Goal: Task Accomplishment & Management: Manage account settings

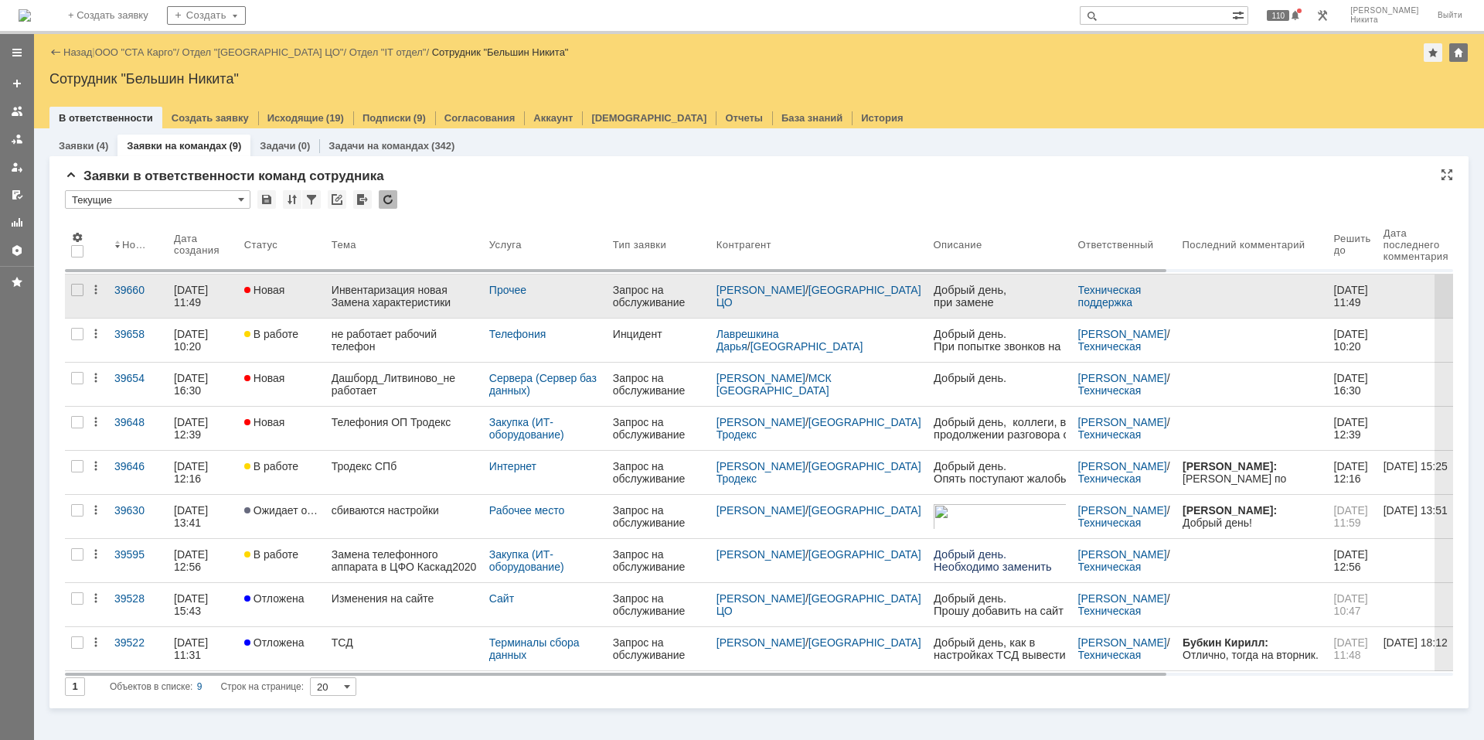
click at [416, 283] on link "Инвентаризация новая Замена характеристики" at bounding box center [404, 295] width 158 height 43
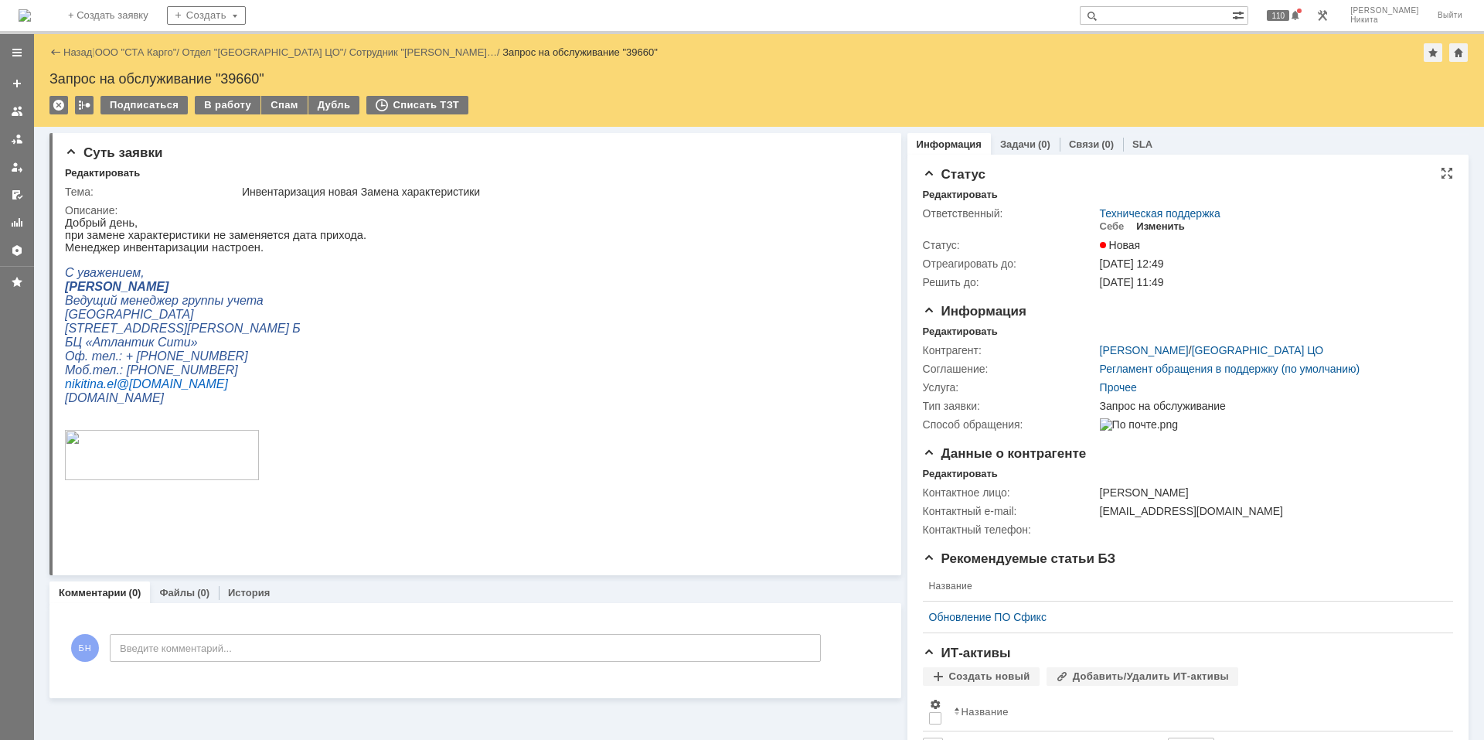
click at [1172, 226] on div "Изменить" at bounding box center [1160, 226] width 49 height 12
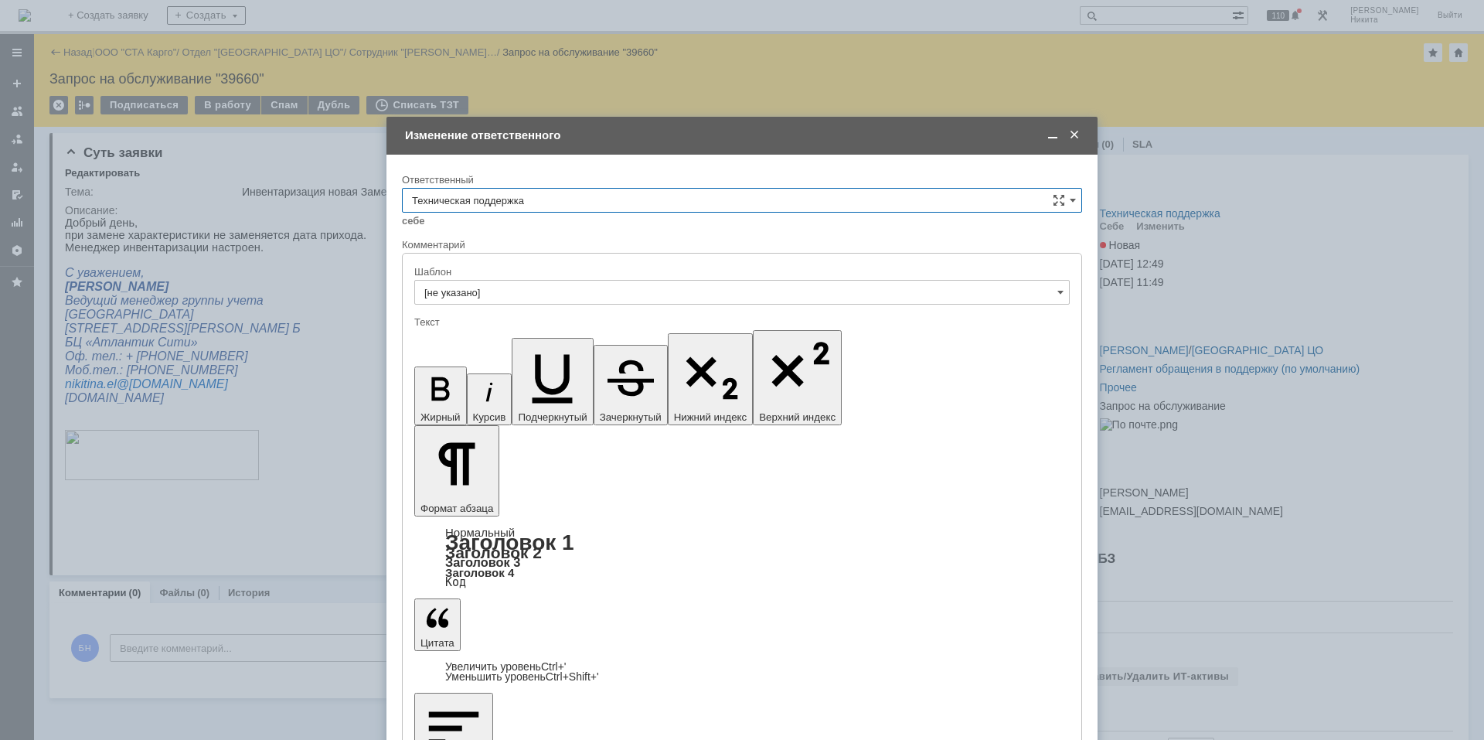
click at [543, 202] on input "Техническая поддержка" at bounding box center [742, 200] width 680 height 25
click at [520, 322] on div "Поддержка 1С" at bounding box center [742, 329] width 679 height 25
type input "Поддержка 1С"
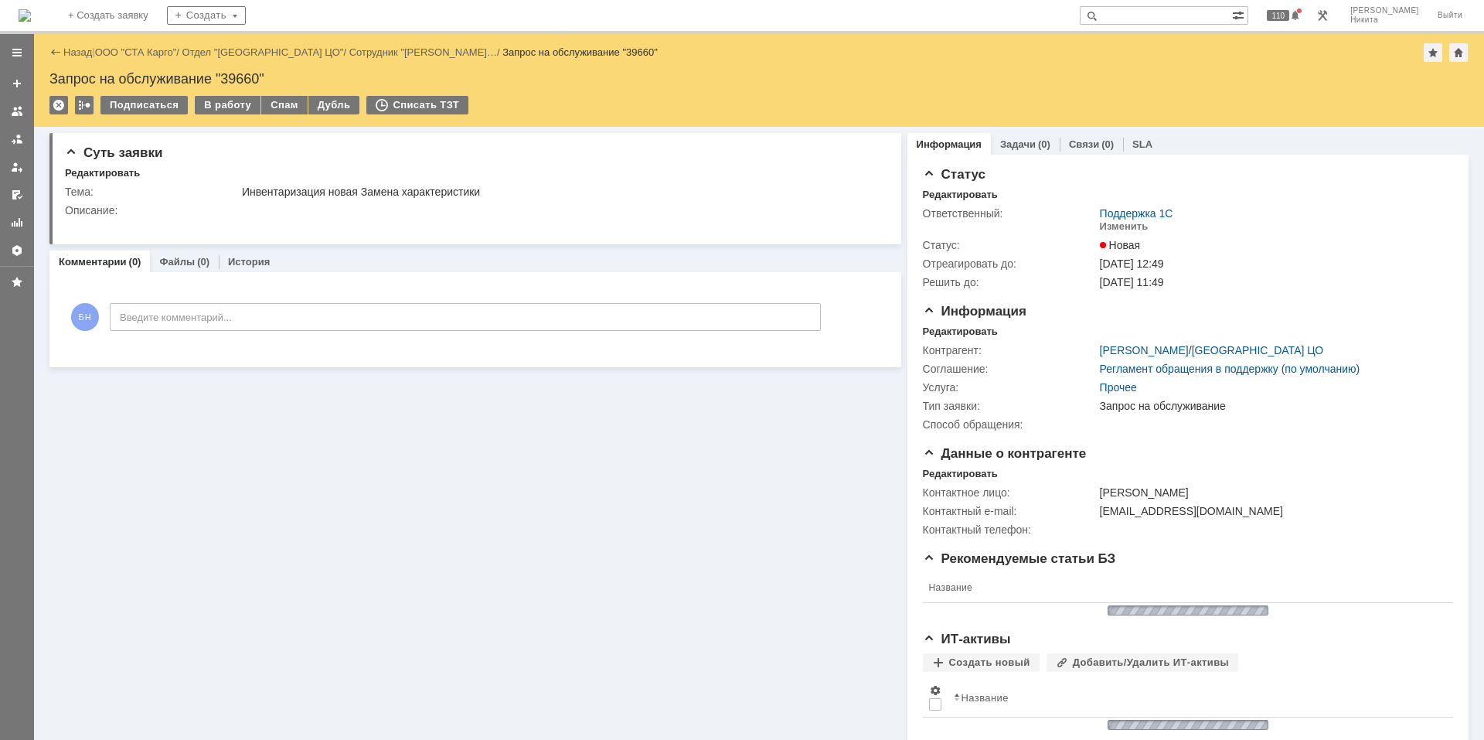
scroll to position [0, 0]
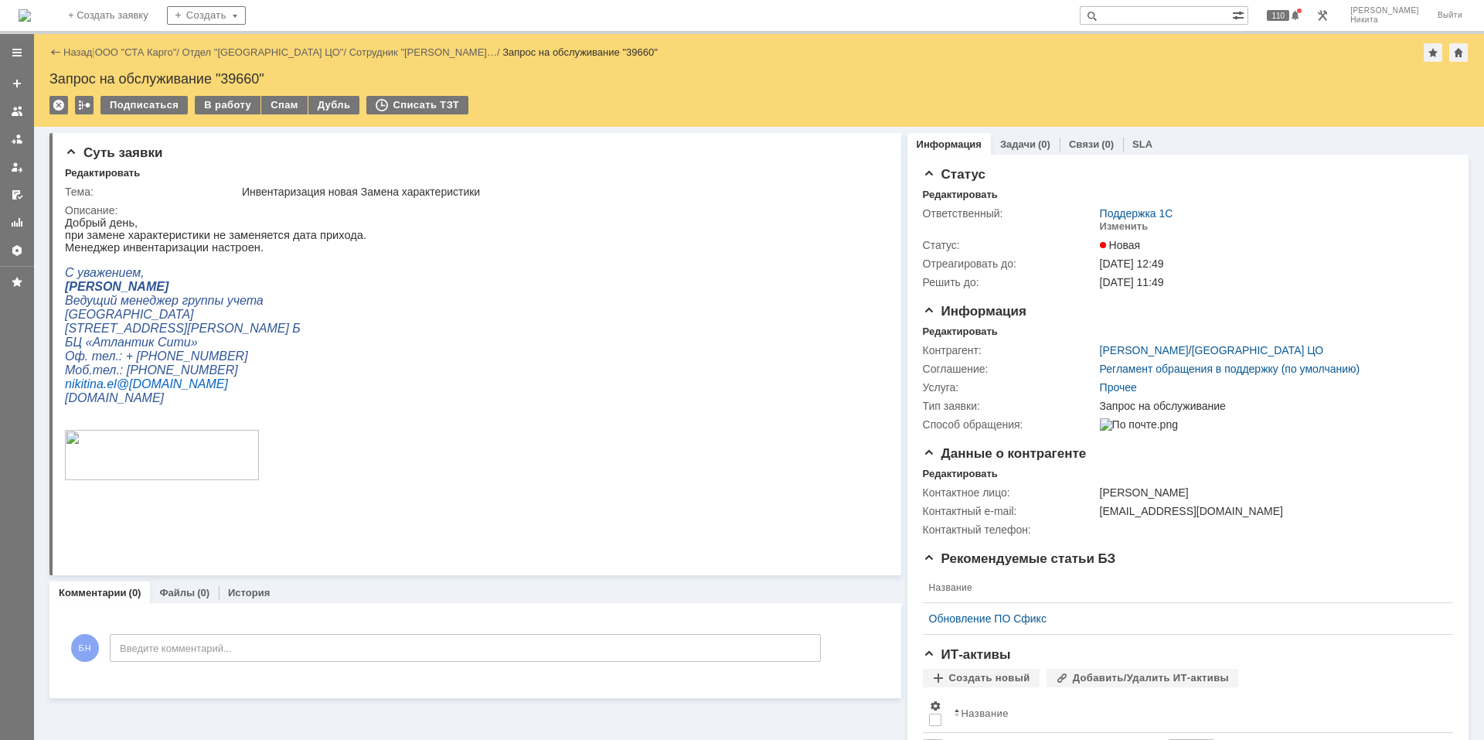
click at [31, 22] on img at bounding box center [25, 15] width 12 height 12
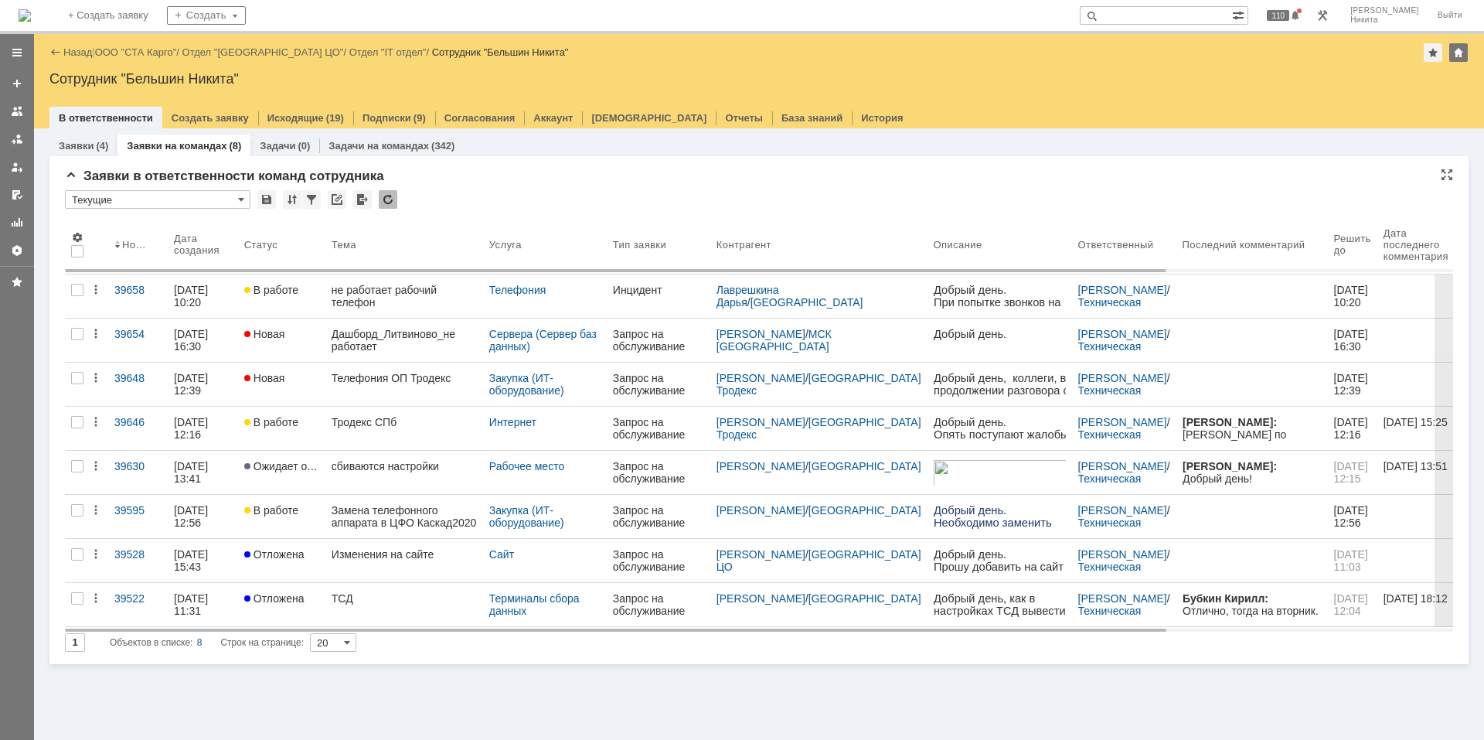
click at [390, 196] on div at bounding box center [388, 199] width 19 height 19
click at [385, 194] on div at bounding box center [388, 199] width 19 height 19
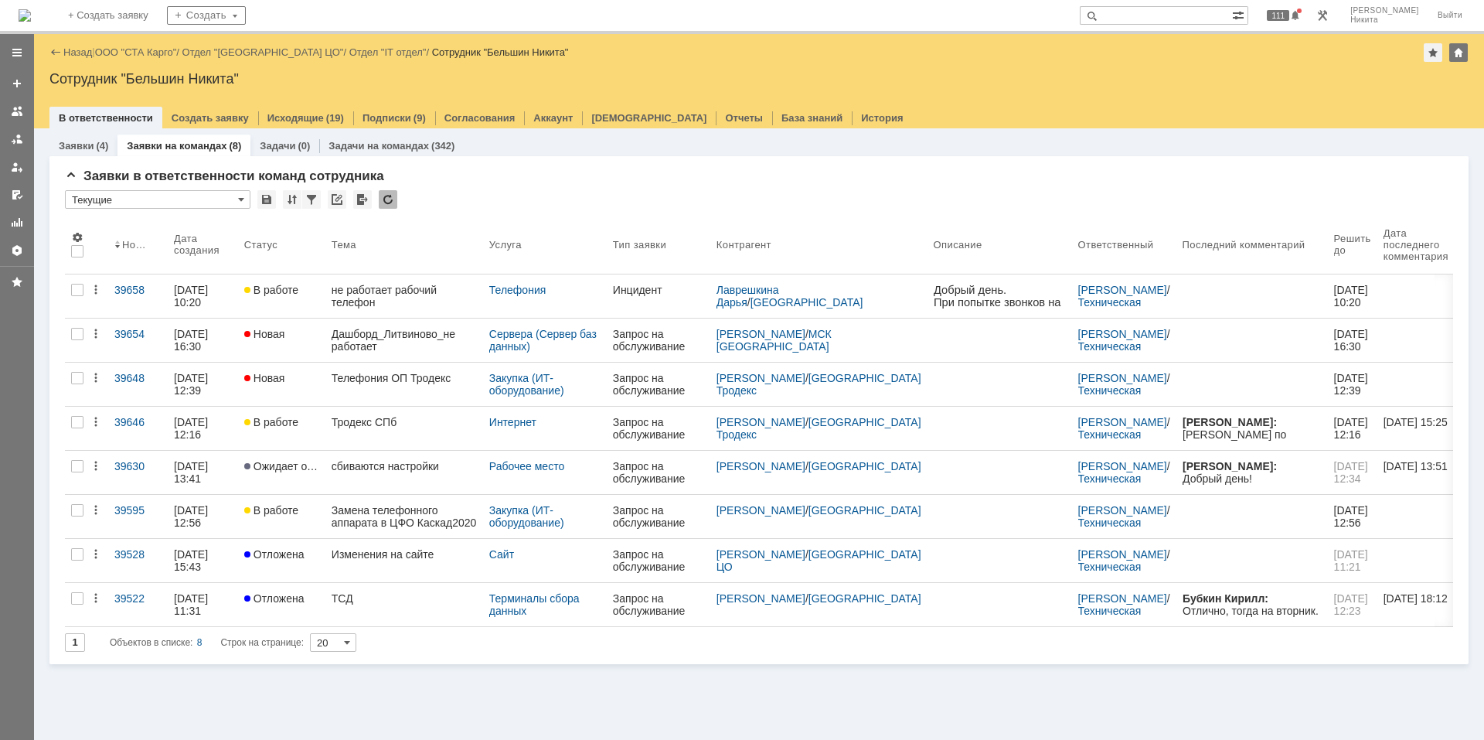
click at [386, 199] on div at bounding box center [388, 199] width 19 height 19
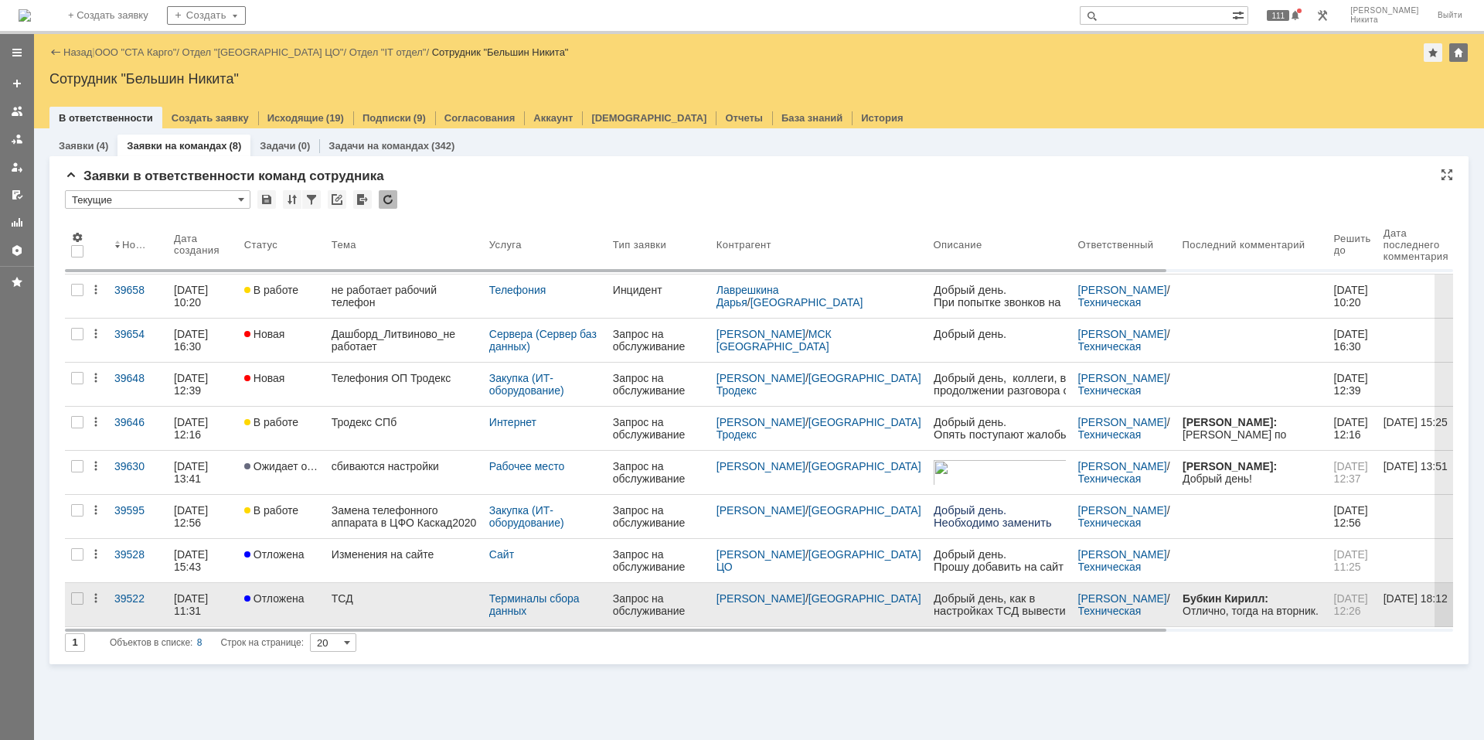
click at [380, 615] on link "ТСД" at bounding box center [404, 604] width 158 height 43
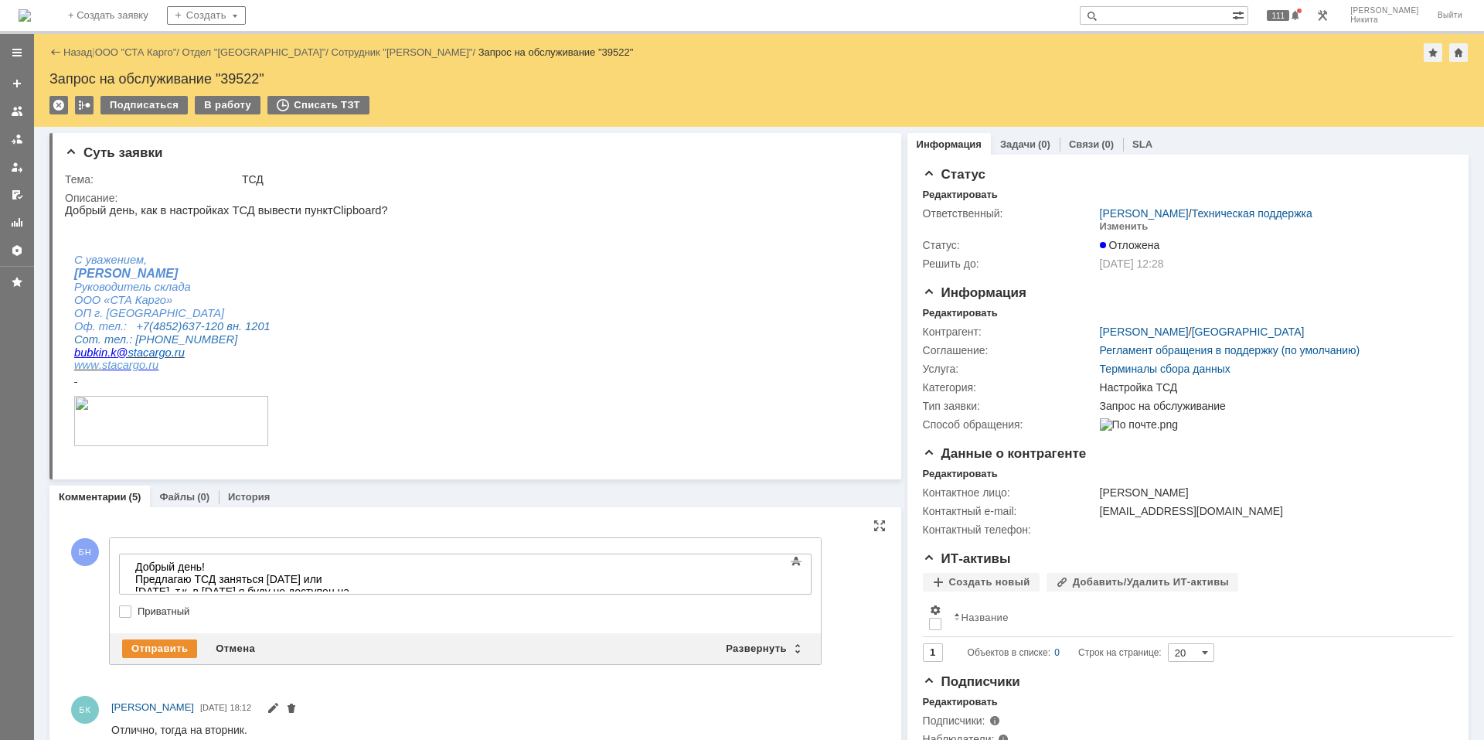
click at [355, 574] on div "Добрый день! Предлагаю ТСД заняться сегодня или завтра, т.к. в пятницу я буду н…" at bounding box center [245, 584] width 220 height 49
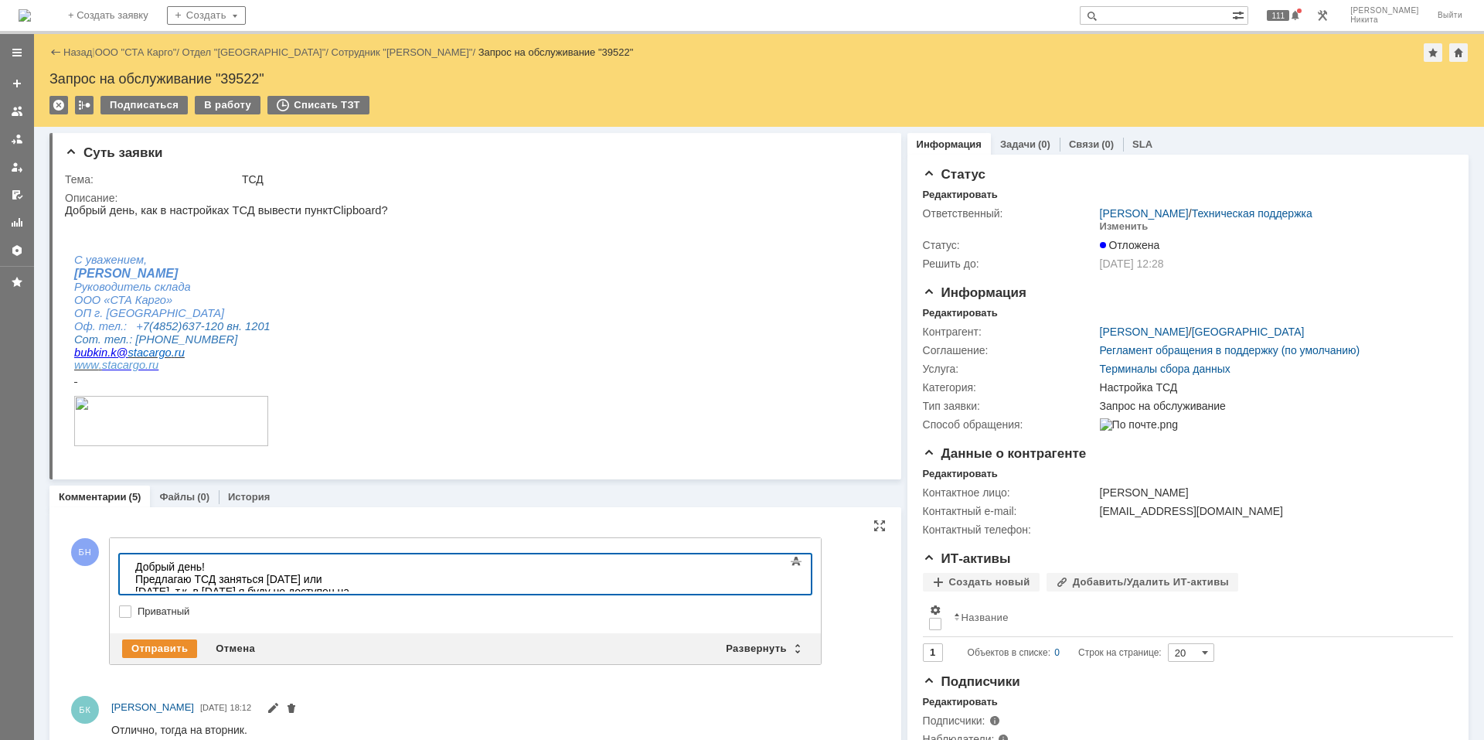
click at [355, 580] on div "Добрый день! Предлагаю ТСД заняться сегодня или завтра, т.к. в пятницу я буду н…" at bounding box center [245, 584] width 220 height 49
click at [355, 577] on div "Добрый день! Предлагаю ТСД заняться сегодня или завтра, т.к. в пятницу я буду н…" at bounding box center [245, 584] width 220 height 49
click at [147, 644] on div "Отправить" at bounding box center [159, 648] width 75 height 19
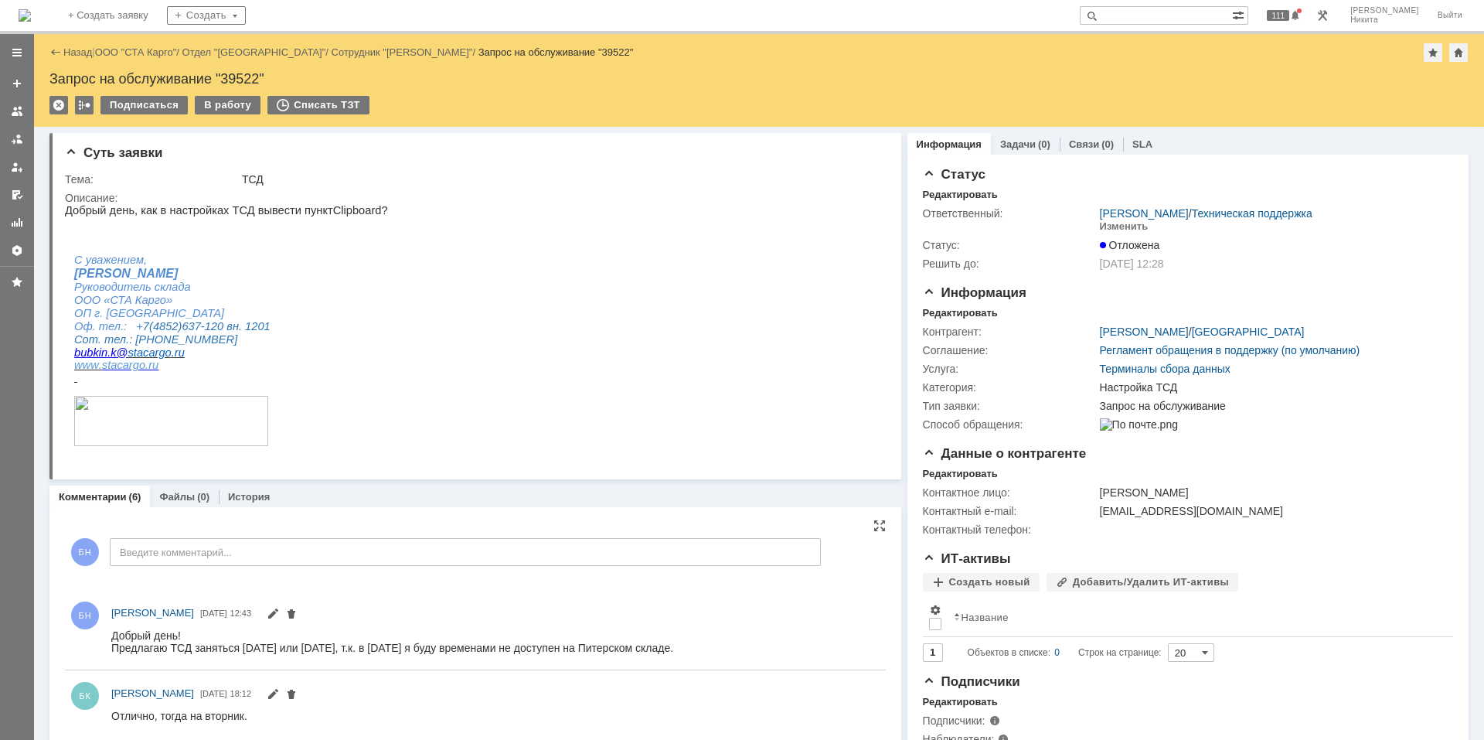
click at [31, 29] on div "На домашнюю" at bounding box center [25, 15] width 12 height 31
click at [31, 19] on img at bounding box center [25, 15] width 12 height 12
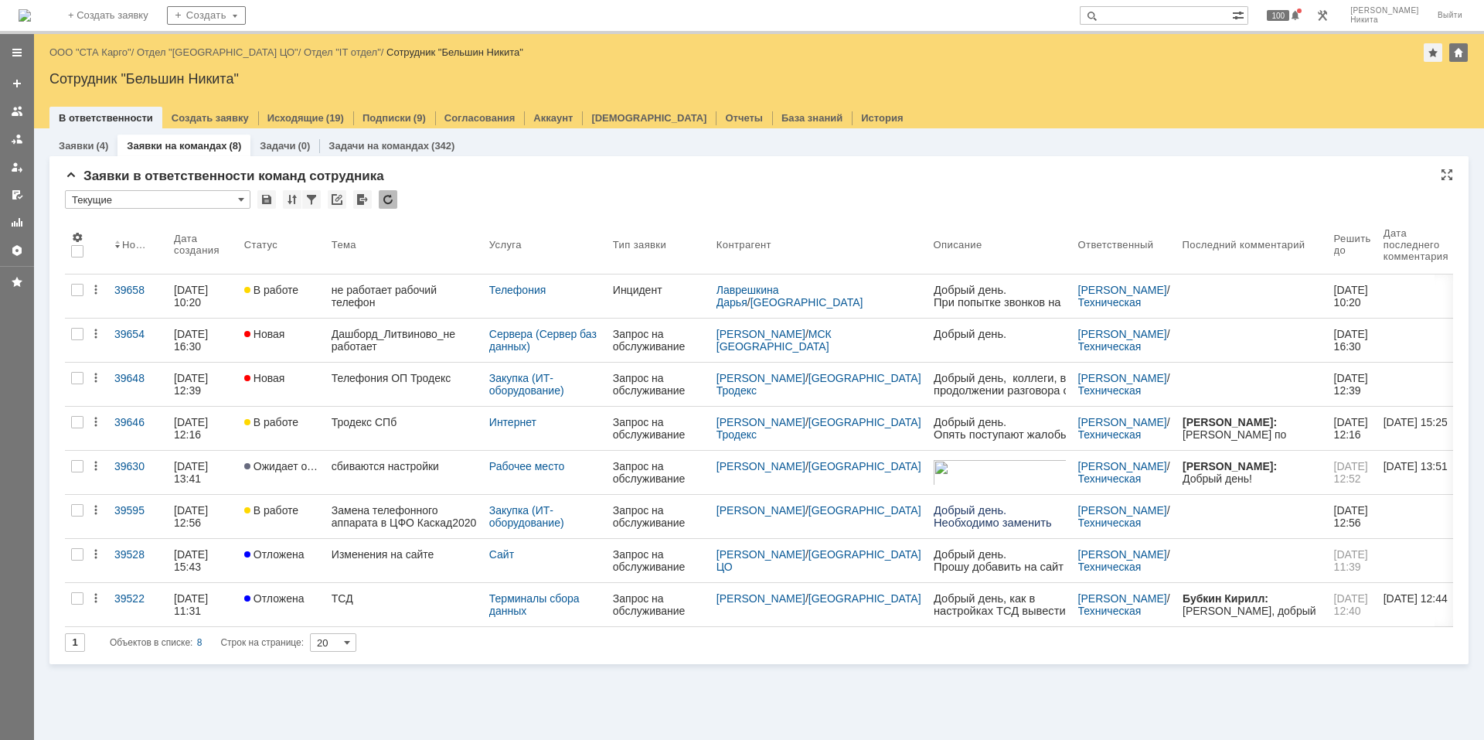
click at [574, 173] on div "Заявки в ответственности команд сотрудника" at bounding box center [759, 176] width 1388 height 15
click at [398, 201] on div "* Текущие" at bounding box center [759, 200] width 1388 height 20
click at [386, 195] on div at bounding box center [388, 199] width 19 height 19
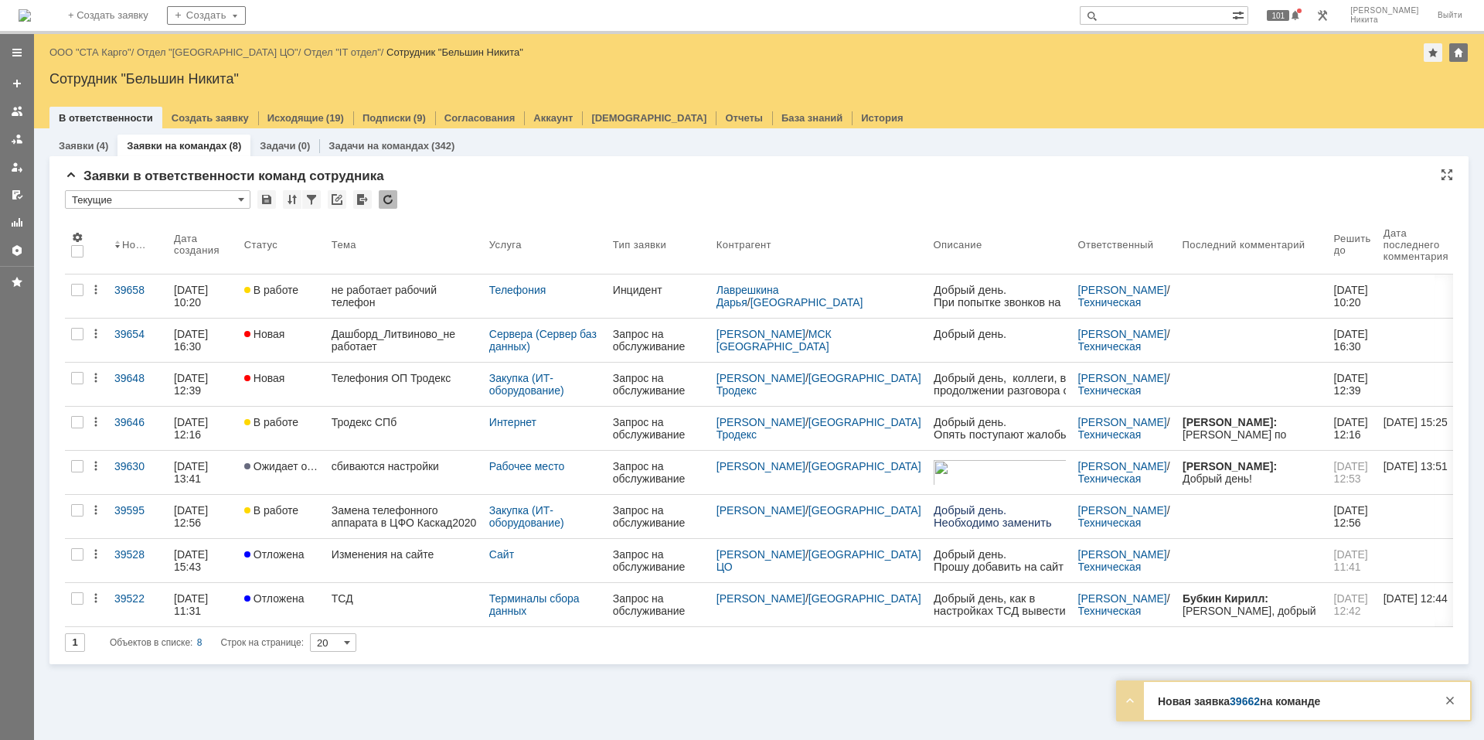
click at [389, 193] on div at bounding box center [388, 199] width 19 height 19
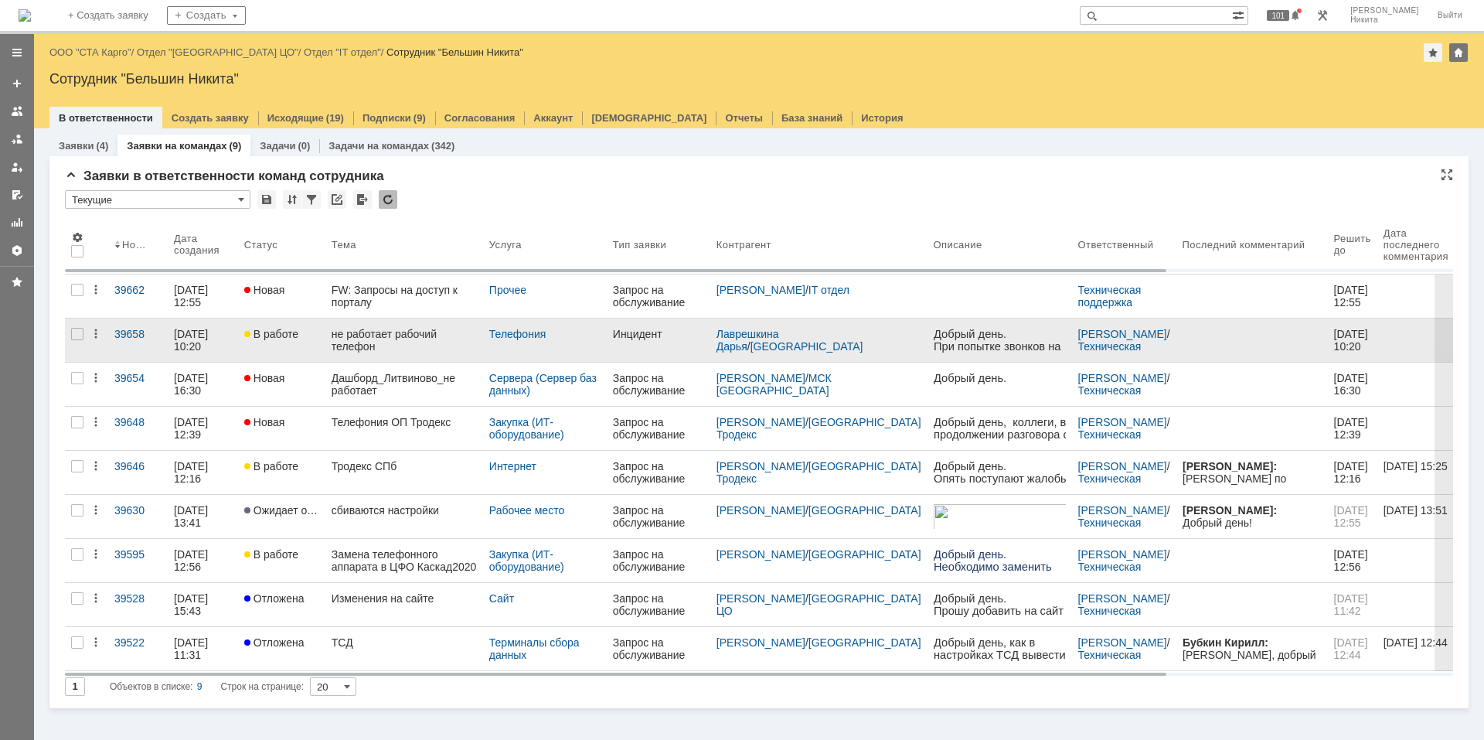
click at [381, 344] on div "не работает рабочий телефон [PHONE_NUMBER] внутренний 503" at bounding box center [404, 340] width 145 height 25
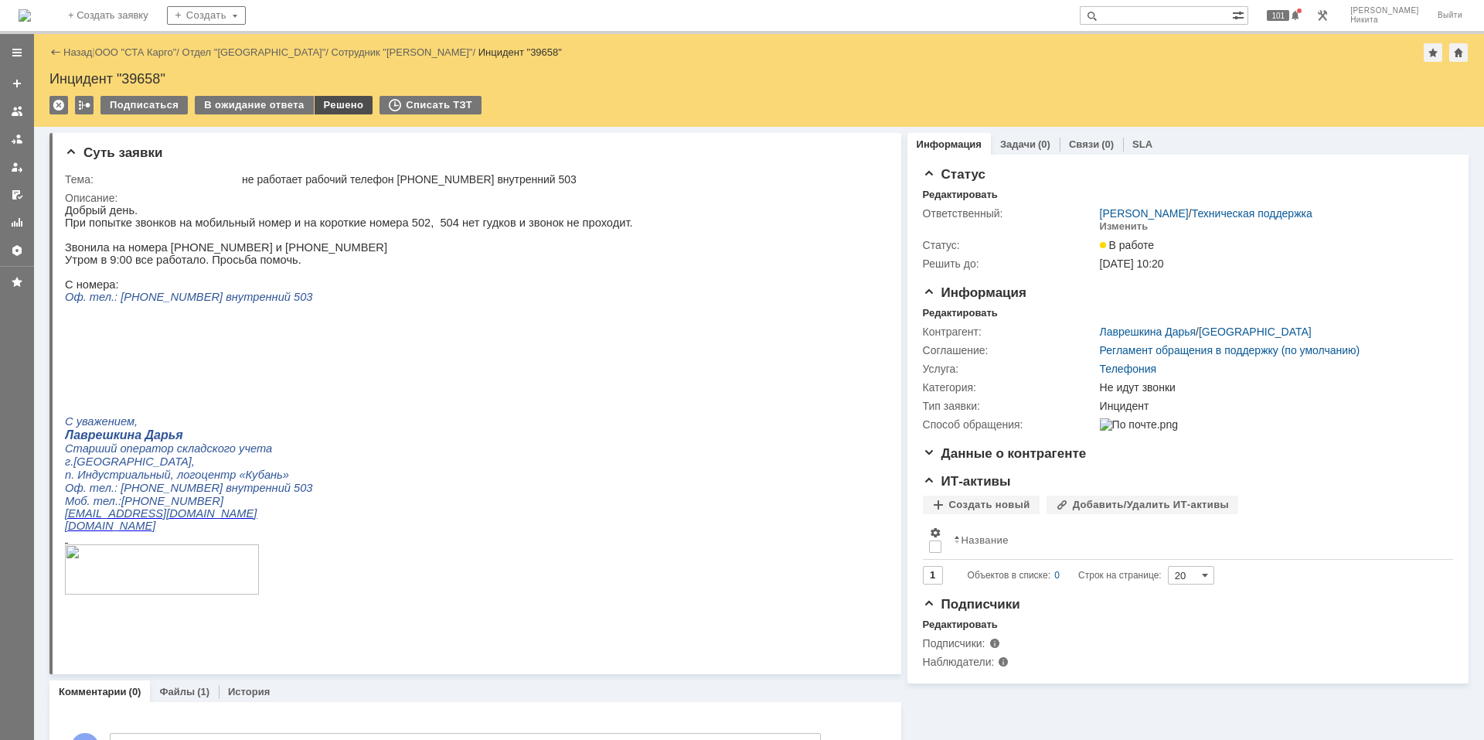
click at [349, 105] on div "Решено" at bounding box center [344, 105] width 59 height 19
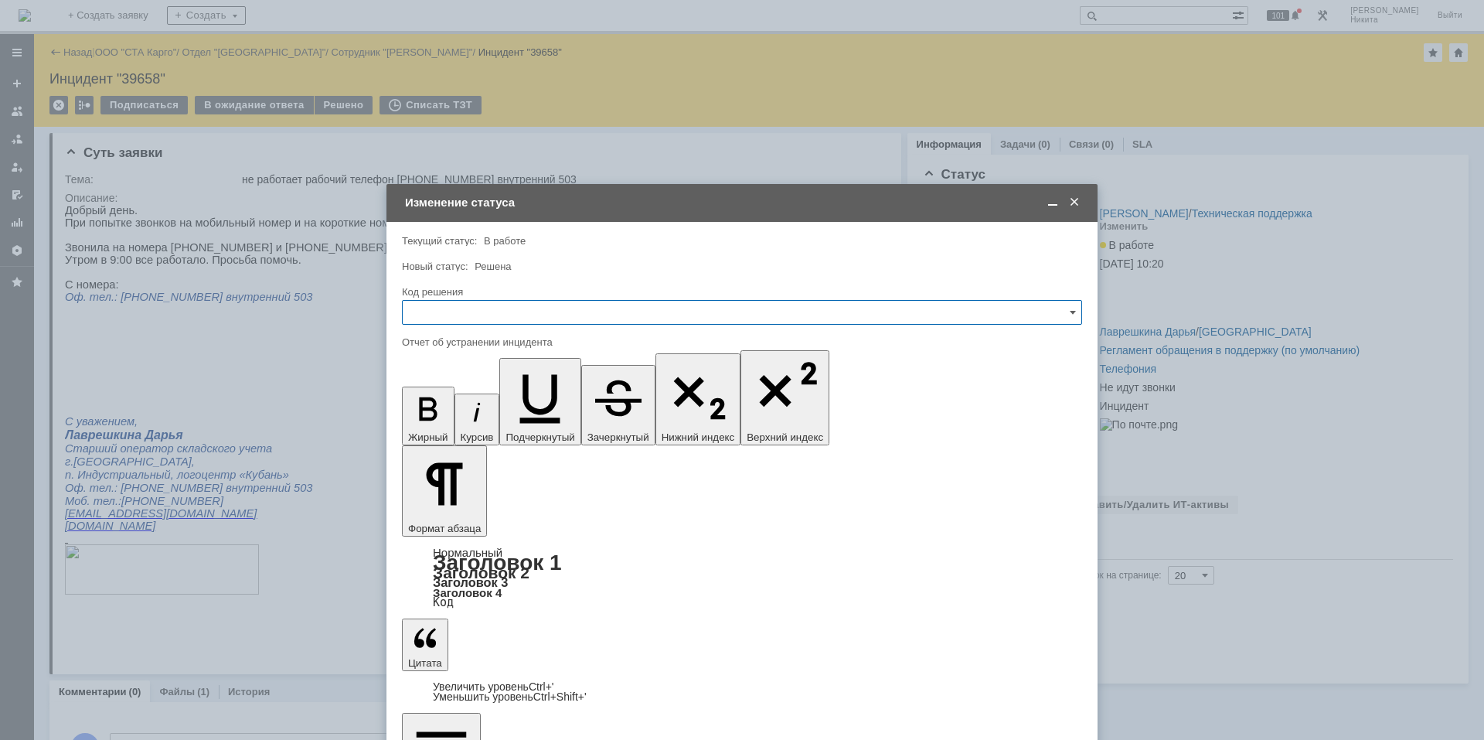
click at [484, 304] on input "text" at bounding box center [742, 312] width 680 height 25
click at [442, 523] on span "Решено" at bounding box center [742, 519] width 660 height 12
type input "Решено"
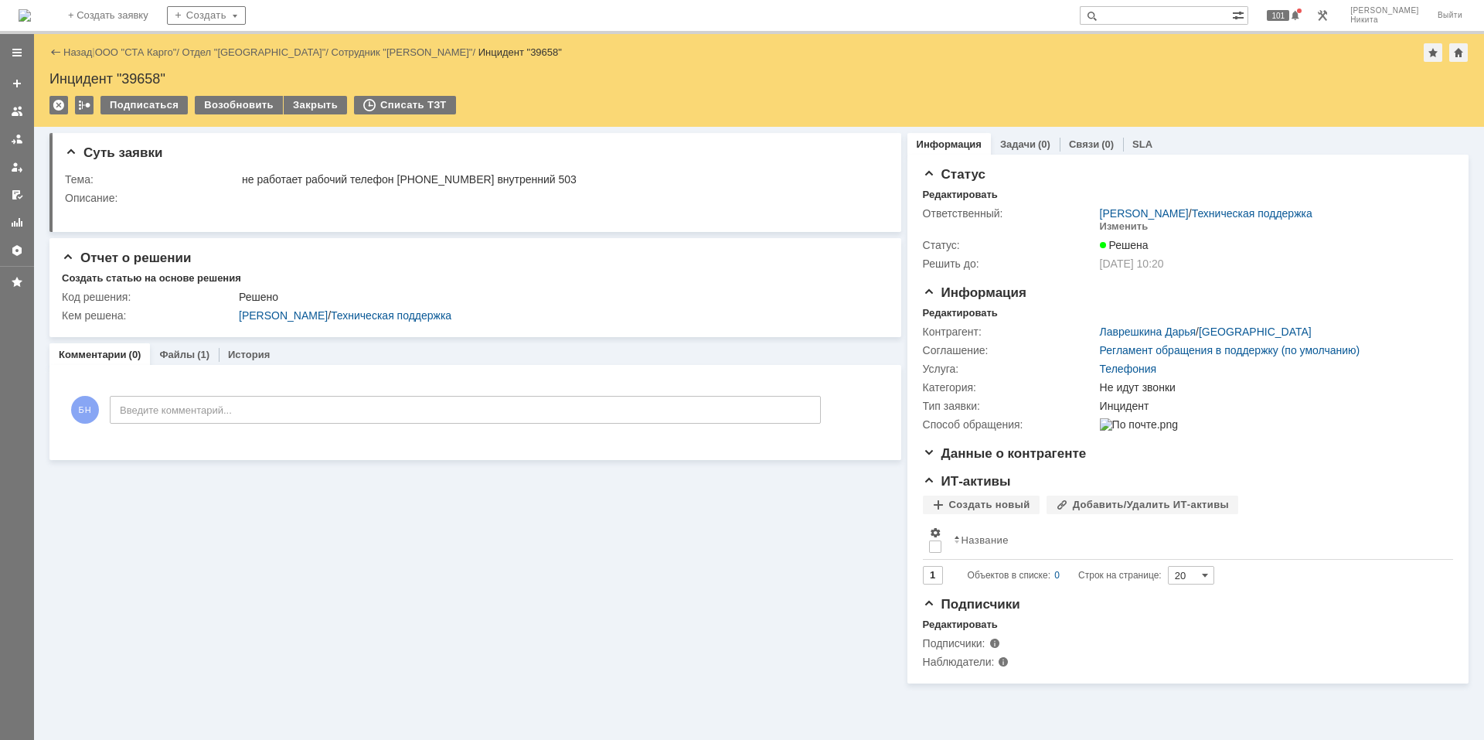
click at [31, 22] on img at bounding box center [25, 15] width 12 height 12
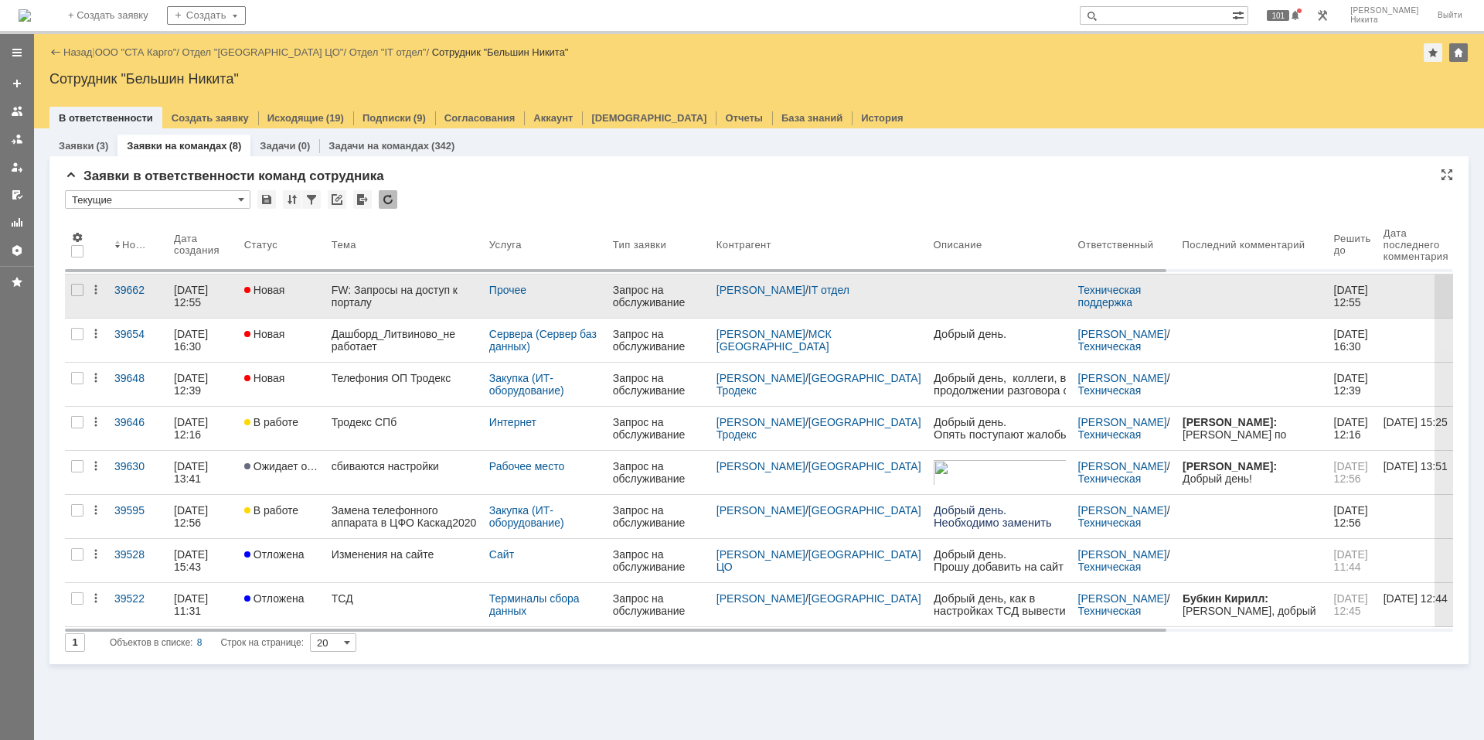
click at [361, 284] on div "FW: Запросы на доступ к порталу" at bounding box center [404, 296] width 145 height 25
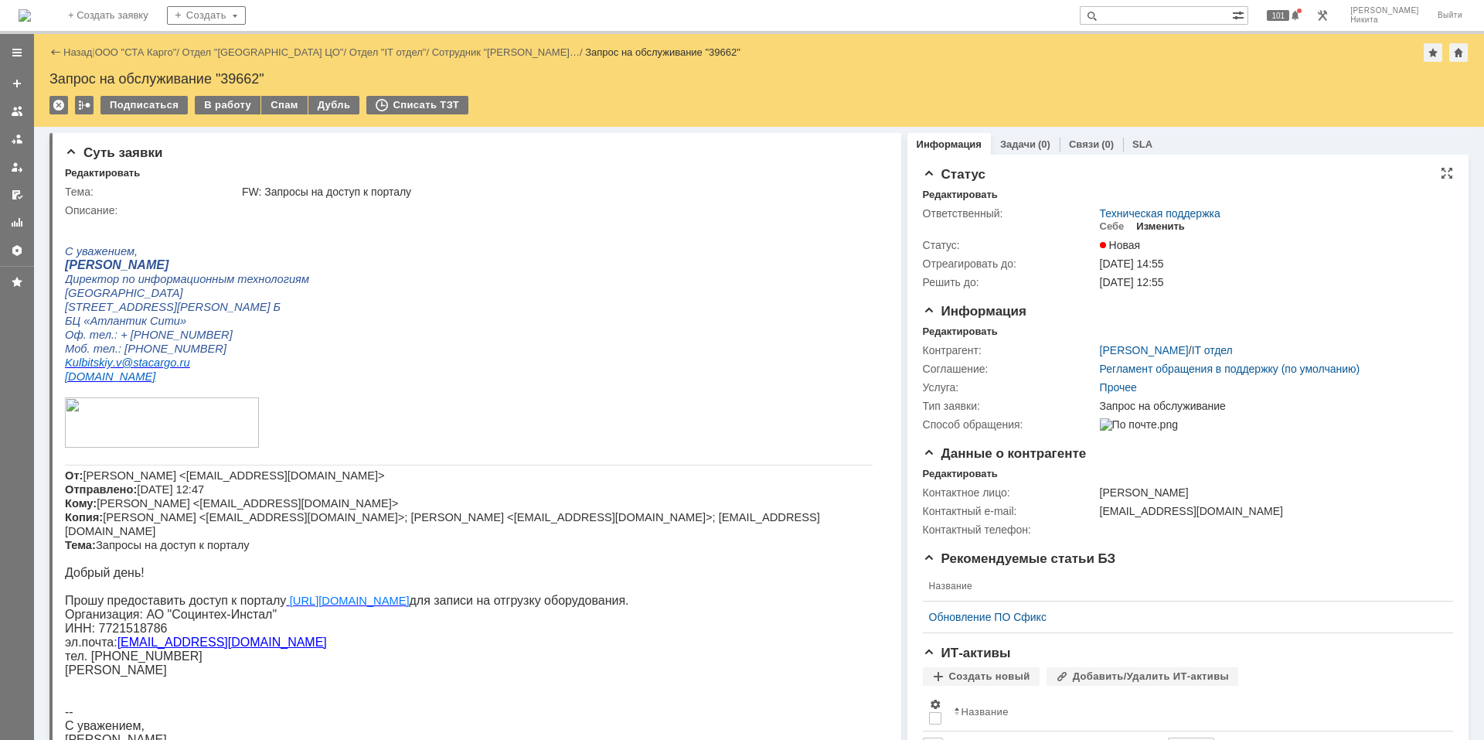
click at [1156, 223] on div "Изменить" at bounding box center [1160, 226] width 49 height 12
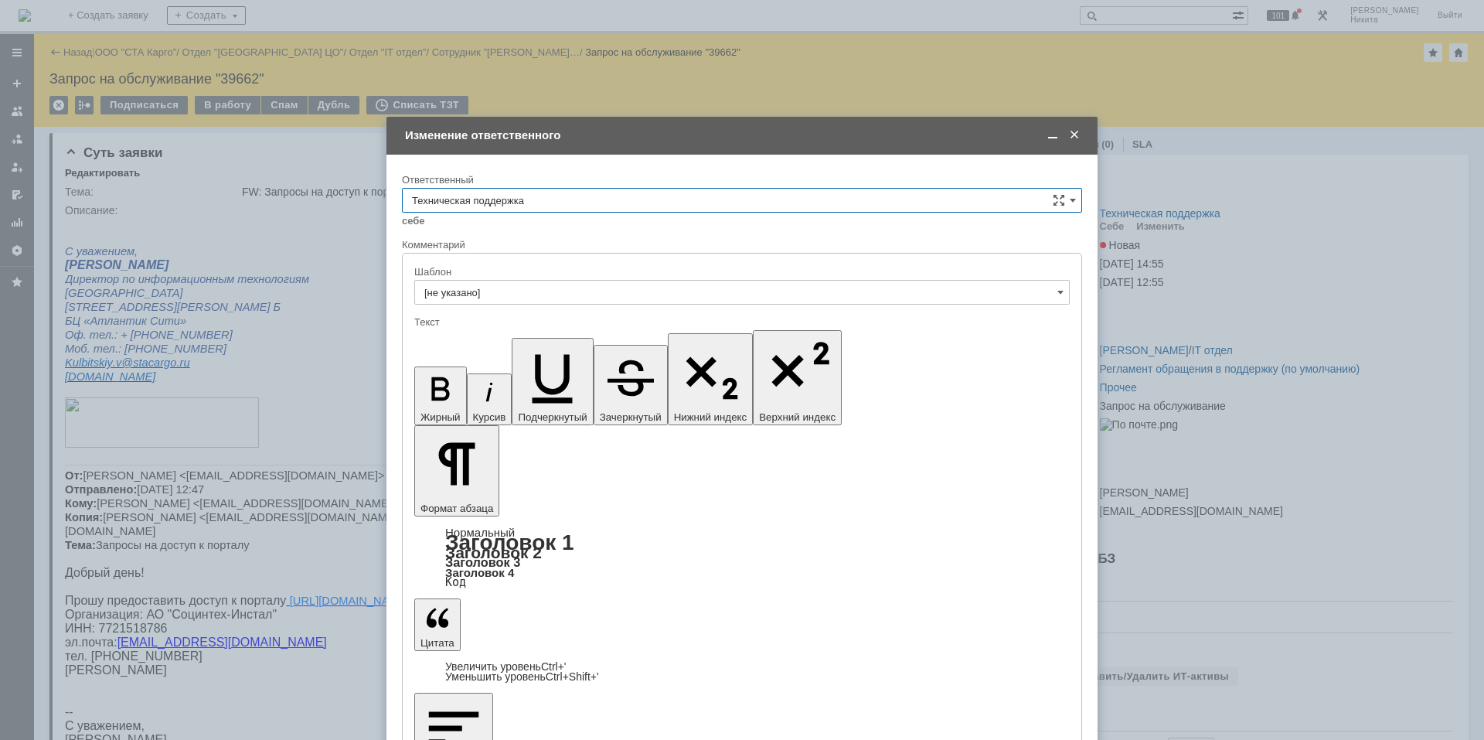
click at [695, 212] on input "Техническая поддержка" at bounding box center [742, 200] width 680 height 25
click at [531, 403] on span "Поддержка 1С" at bounding box center [742, 406] width 660 height 12
type input "Поддержка 1С"
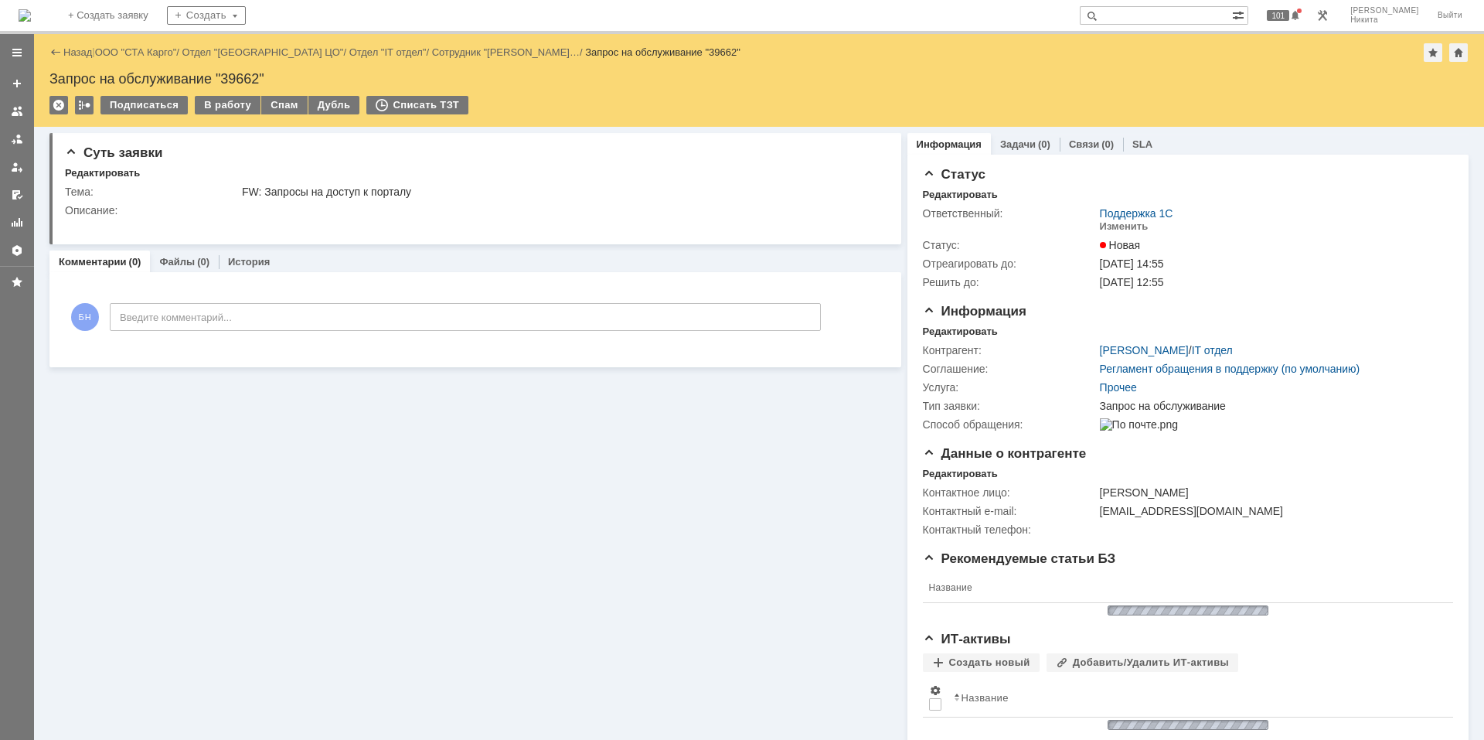
scroll to position [0, 0]
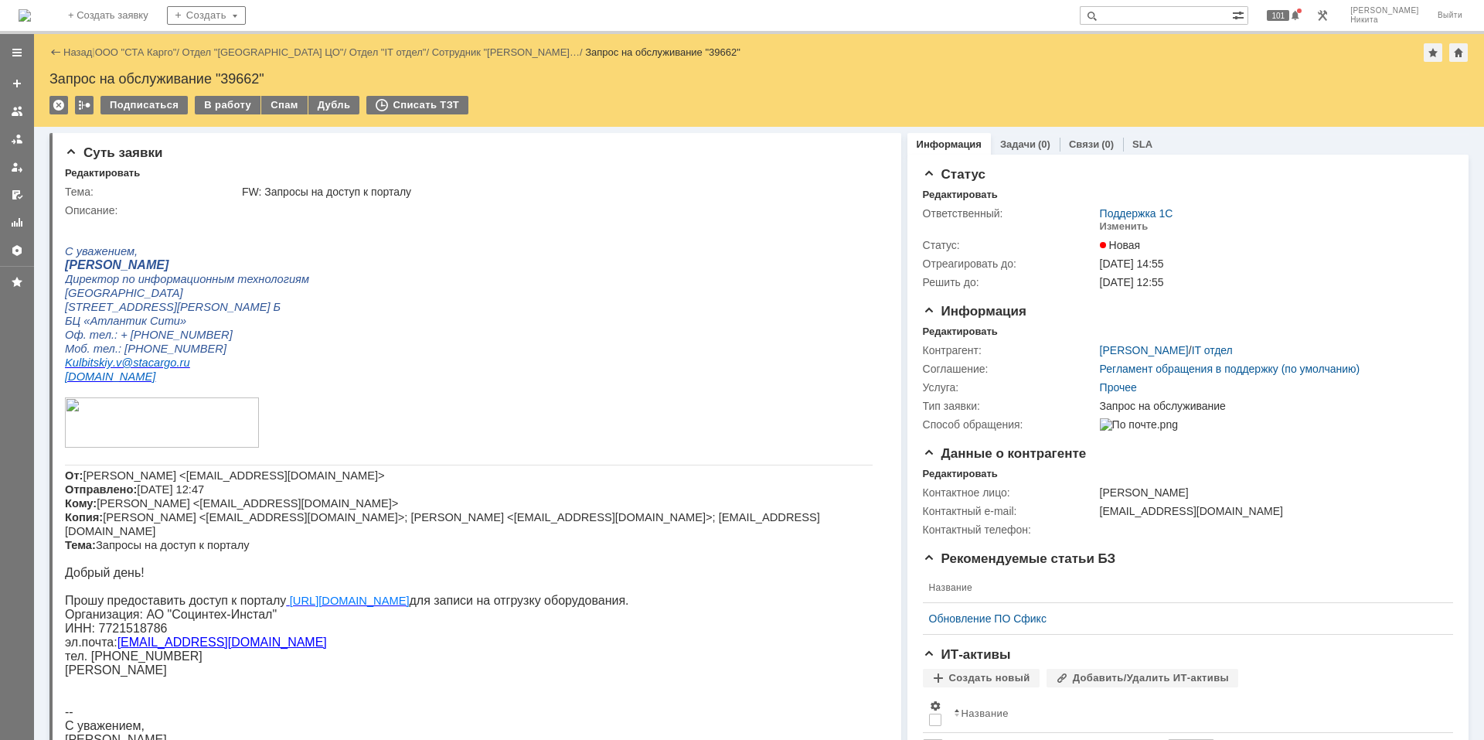
click at [31, 19] on img at bounding box center [25, 15] width 12 height 12
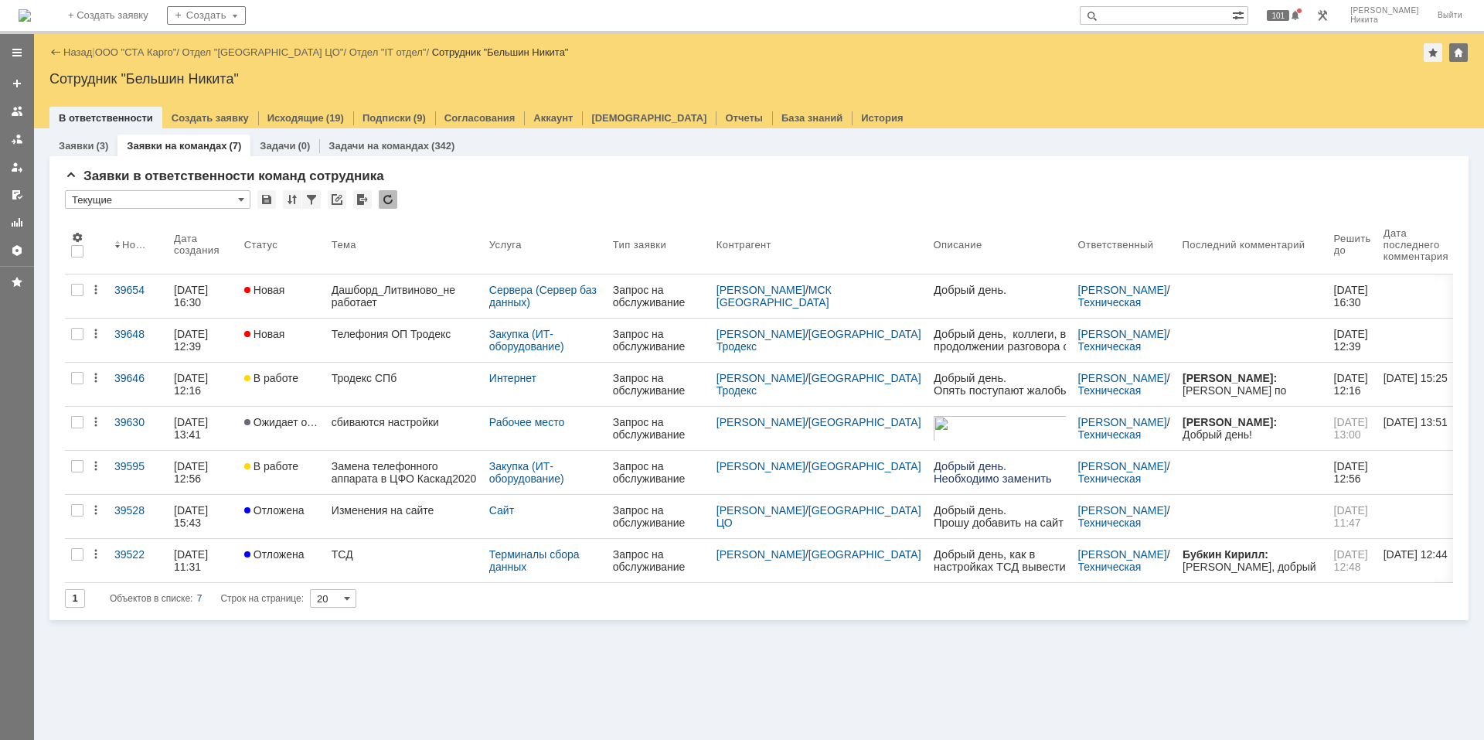
click at [399, 566] on link "ТСД" at bounding box center [404, 560] width 158 height 43
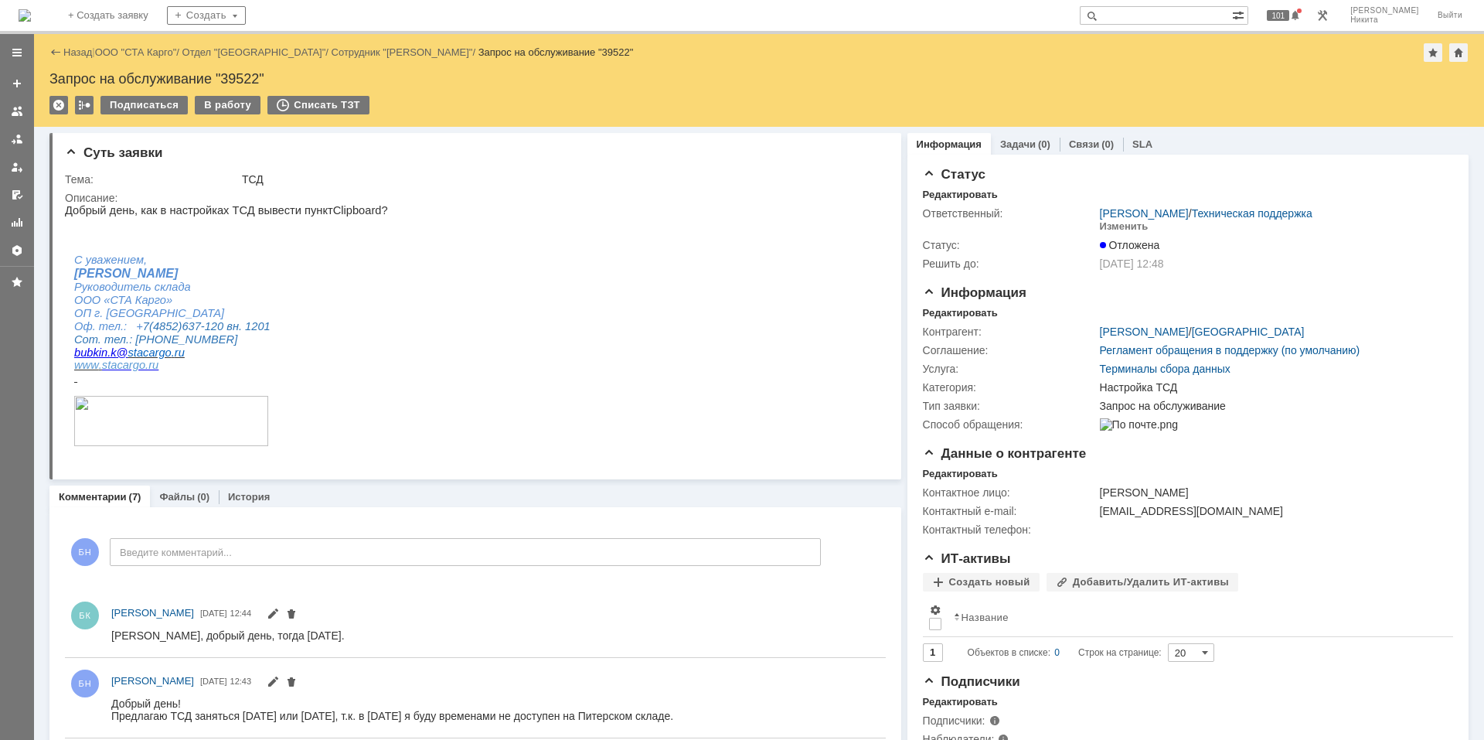
click at [31, 17] on img at bounding box center [25, 15] width 12 height 12
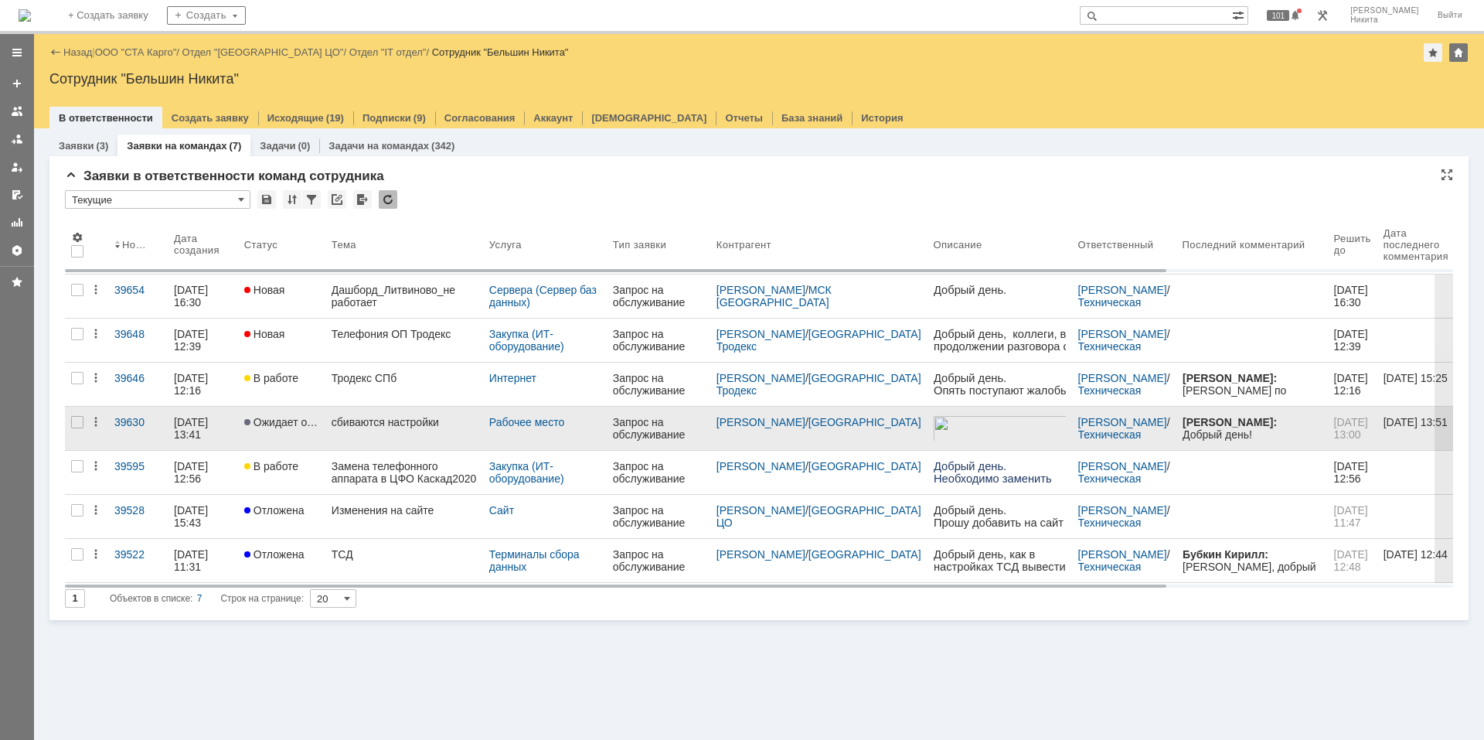
click at [376, 420] on div "сбиваются настройки" at bounding box center [404, 422] width 145 height 12
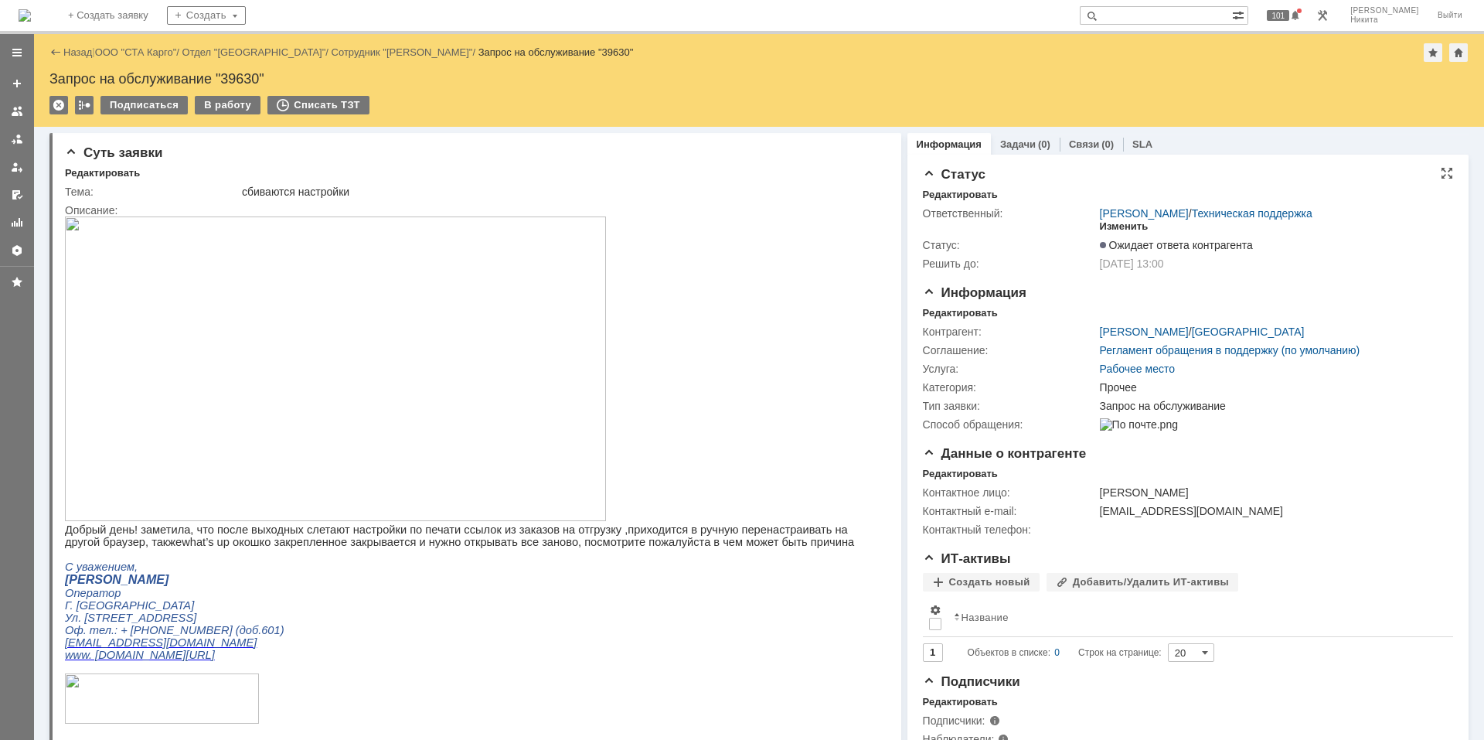
click at [1125, 223] on div "Изменить" at bounding box center [1124, 226] width 49 height 12
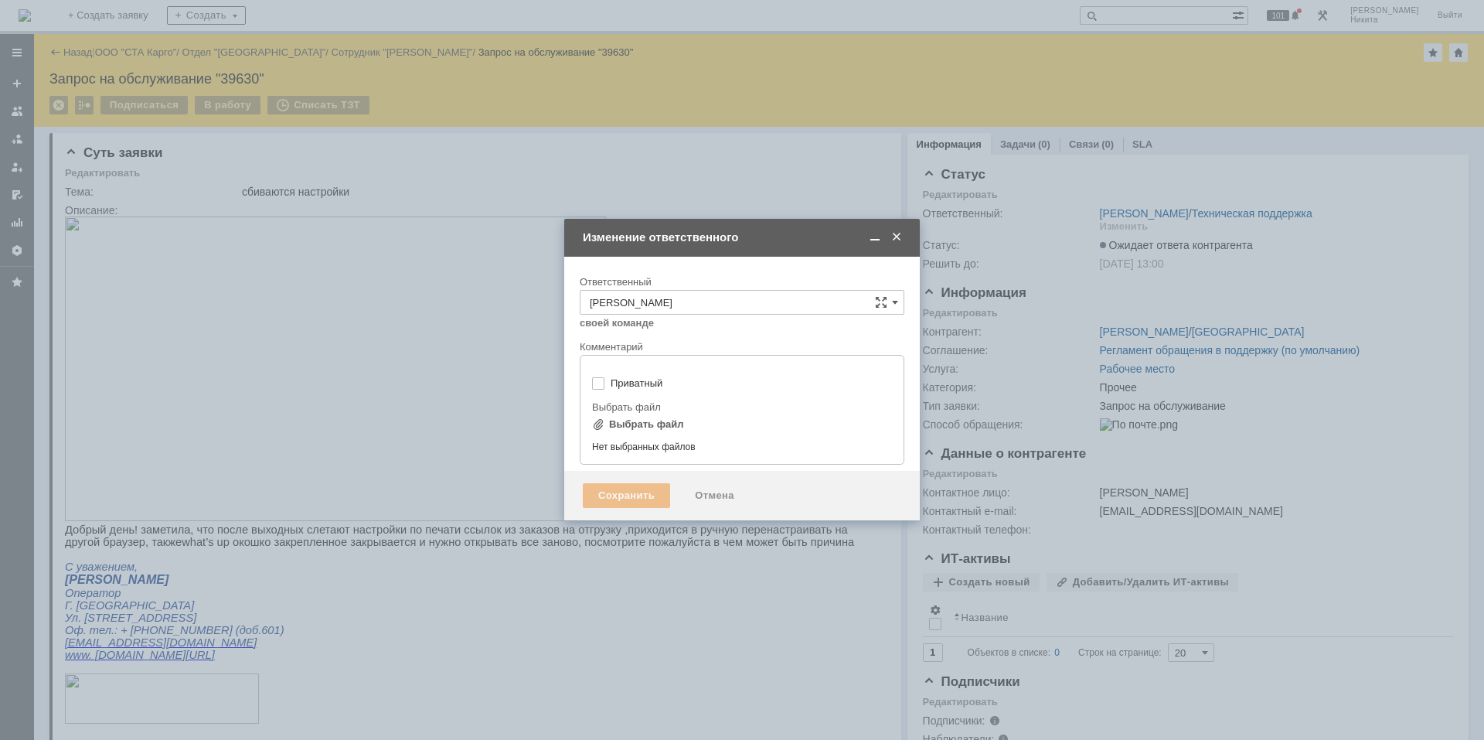
type input "[не указано]"
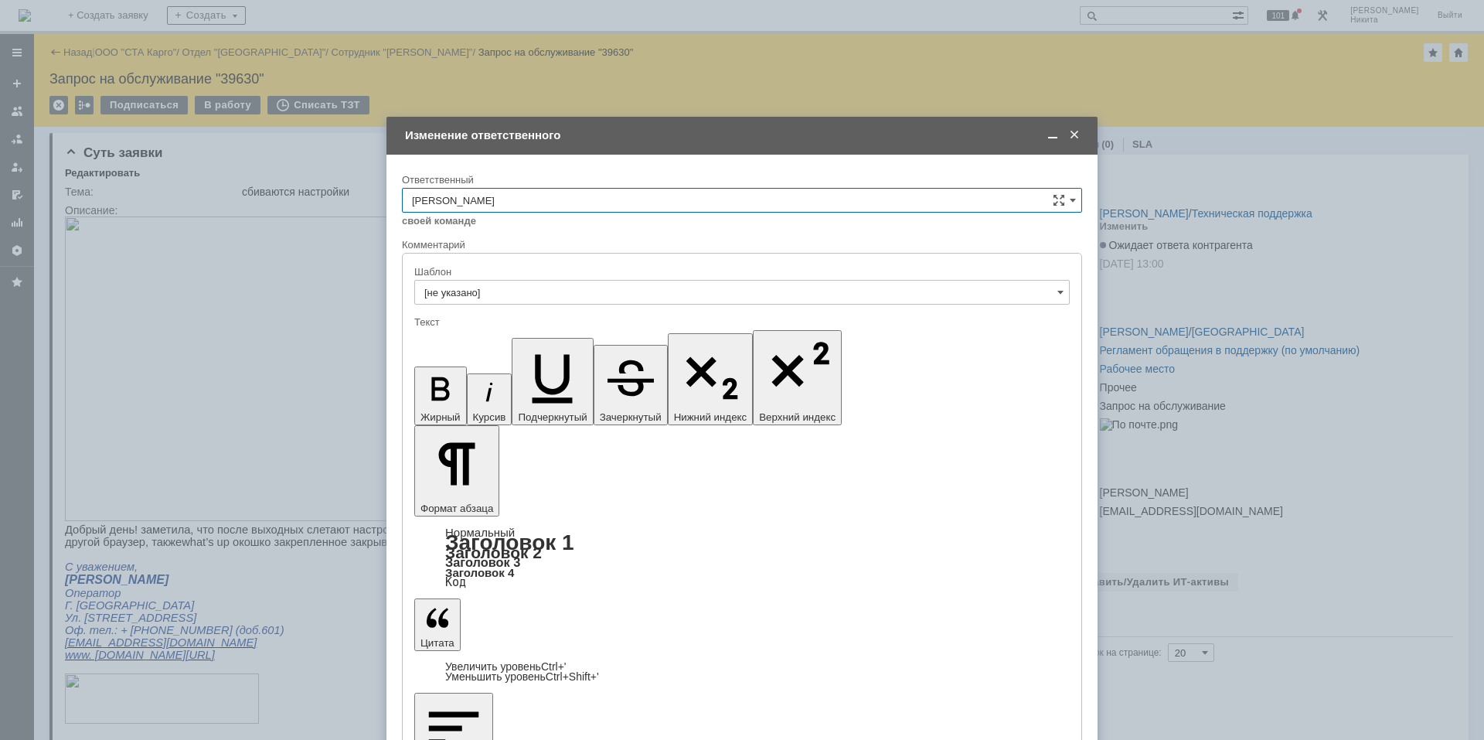
click at [644, 199] on input "[PERSON_NAME]" at bounding box center [742, 200] width 680 height 25
click at [588, 336] on div "Поддержка 1С" at bounding box center [742, 329] width 679 height 25
click at [587, 196] on input "Поддержка 1С" at bounding box center [742, 200] width 680 height 25
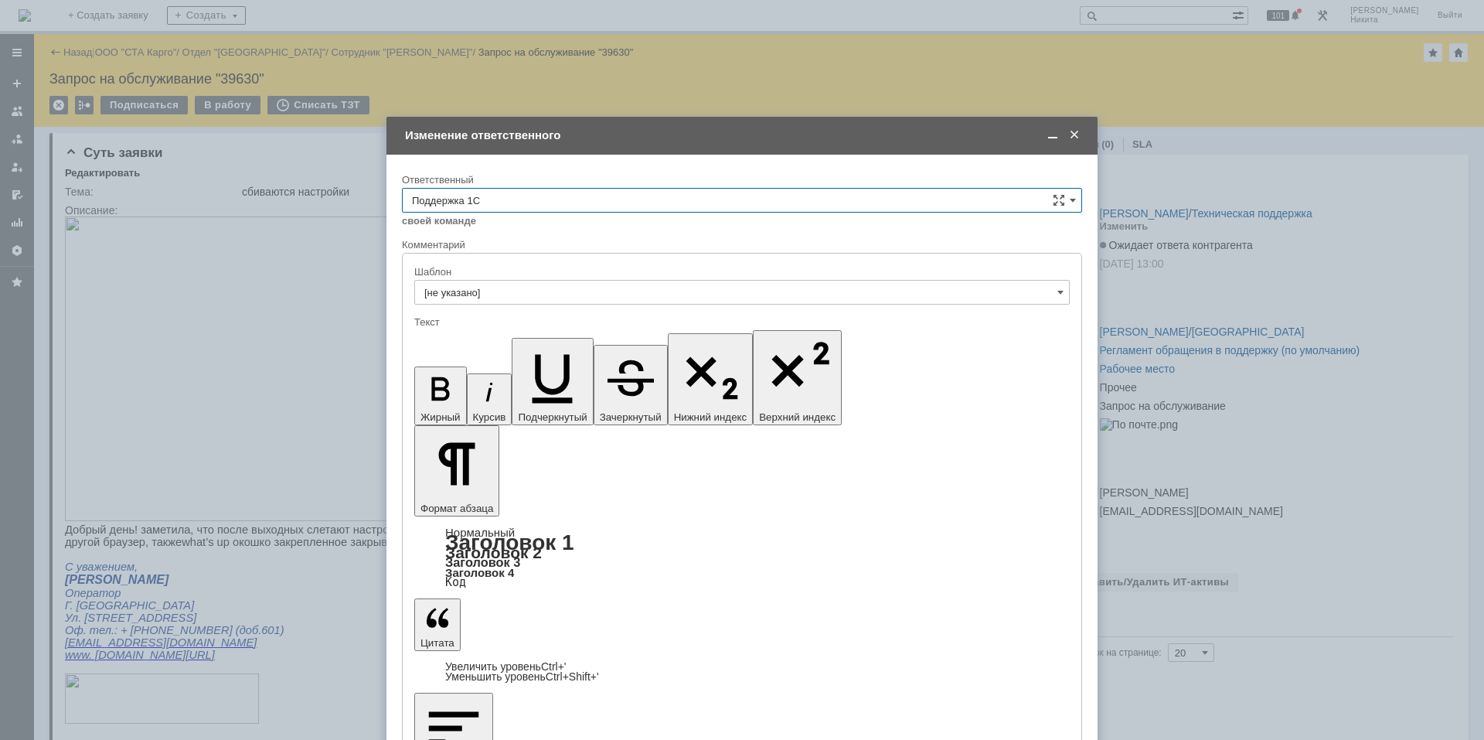
click at [544, 323] on span "[PERSON_NAME]" at bounding box center [742, 329] width 660 height 12
type input "[PERSON_NAME]"
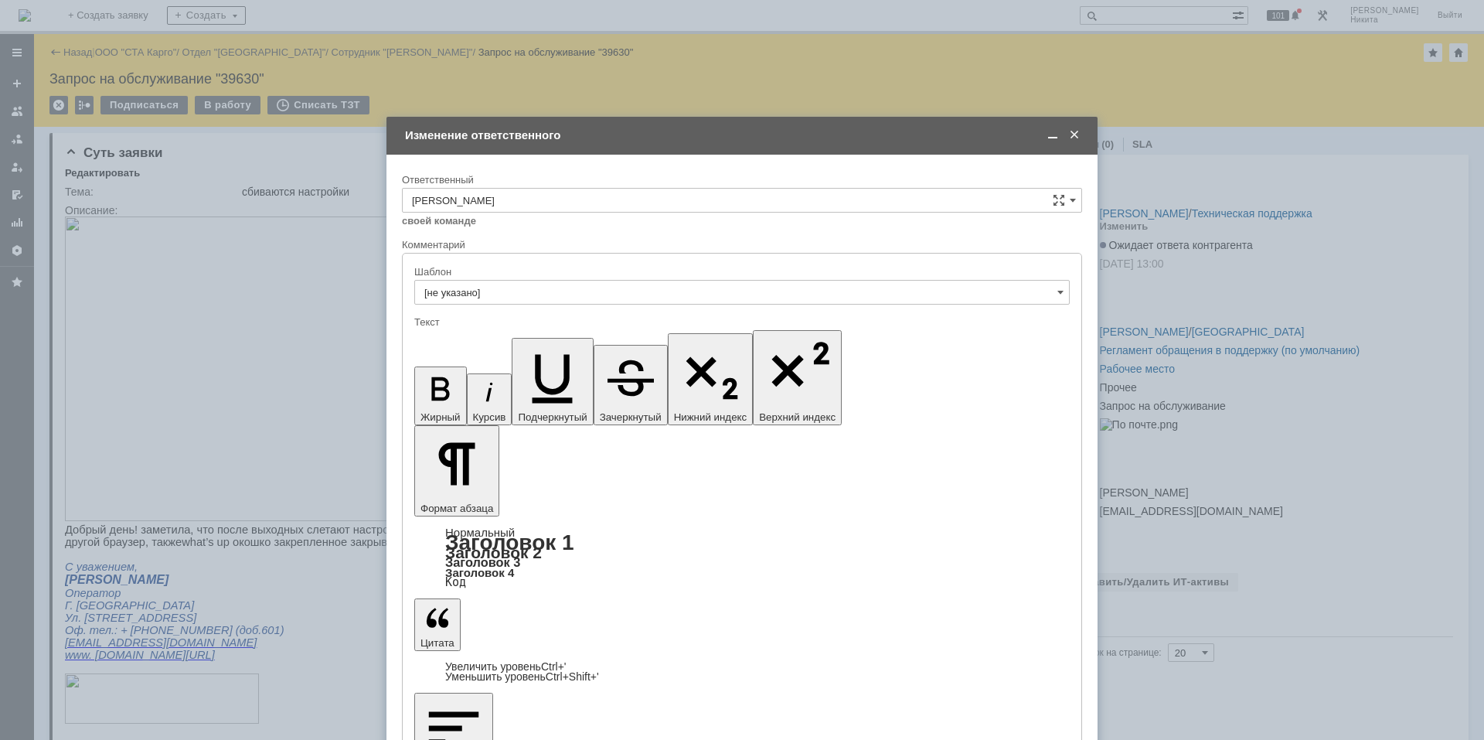
checkbox input "true"
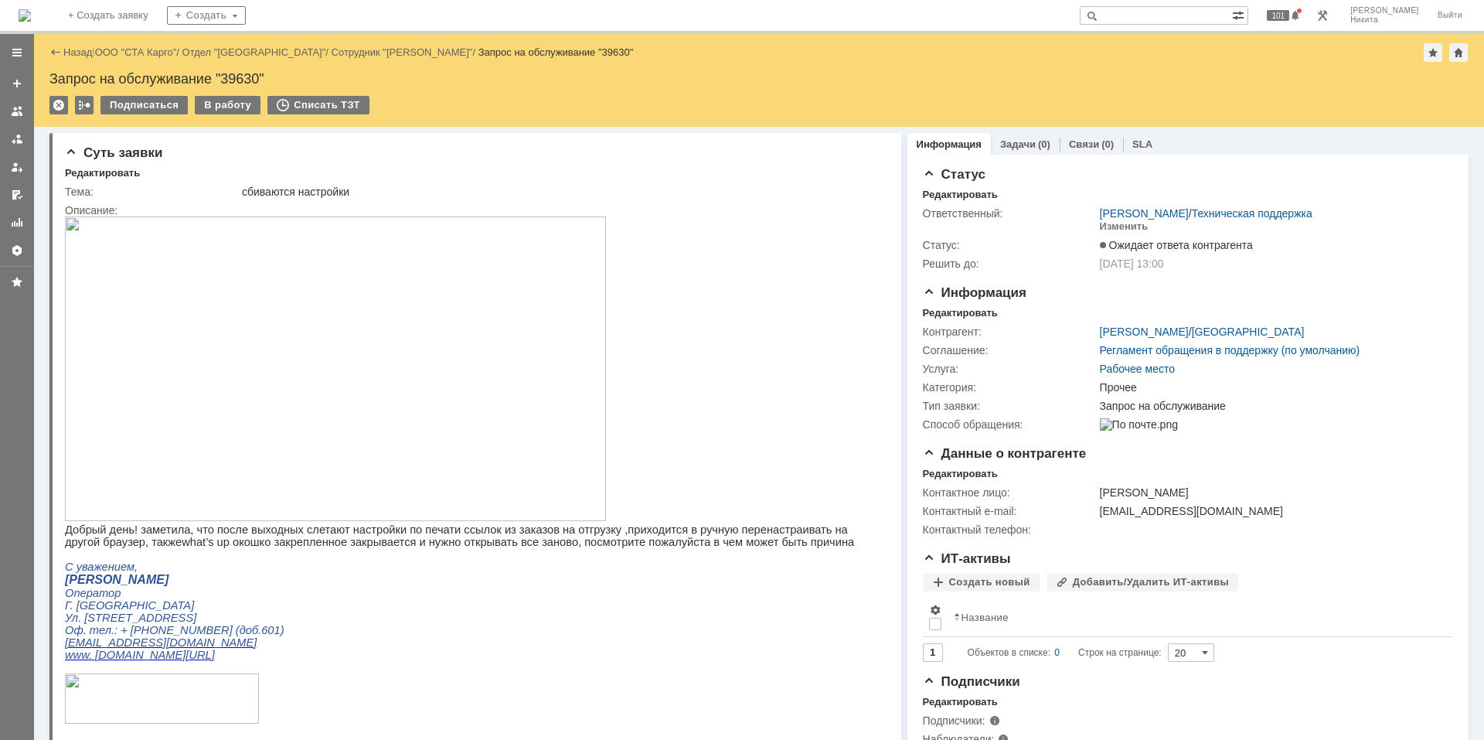
click at [521, 598] on p "Оператор" at bounding box center [469, 593] width 808 height 12
click at [31, 21] on img at bounding box center [25, 15] width 12 height 12
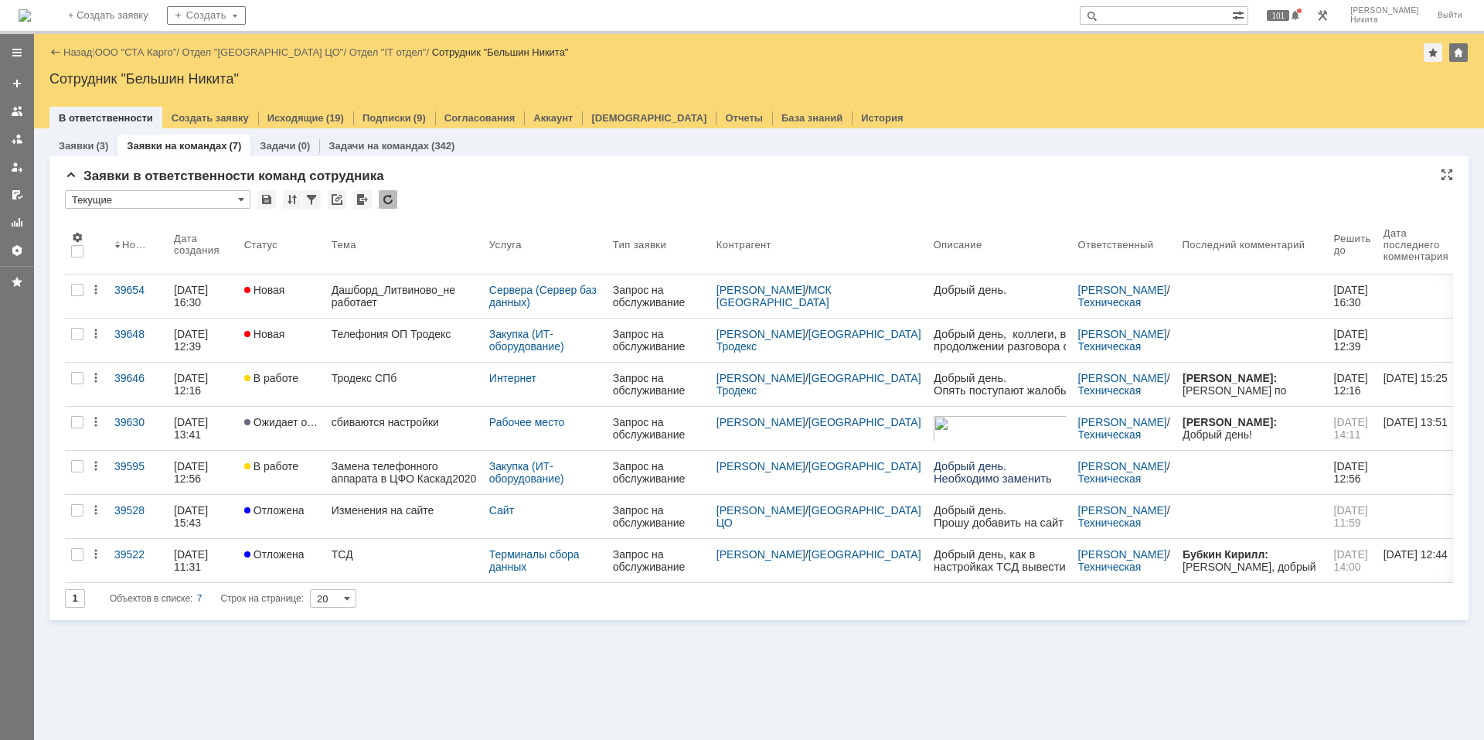
click at [390, 191] on div at bounding box center [388, 199] width 19 height 19
click at [390, 196] on div at bounding box center [388, 199] width 19 height 19
click at [390, 199] on div at bounding box center [388, 199] width 19 height 19
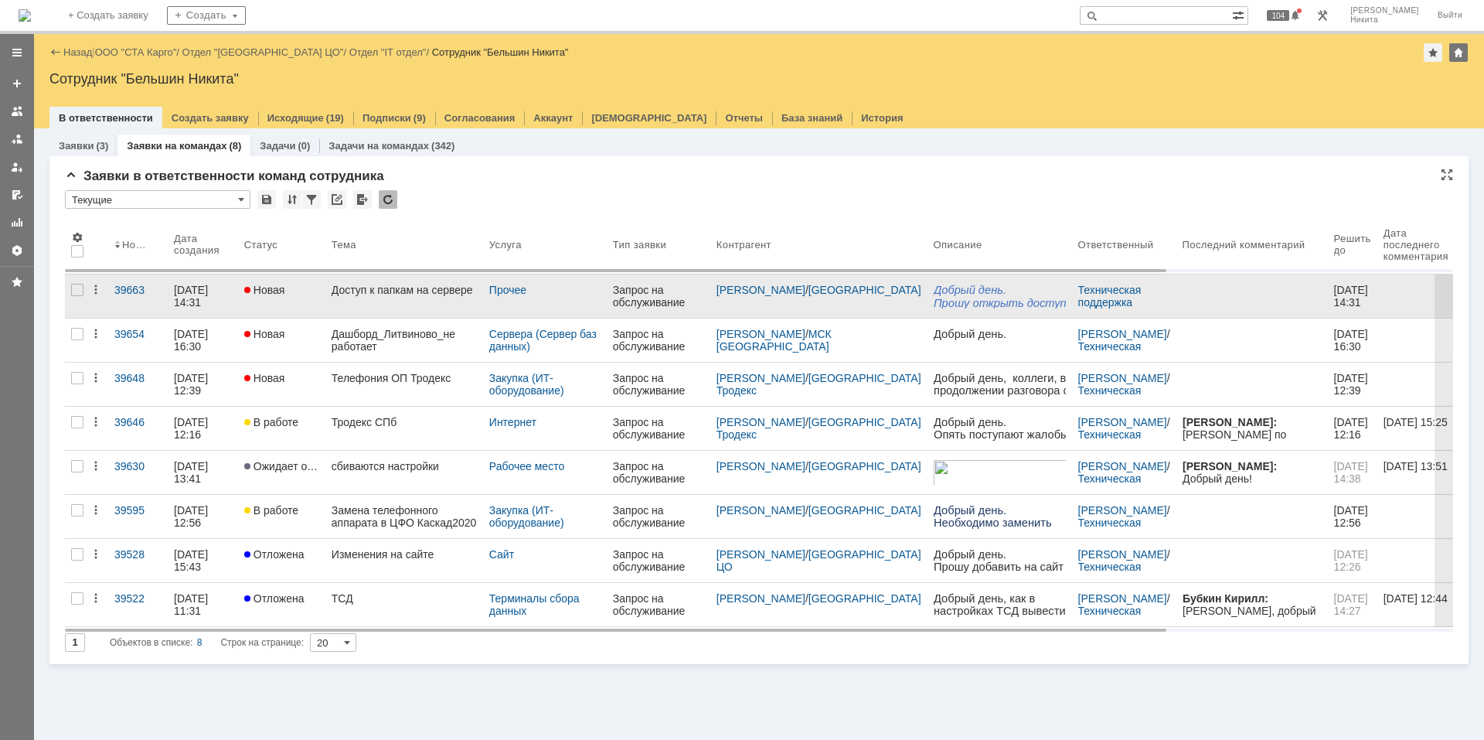
click at [364, 294] on div "Доступ к папкам на сервере" at bounding box center [404, 290] width 145 height 12
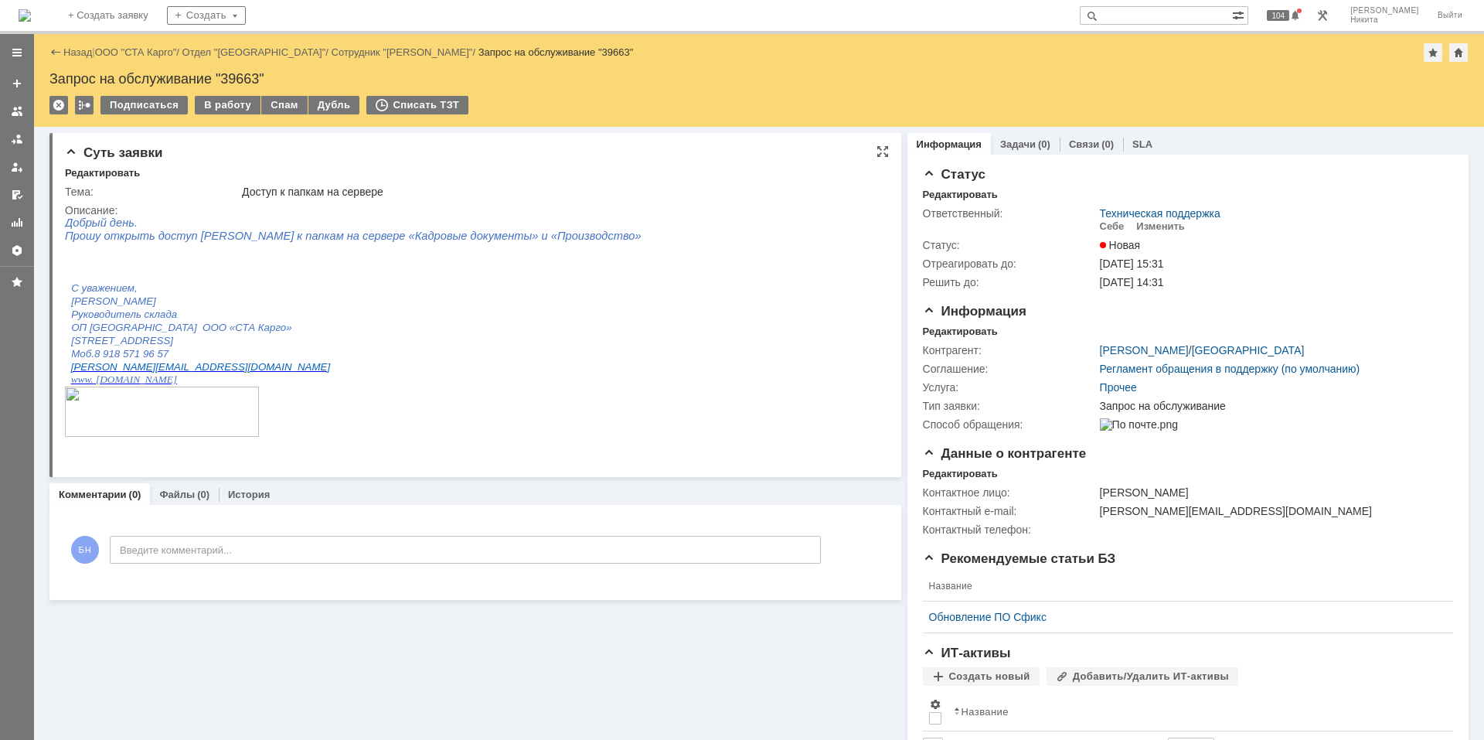
click at [291, 230] on span "Прошу открыть доступ [PERSON_NAME] к папкам на сервере «Кадровые документы» и «…" at bounding box center [353, 236] width 577 height 12
click at [475, 233] on span "Прошу открыть доступ [PERSON_NAME] к папкам на сервере «Кадровые документы» и «…" at bounding box center [353, 236] width 577 height 12
click at [401, 233] on span "Прошу открыть доступ [PERSON_NAME] к папкам на сервере «Кадровые документы» и «…" at bounding box center [353, 236] width 577 height 12
click at [284, 237] on span "Прошу открыть доступ [PERSON_NAME] к папкам на сервере «Кадровые документы» и «…" at bounding box center [353, 236] width 577 height 12
click at [283, 237] on span "Прошу открыть доступ [PERSON_NAME] к папкам на сервере «Кадровые документы» и «…" at bounding box center [353, 236] width 577 height 12
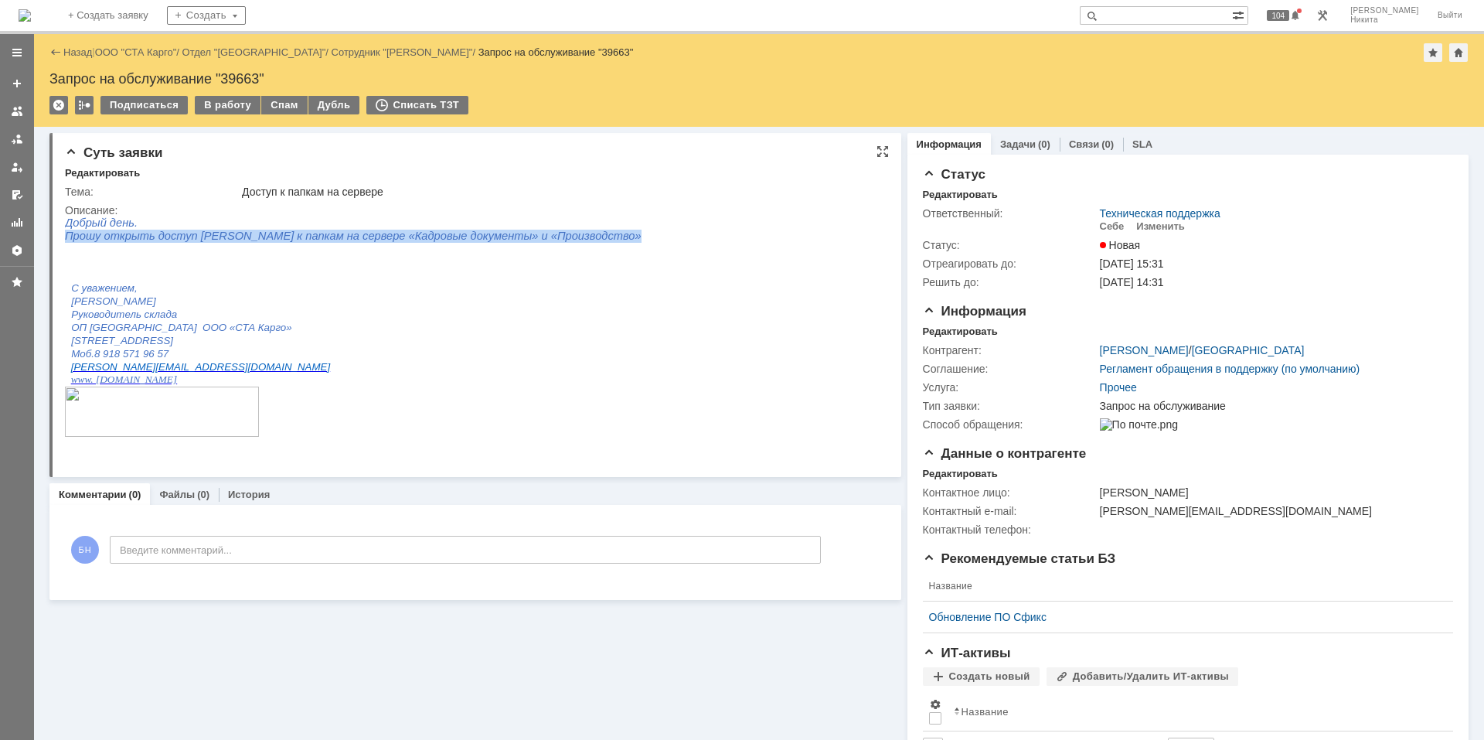
click at [283, 237] on span "Прошу открыть доступ [PERSON_NAME] к папкам на сервере «Кадровые документы» и «…" at bounding box center [353, 236] width 577 height 12
copy div "Прошу открыть доступ [PERSON_NAME] к папкам на сервере «Кадровые документы» и «…"
click at [434, 367] on p "[PERSON_NAME][EMAIL_ADDRESS][DOMAIN_NAME]" at bounding box center [284, 366] width 426 height 12
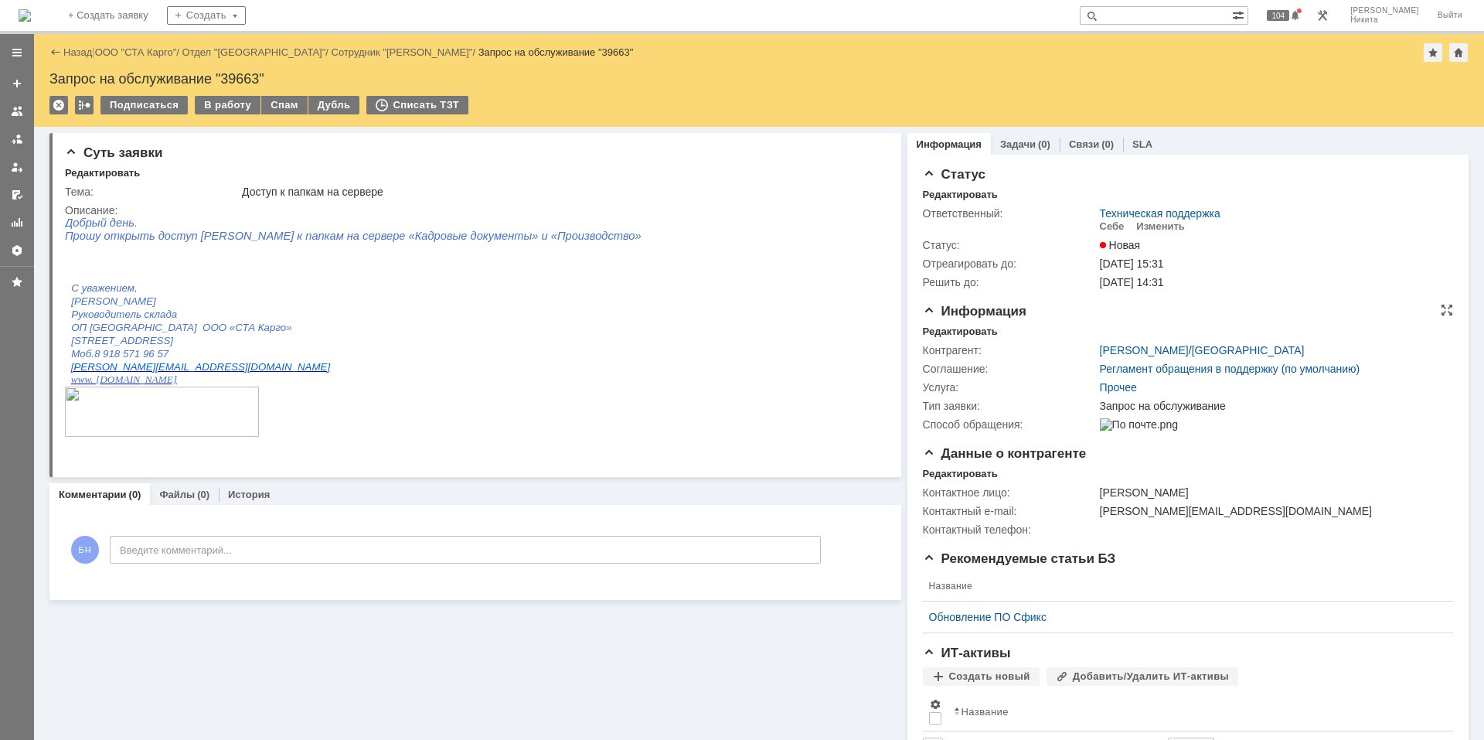
click at [983, 339] on div "Контрагент: [PERSON_NAME] / [GEOGRAPHIC_DATA] Соглашение: Регламент обращения в…" at bounding box center [1188, 386] width 530 height 96
click at [975, 330] on div "Редактировать" at bounding box center [960, 331] width 75 height 12
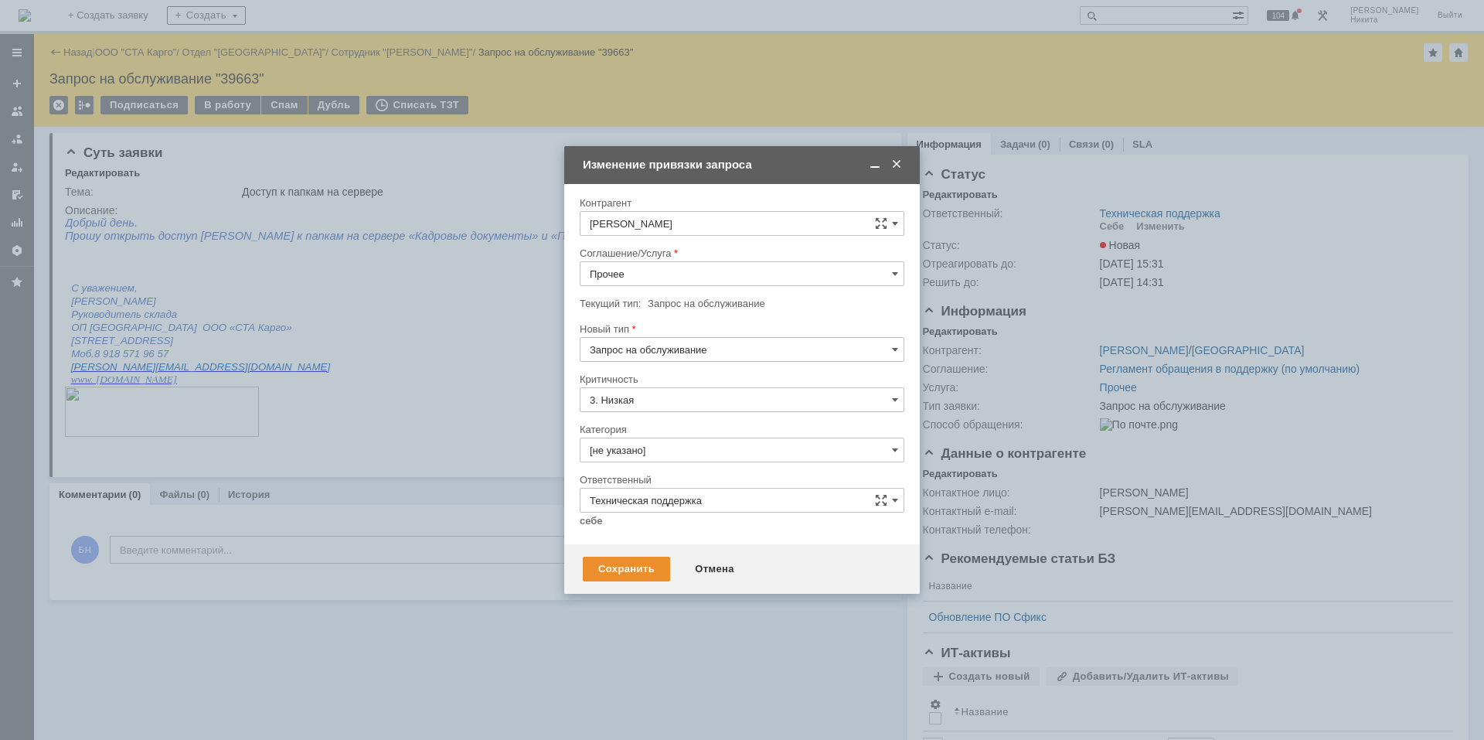
click at [695, 260] on div "Соглашение/Услуга" at bounding box center [742, 254] width 325 height 15
click at [693, 264] on input "Прочее" at bounding box center [742, 273] width 325 height 25
click at [683, 347] on div "Сетевые папки" at bounding box center [741, 358] width 323 height 25
type input "Сетевые папки"
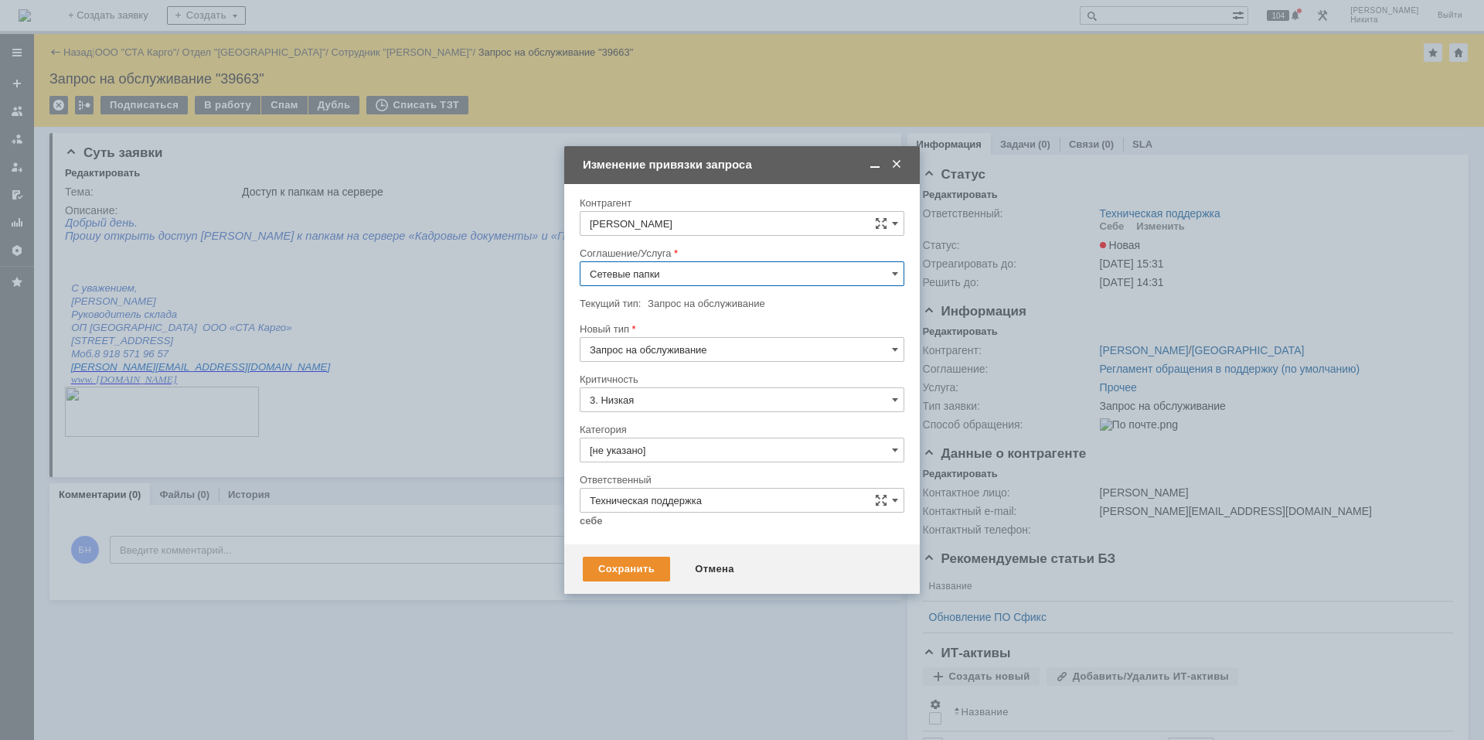
click at [660, 448] on input "[не указано]" at bounding box center [742, 449] width 325 height 25
click at [724, 621] on div "Пропала сетевая папка/доступ к папке" at bounding box center [741, 609] width 323 height 25
type input "Пропала сетевая папка/доступ к папке"
drag, startPoint x: 572, startPoint y: 516, endPoint x: 608, endPoint y: 536, distance: 40.8
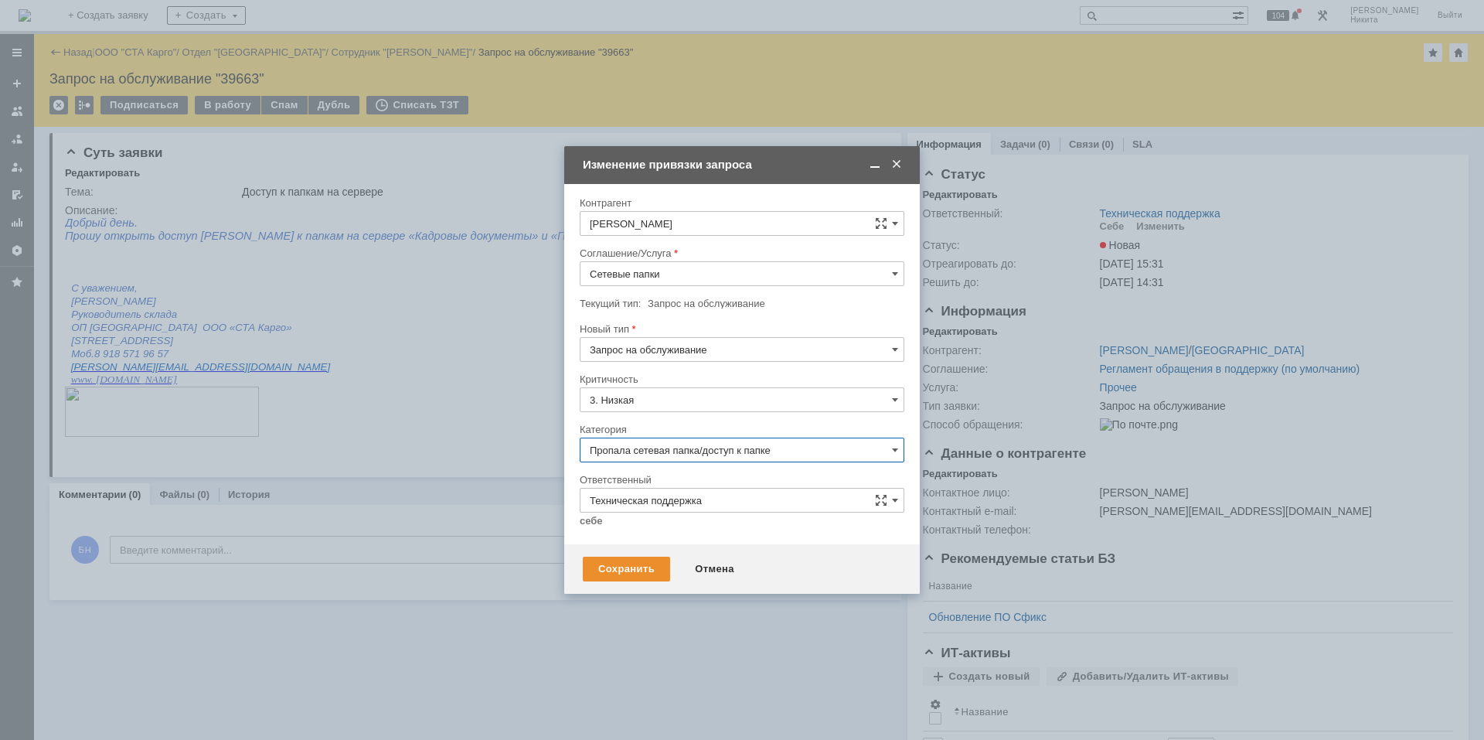
click at [577, 518] on div "Внимание! [PERSON_NAME]/Услуга Сетевые папки Текущий тип: Запрос на обслуживани…" at bounding box center [742, 364] width 356 height 360
click at [608, 536] on div at bounding box center [742, 532] width 325 height 11
click at [592, 519] on link "себе" at bounding box center [591, 521] width 23 height 12
type input "[PERSON_NAME]"
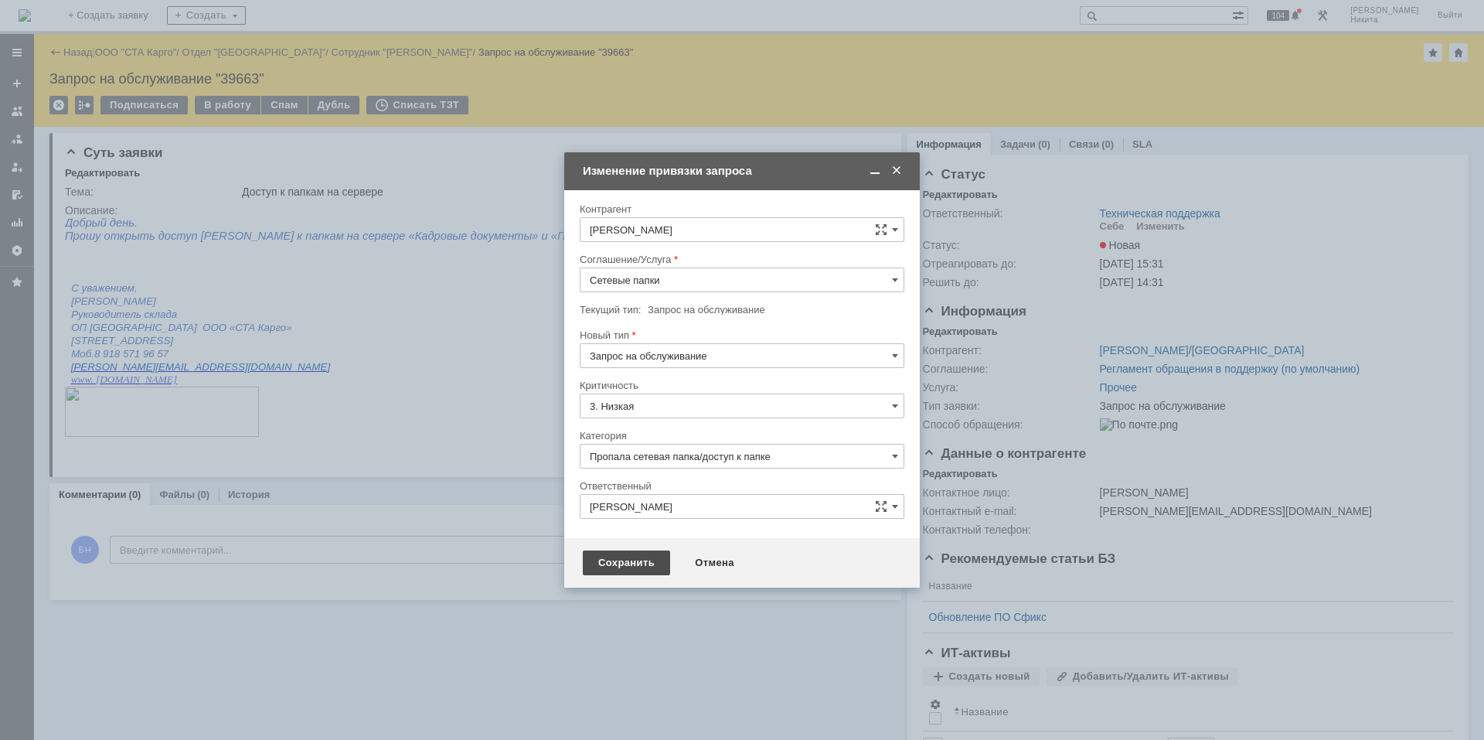
click at [612, 559] on div "Сохранить" at bounding box center [626, 562] width 87 height 25
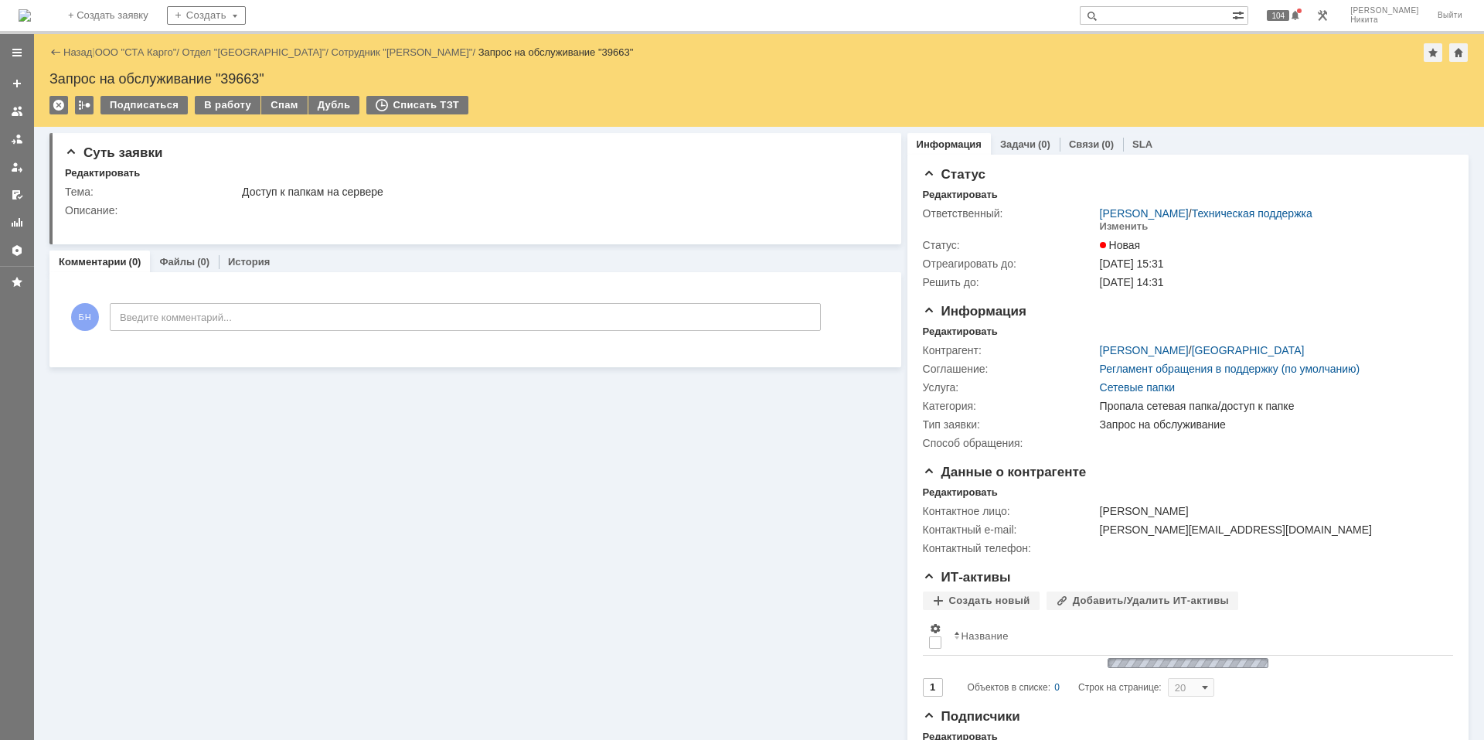
scroll to position [0, 0]
click at [207, 112] on div "В работу" at bounding box center [228, 105] width 66 height 19
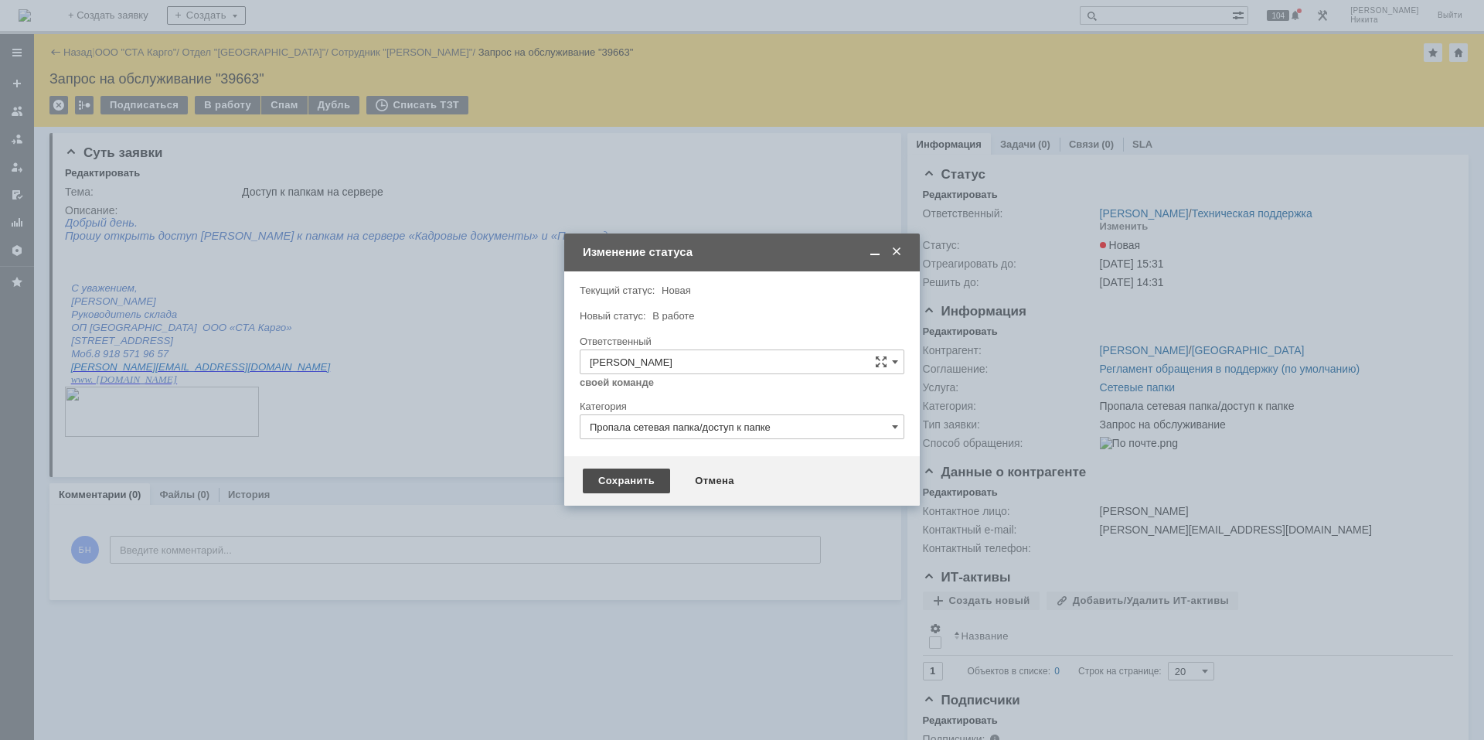
click at [594, 474] on div "Сохранить" at bounding box center [626, 480] width 87 height 25
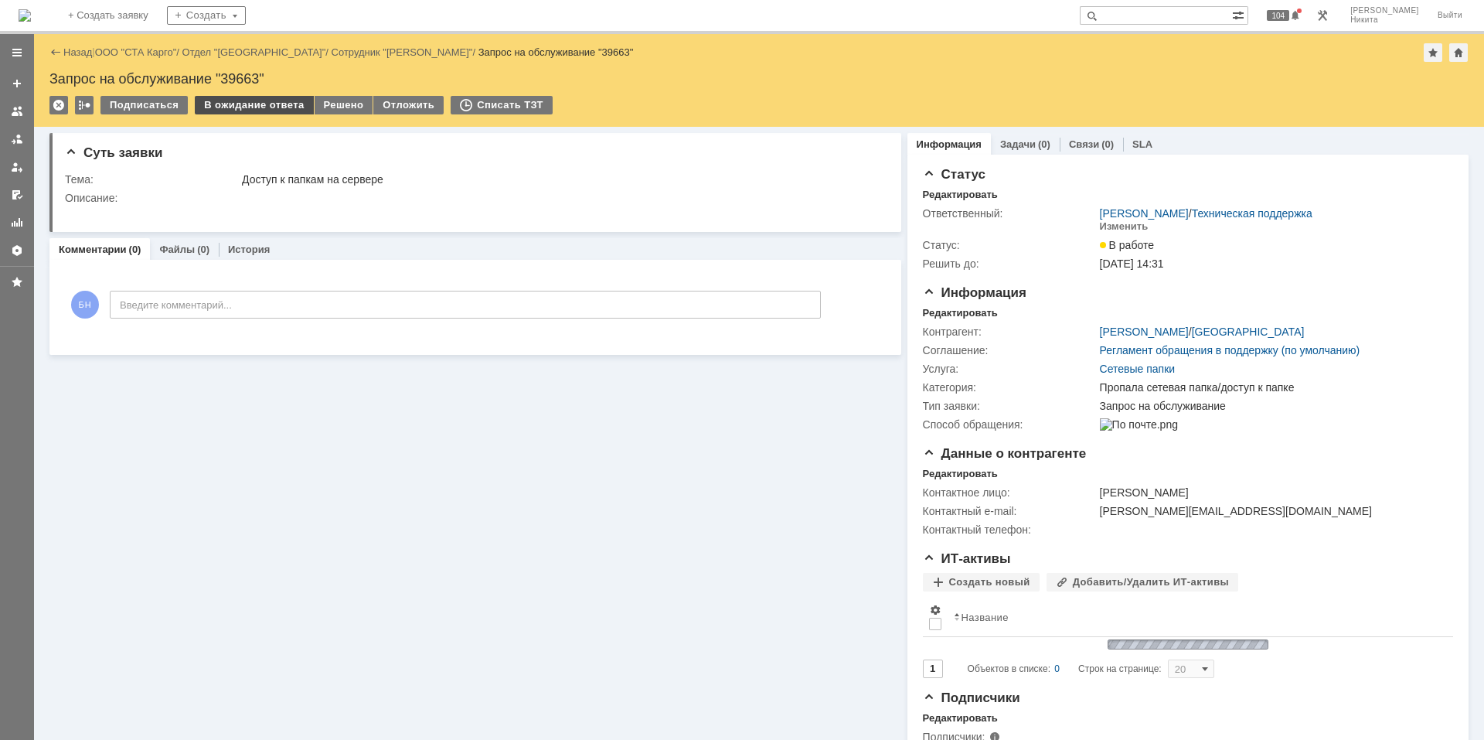
click at [275, 109] on div "В ожидание ответа" at bounding box center [254, 105] width 118 height 19
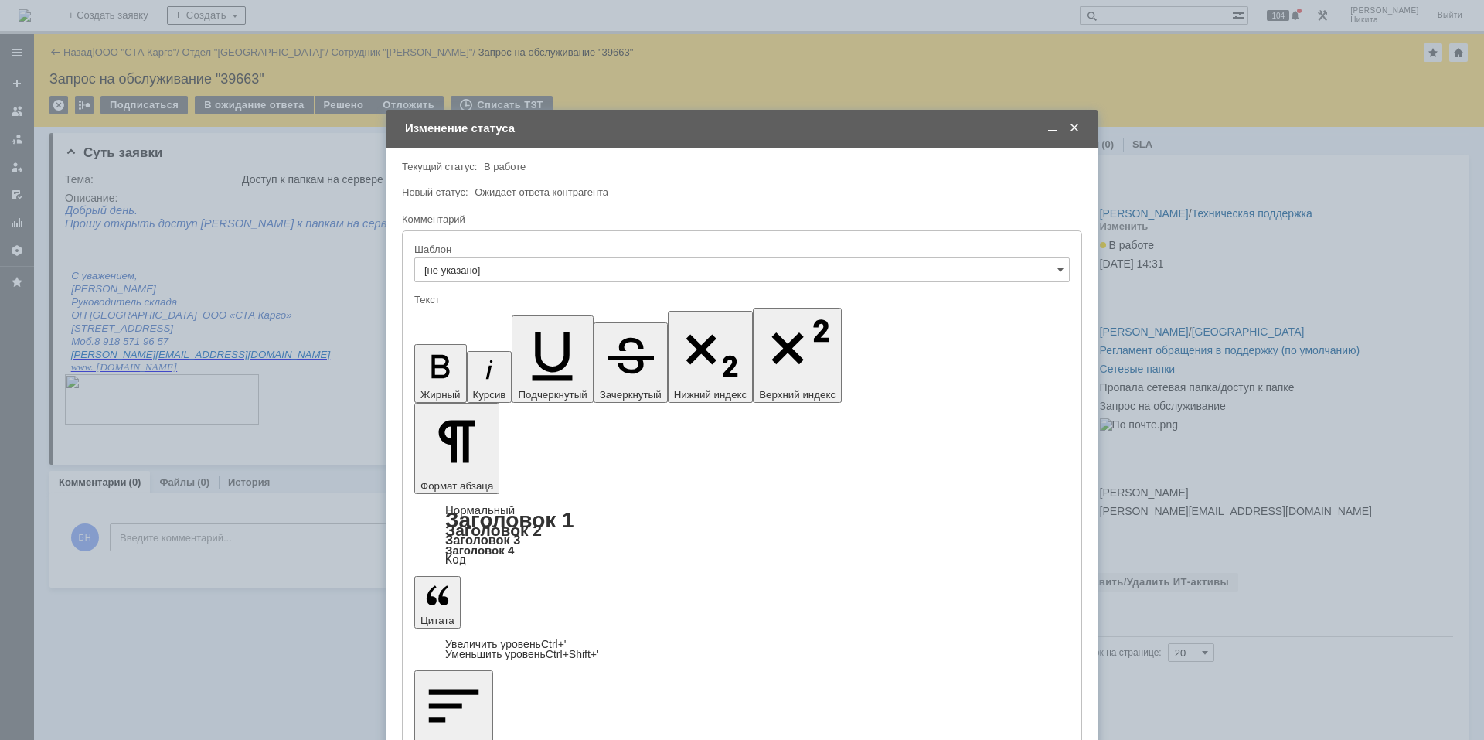
drag, startPoint x: 431, startPoint y: 4372, endPoint x: 313, endPoint y: 4240, distance: 176.8
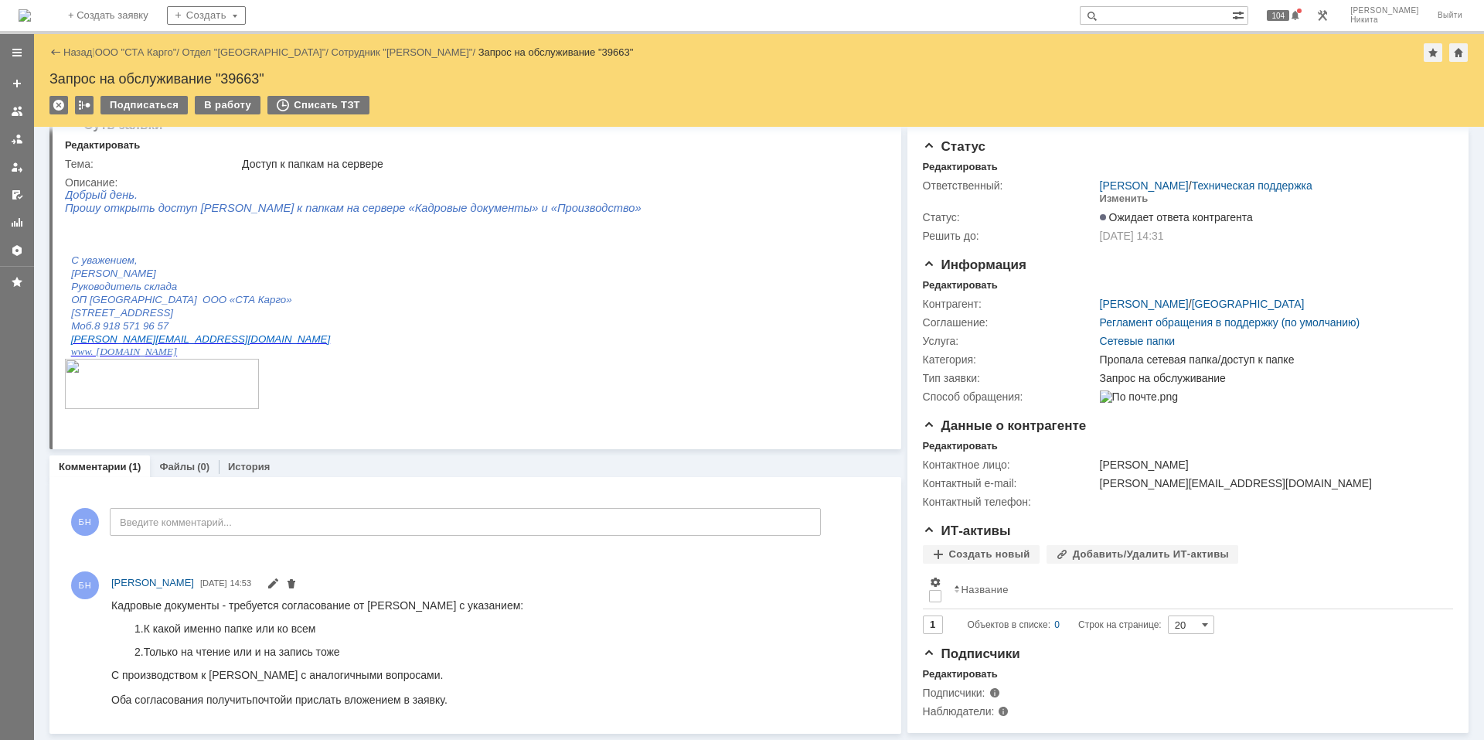
scroll to position [0, 0]
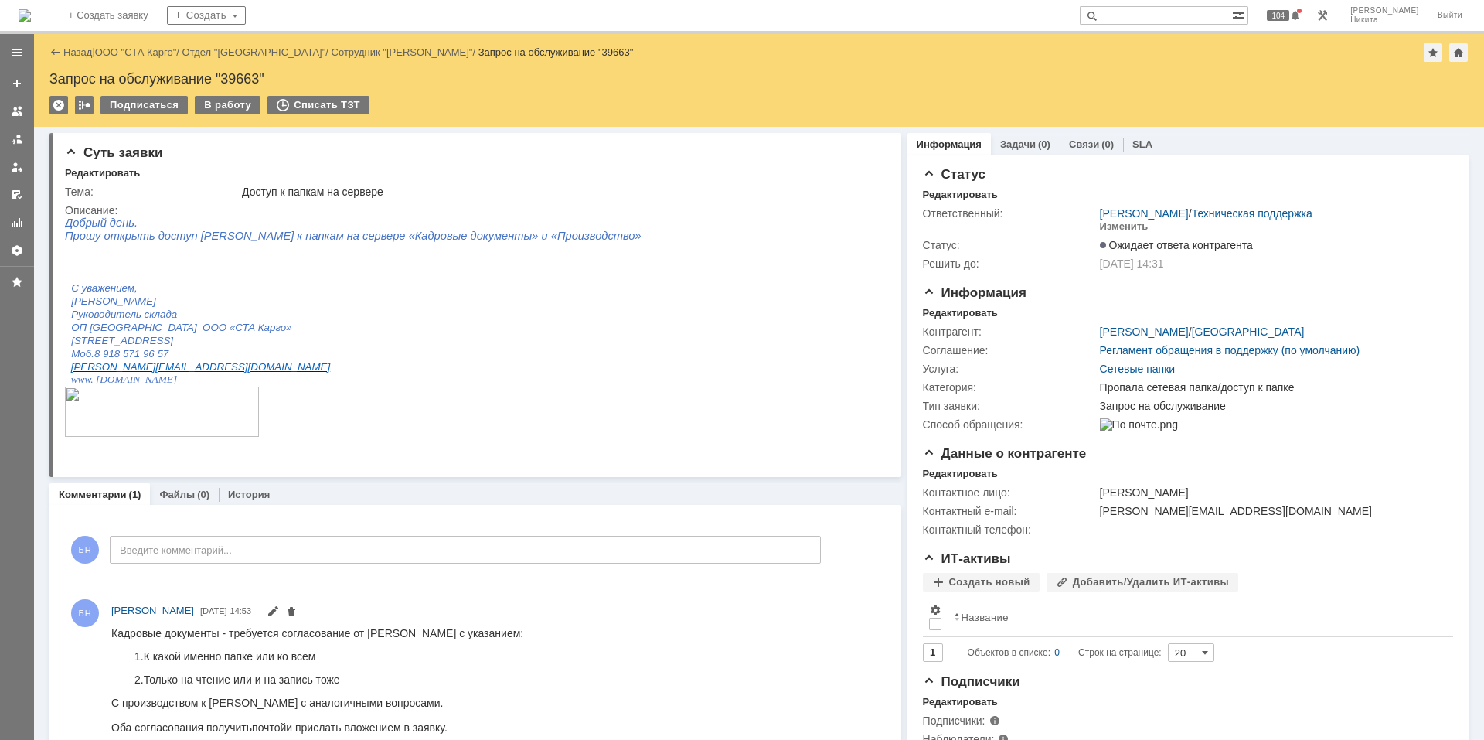
click at [31, 9] on img at bounding box center [25, 15] width 12 height 12
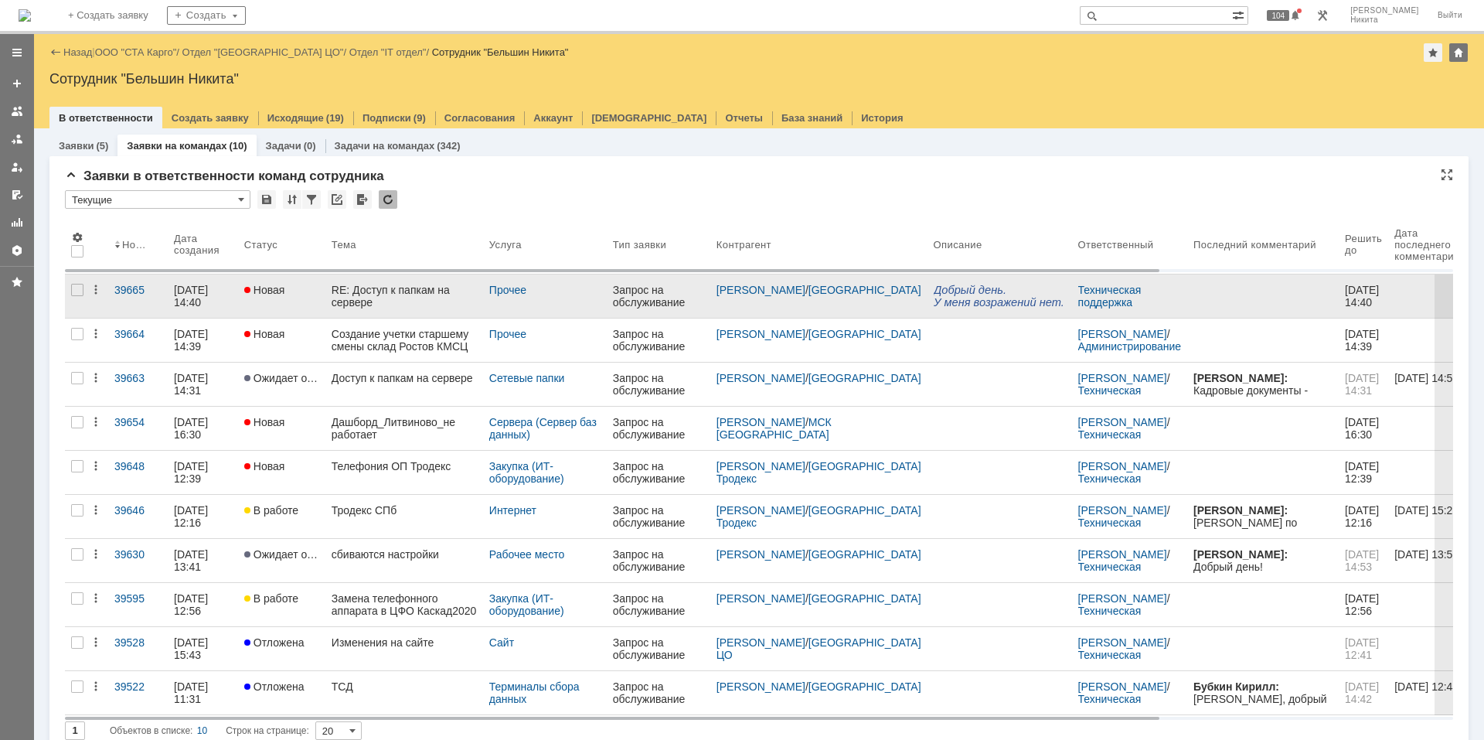
click at [325, 302] on link "Новая" at bounding box center [281, 295] width 87 height 43
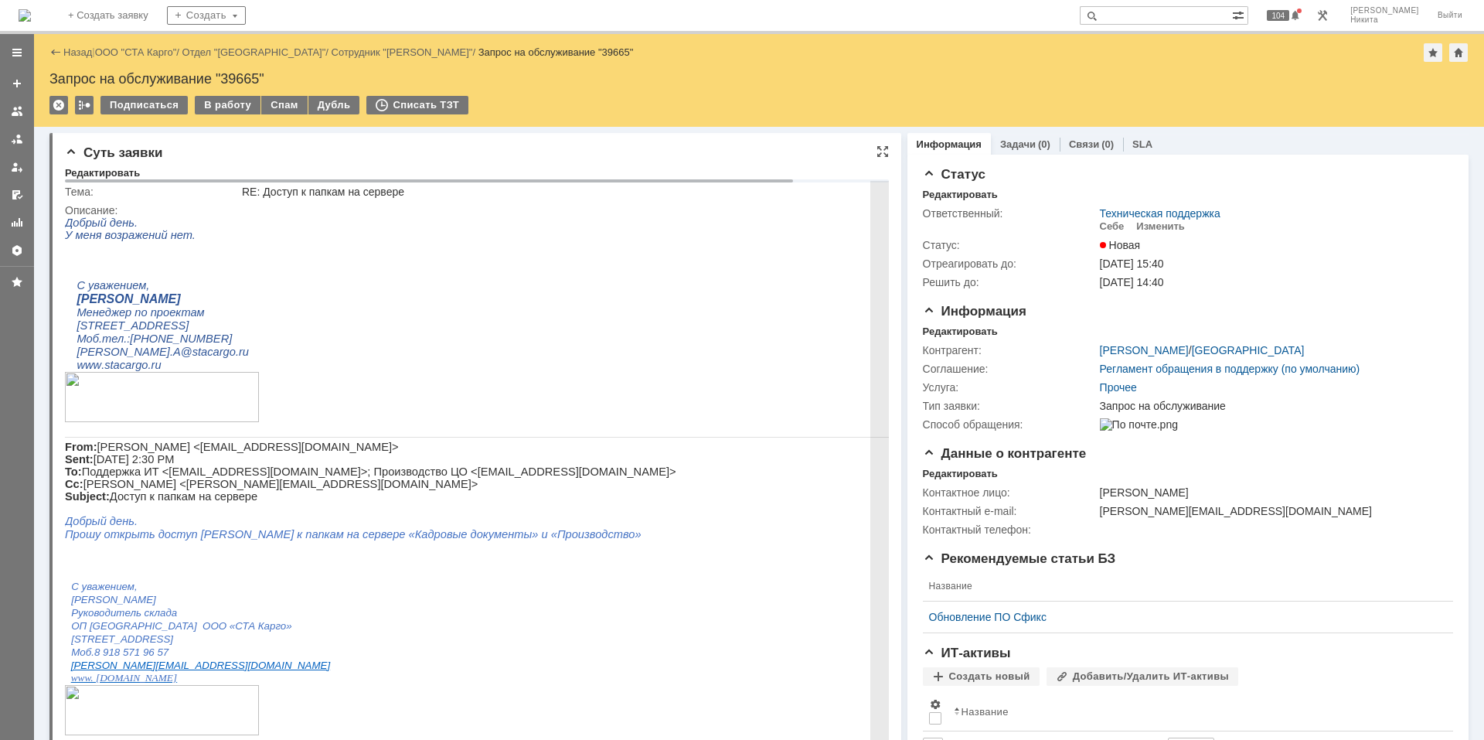
click at [407, 332] on p "[STREET_ADDRESS]" at bounding box center [530, 325] width 907 height 13
click at [340, 424] on p at bounding box center [527, 398] width 925 height 53
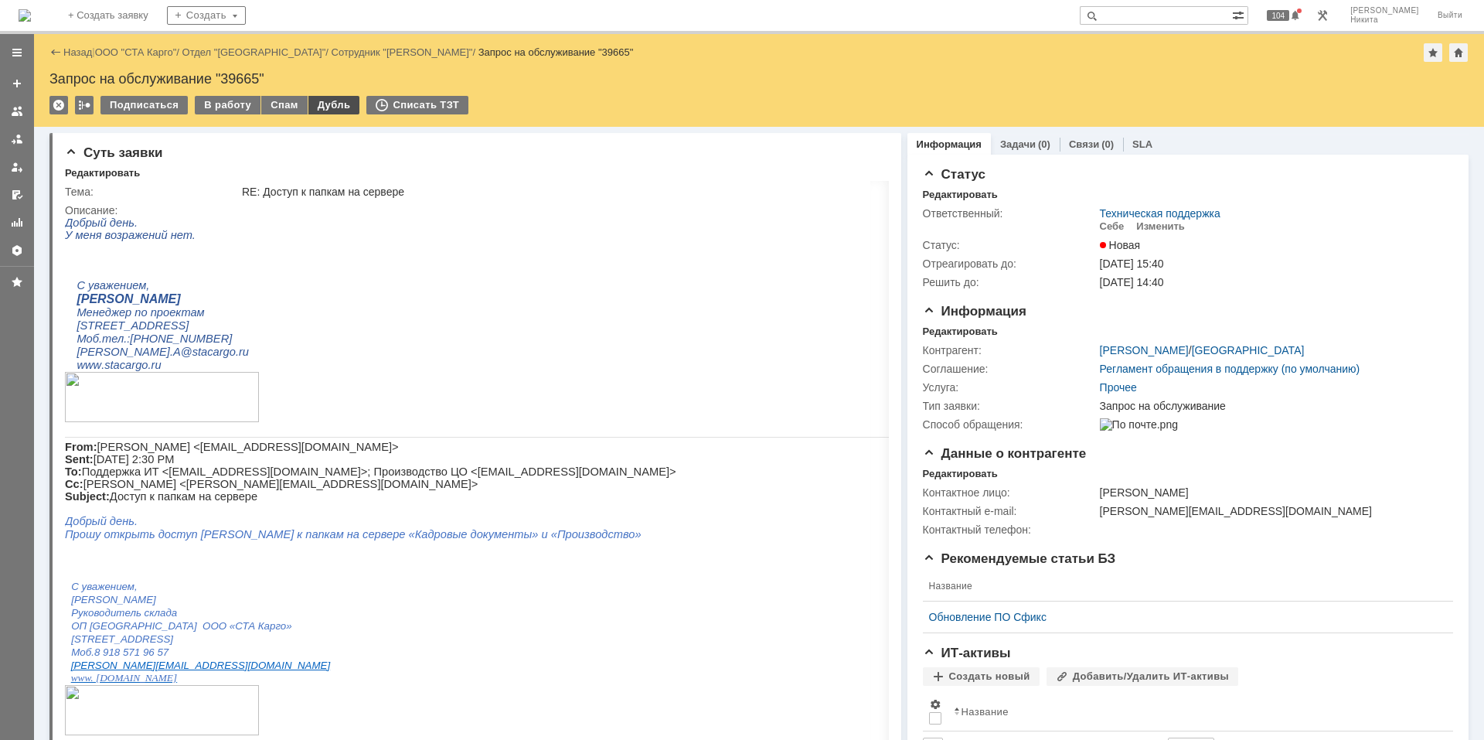
click at [313, 111] on div "Дубль" at bounding box center [334, 105] width 52 height 19
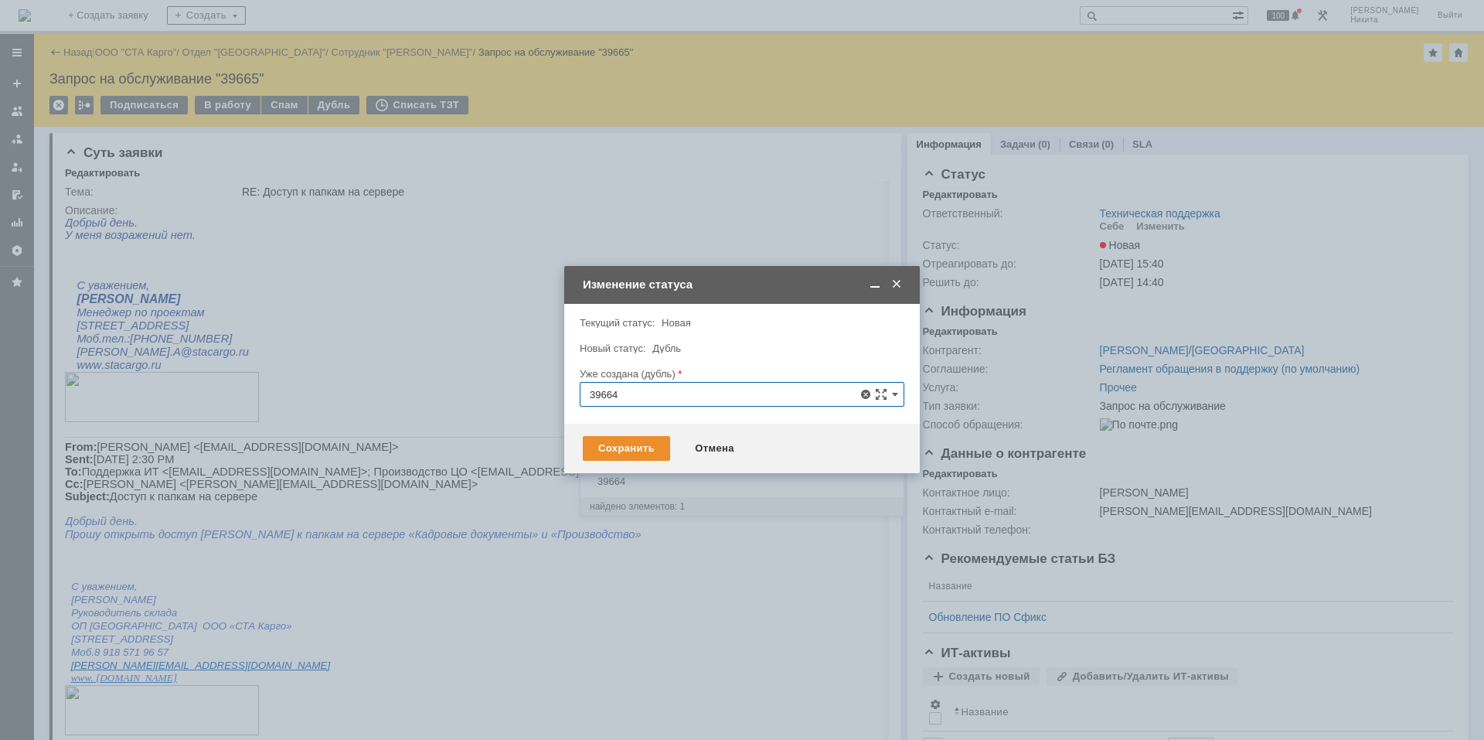
click at [682, 397] on input "39664" at bounding box center [742, 394] width 325 height 25
click at [663, 482] on span "39663" at bounding box center [742, 481] width 305 height 12
click at [623, 444] on div "Сохранить" at bounding box center [626, 448] width 87 height 25
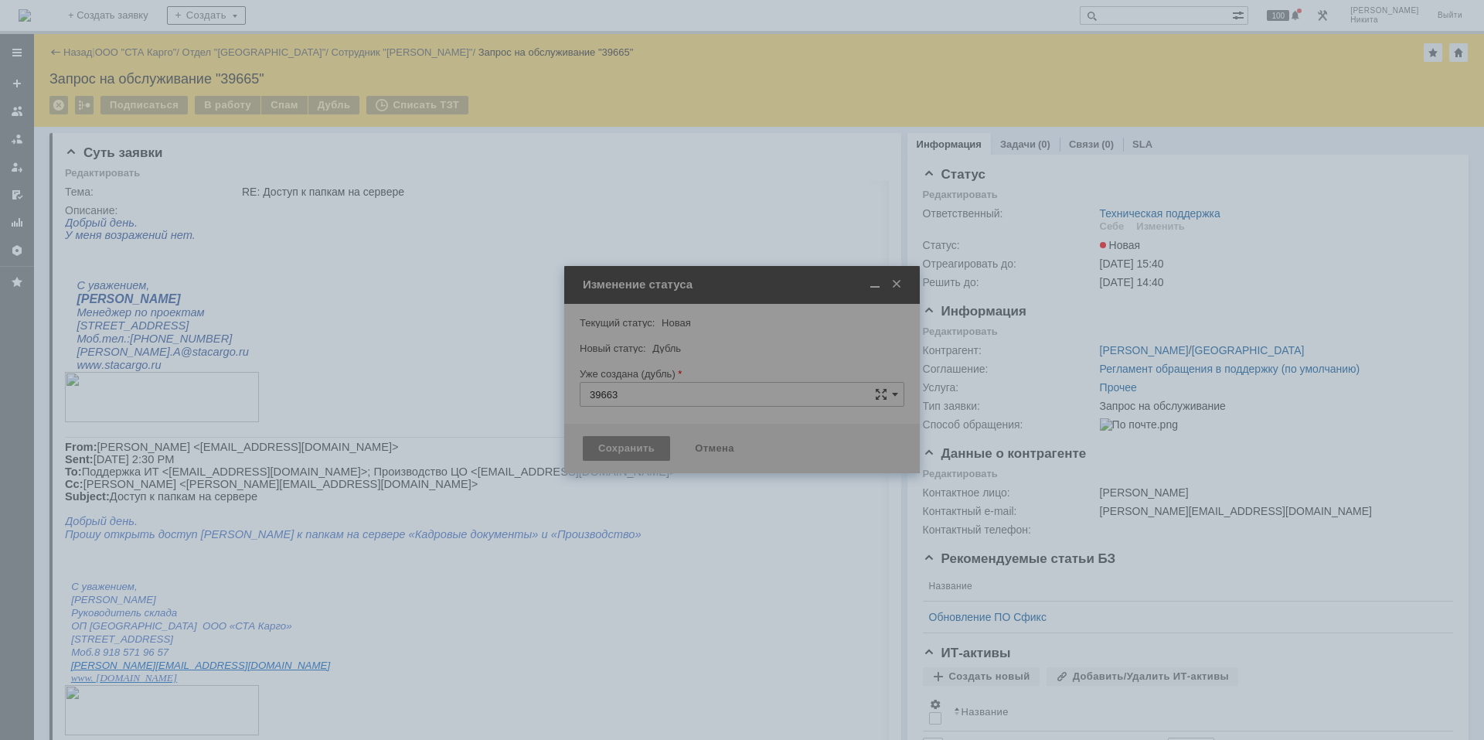
type input "39663"
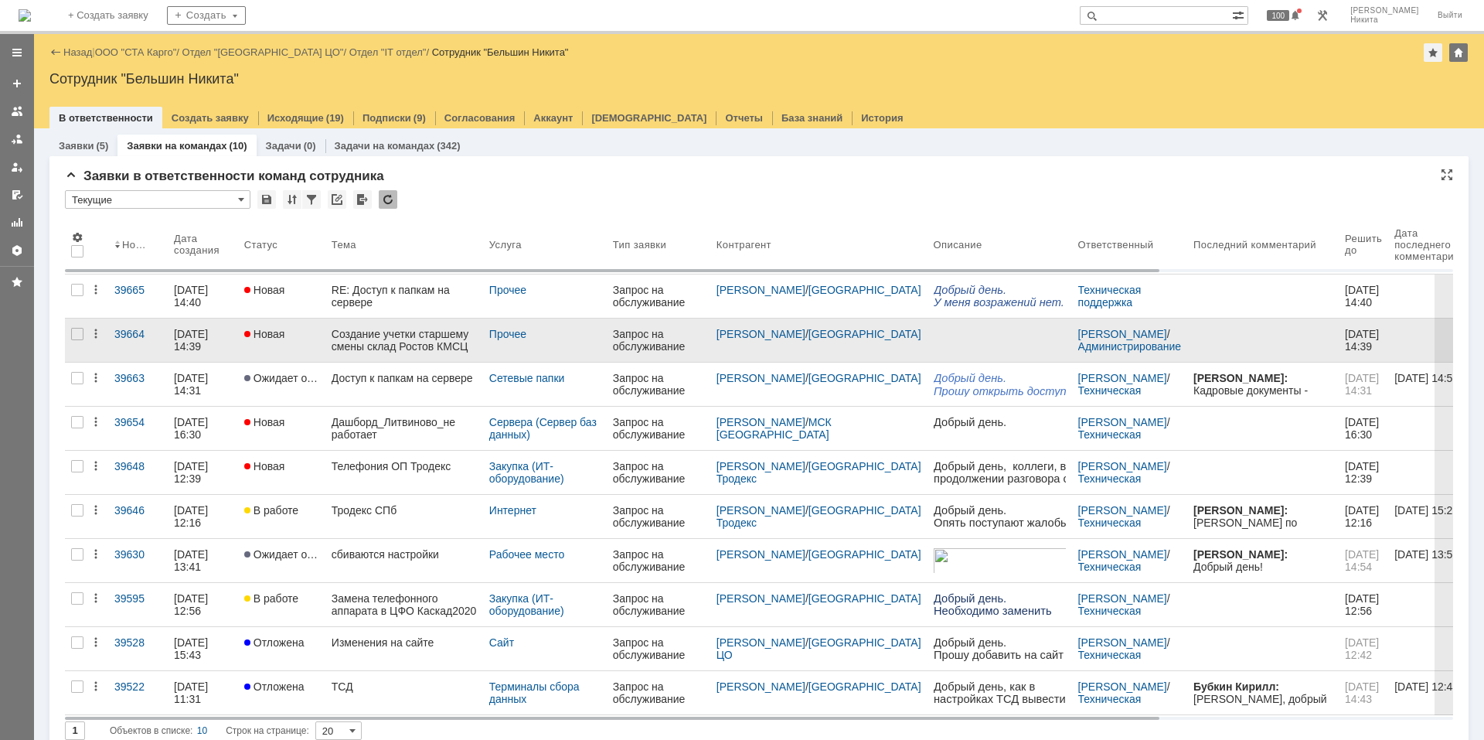
click at [409, 349] on div "Создание учетки старшему смены склад Ростов КМСЦ" at bounding box center [404, 340] width 145 height 25
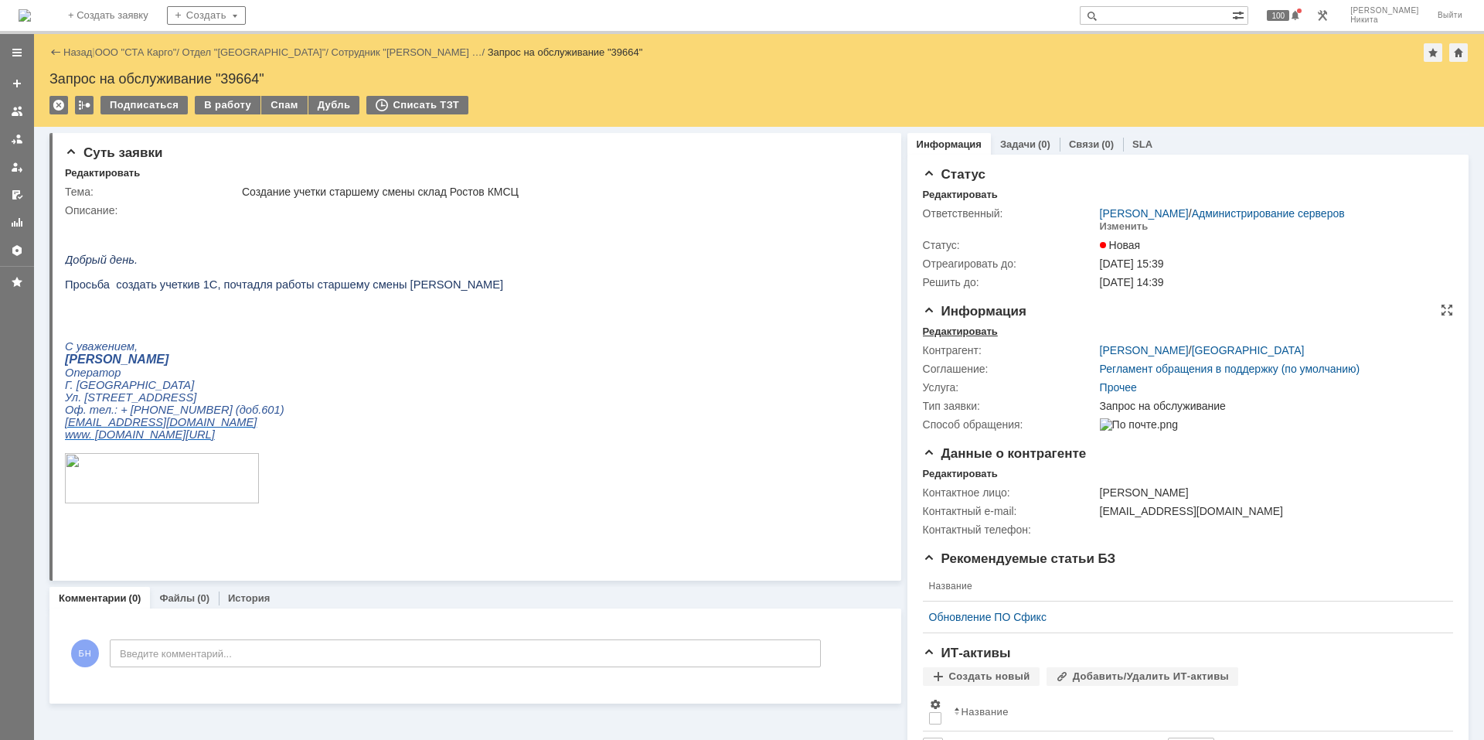
click at [931, 329] on div "Редактировать" at bounding box center [960, 331] width 75 height 12
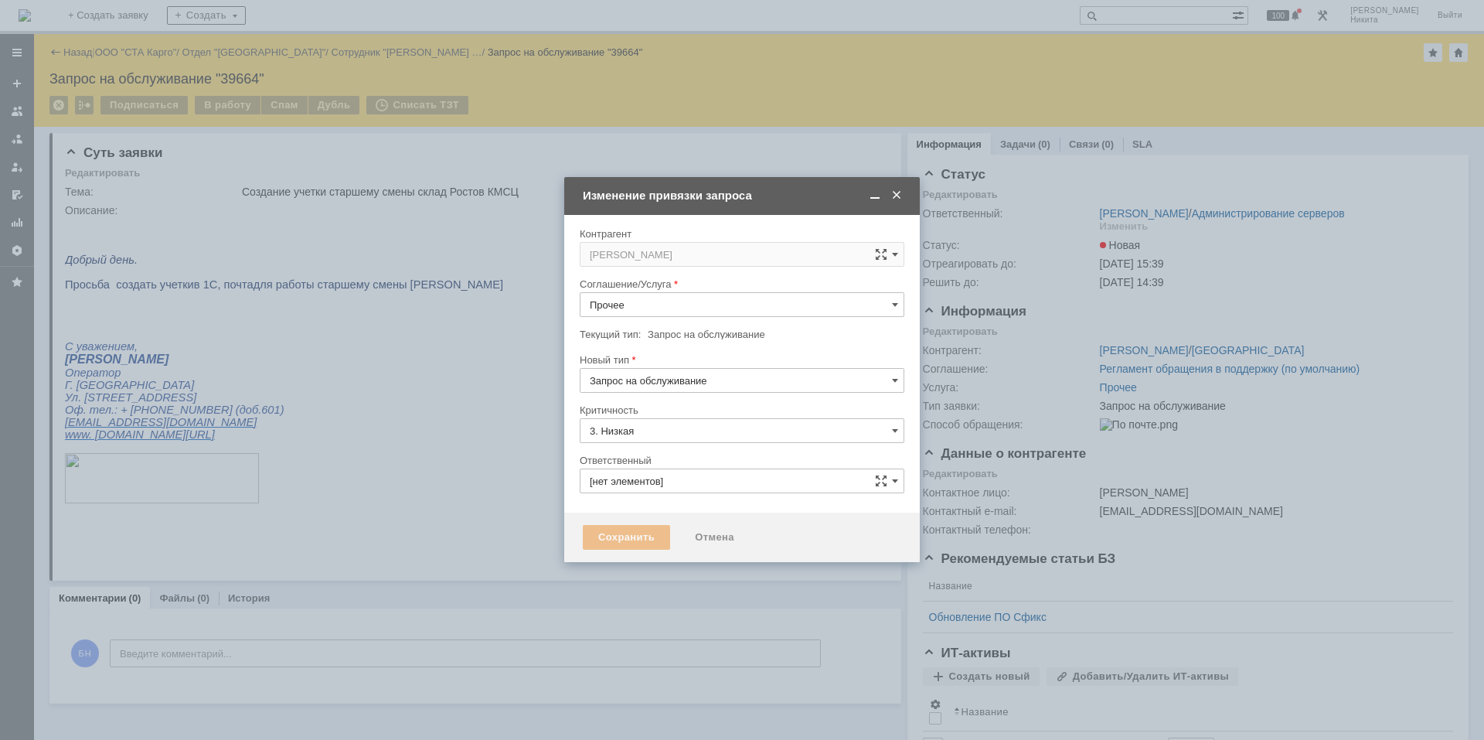
type input "[не указано]"
type input "[PERSON_NAME]"
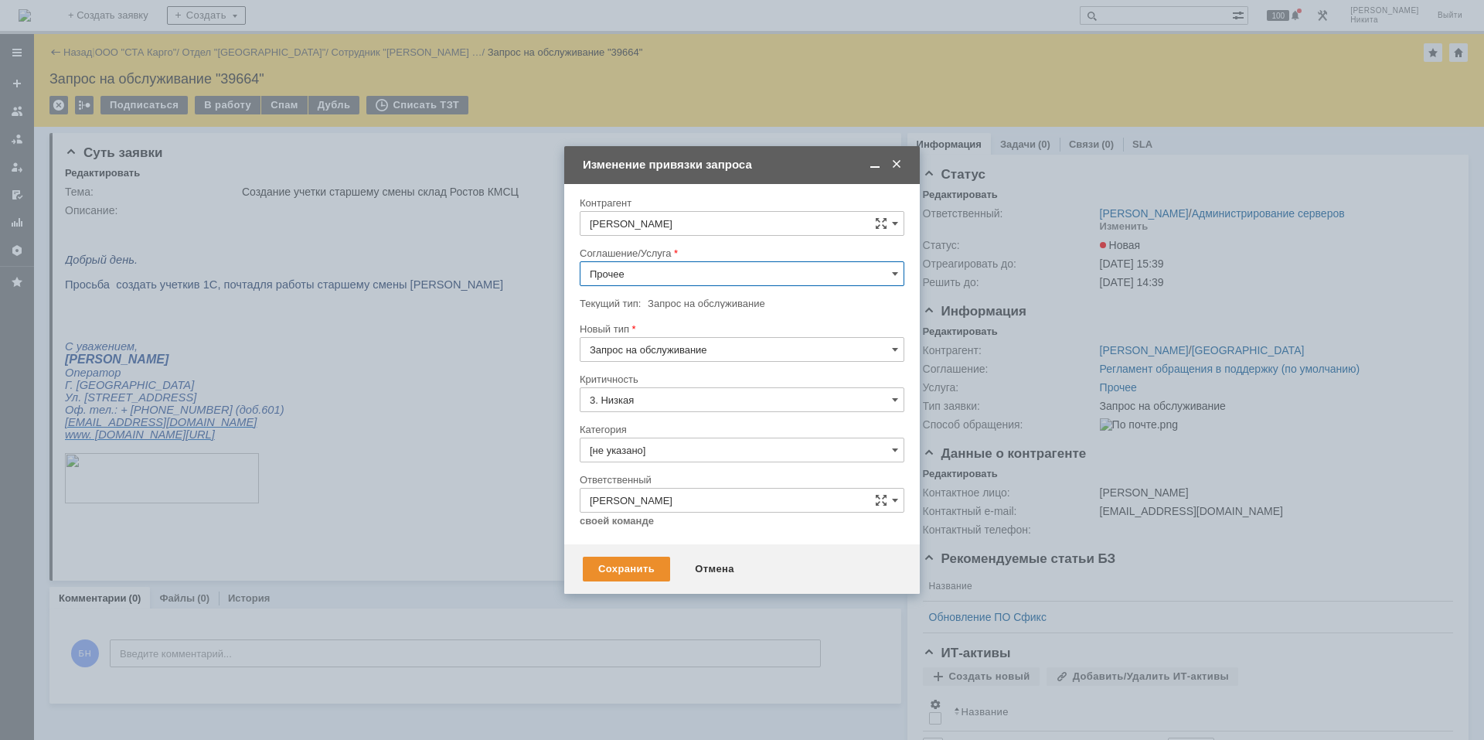
click at [683, 276] on input "Прочее" at bounding box center [742, 273] width 325 height 25
click at [658, 460] on span "Рабочее место" at bounding box center [742, 464] width 305 height 12
type input "Рабочее место"
click at [654, 443] on input "[не указано]" at bounding box center [742, 449] width 325 height 25
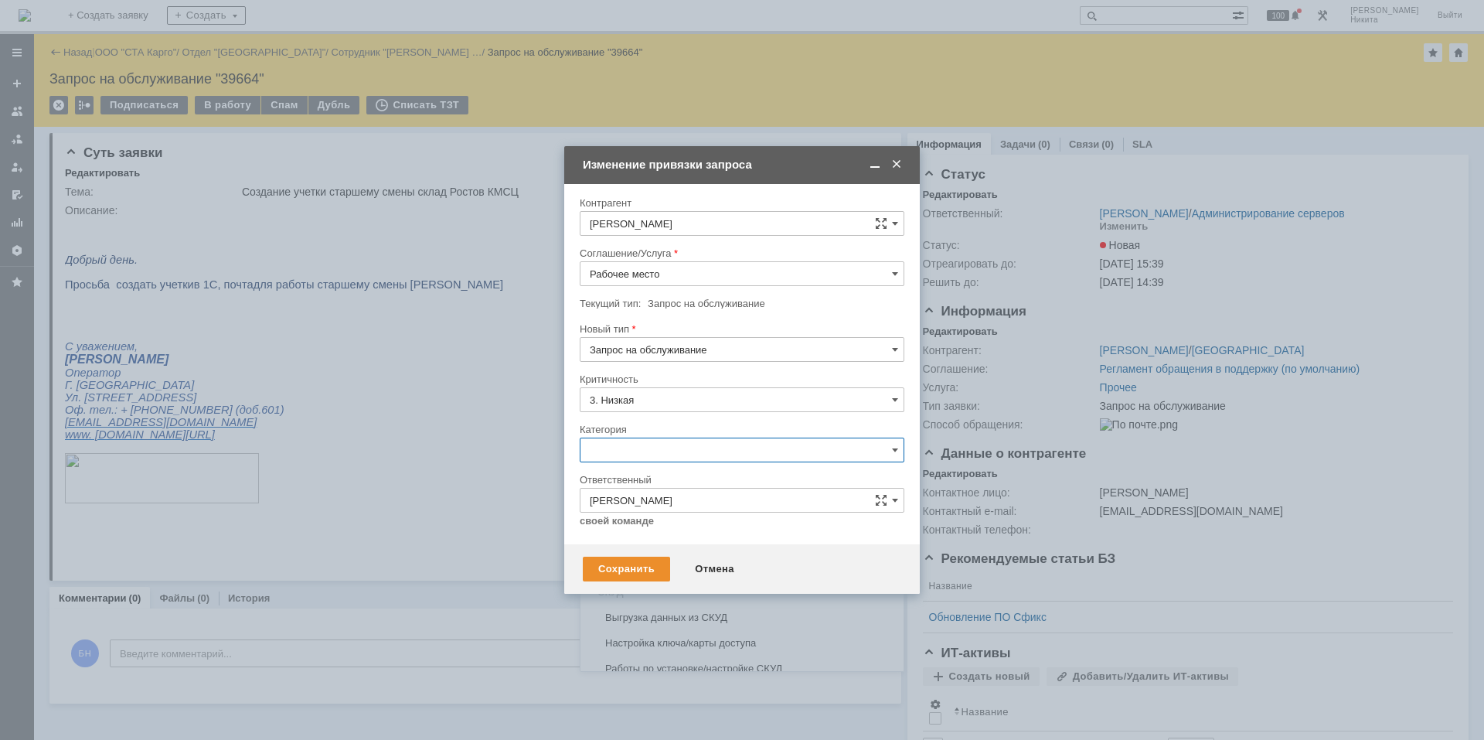
scroll to position [531, 0]
click at [662, 587] on span "Создание учетной записи и/или настройка рабочего места" at bounding box center [742, 585] width 305 height 12
type input "Создание учетной записи и/или настройка рабочего места"
click at [600, 567] on div "Сохранить" at bounding box center [626, 569] width 87 height 25
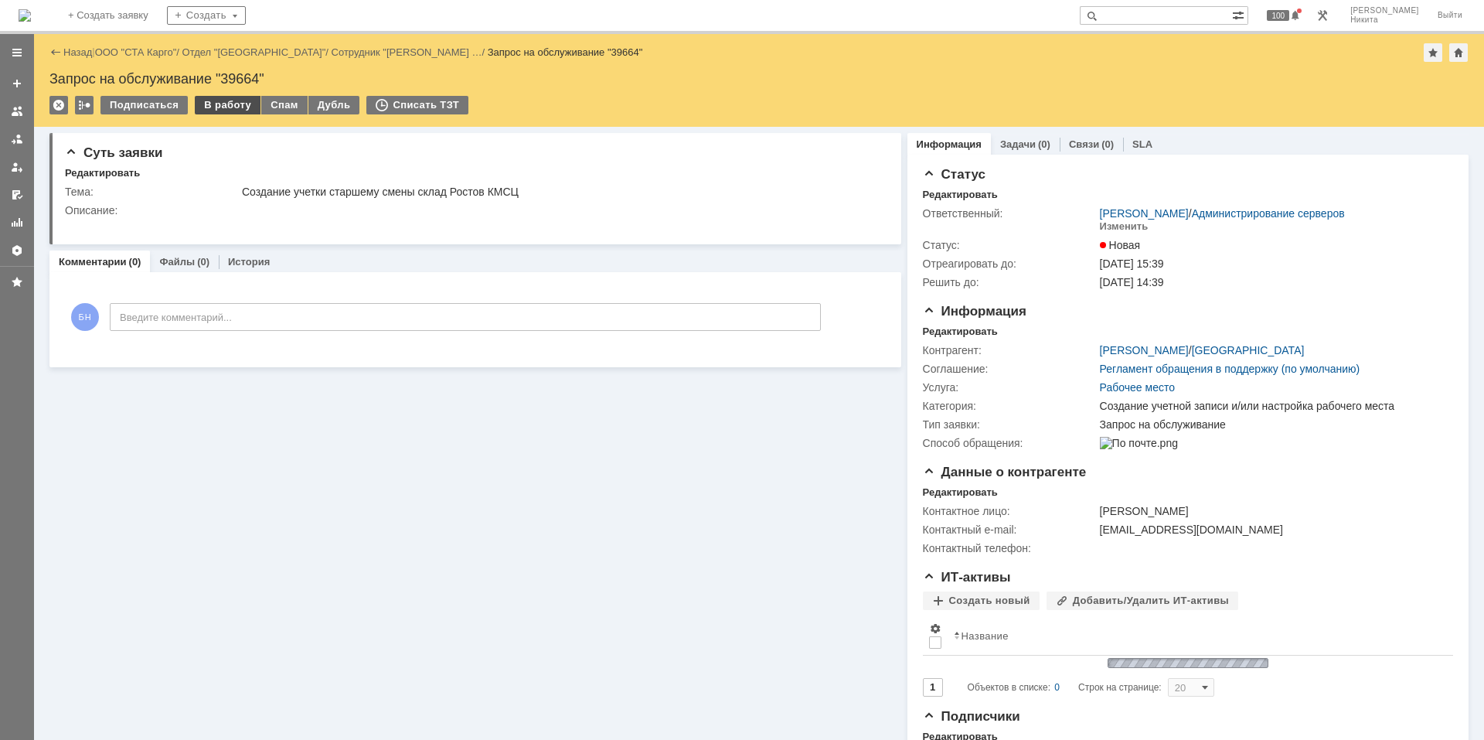
scroll to position [0, 0]
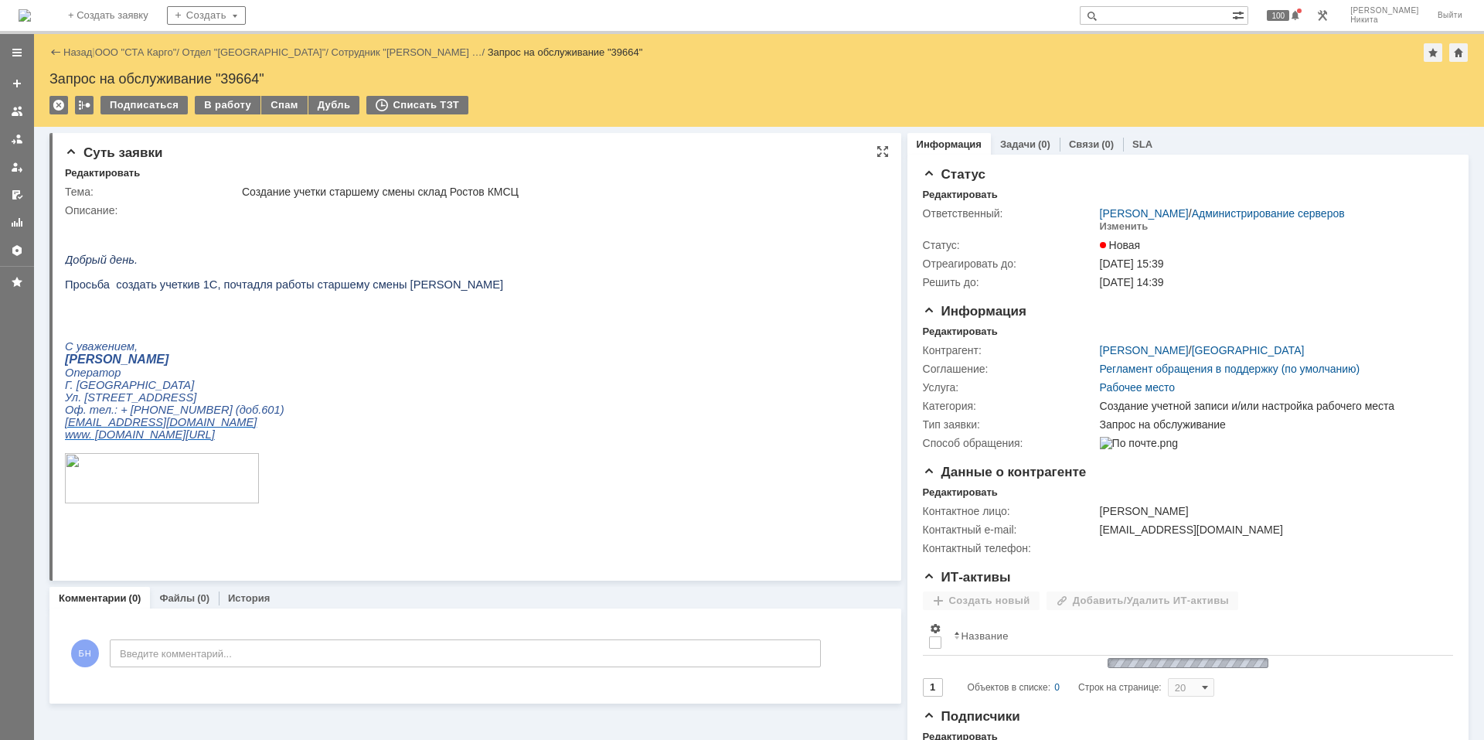
drag, startPoint x: 232, startPoint y: 111, endPoint x: 315, endPoint y: 177, distance: 105.6
click at [232, 111] on div "В работу" at bounding box center [228, 105] width 66 height 19
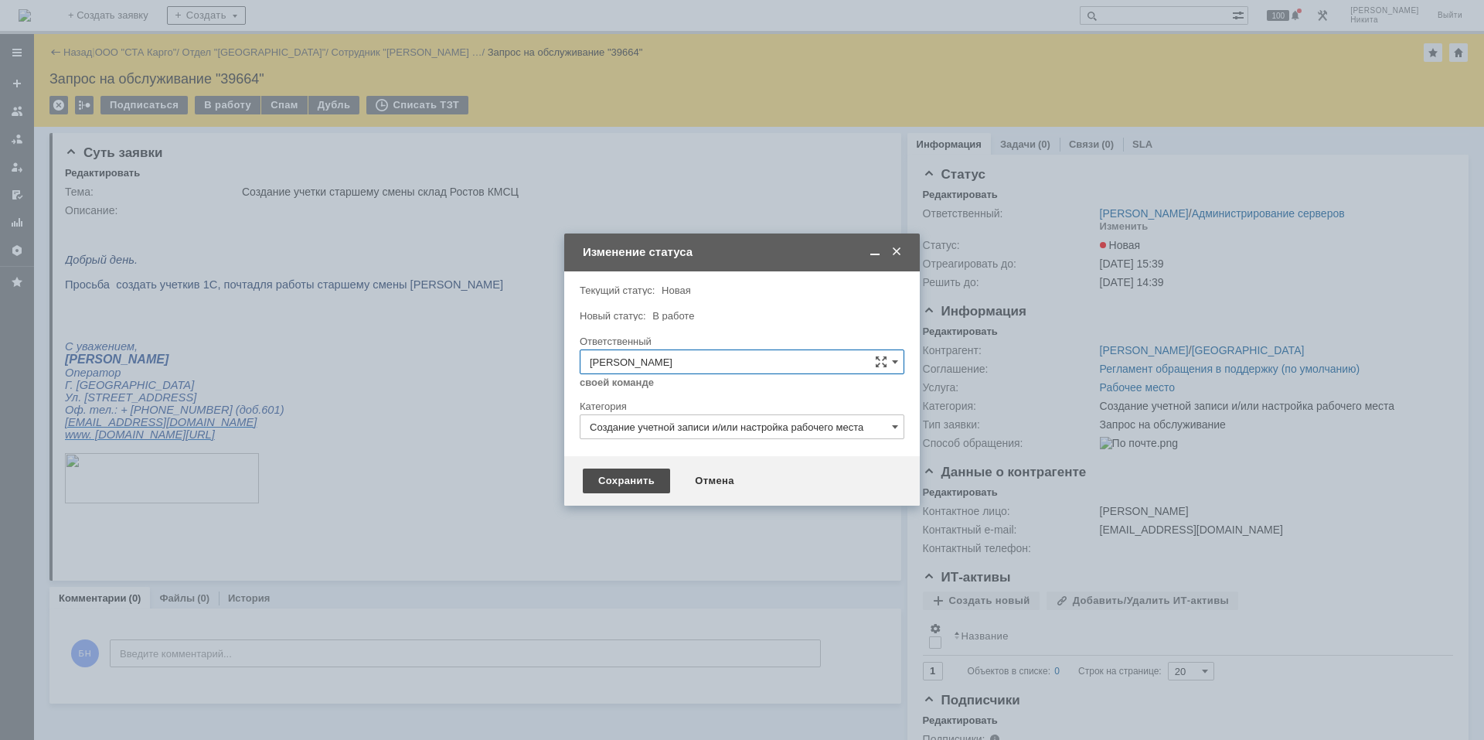
click at [599, 484] on div "Сохранить" at bounding box center [626, 480] width 87 height 25
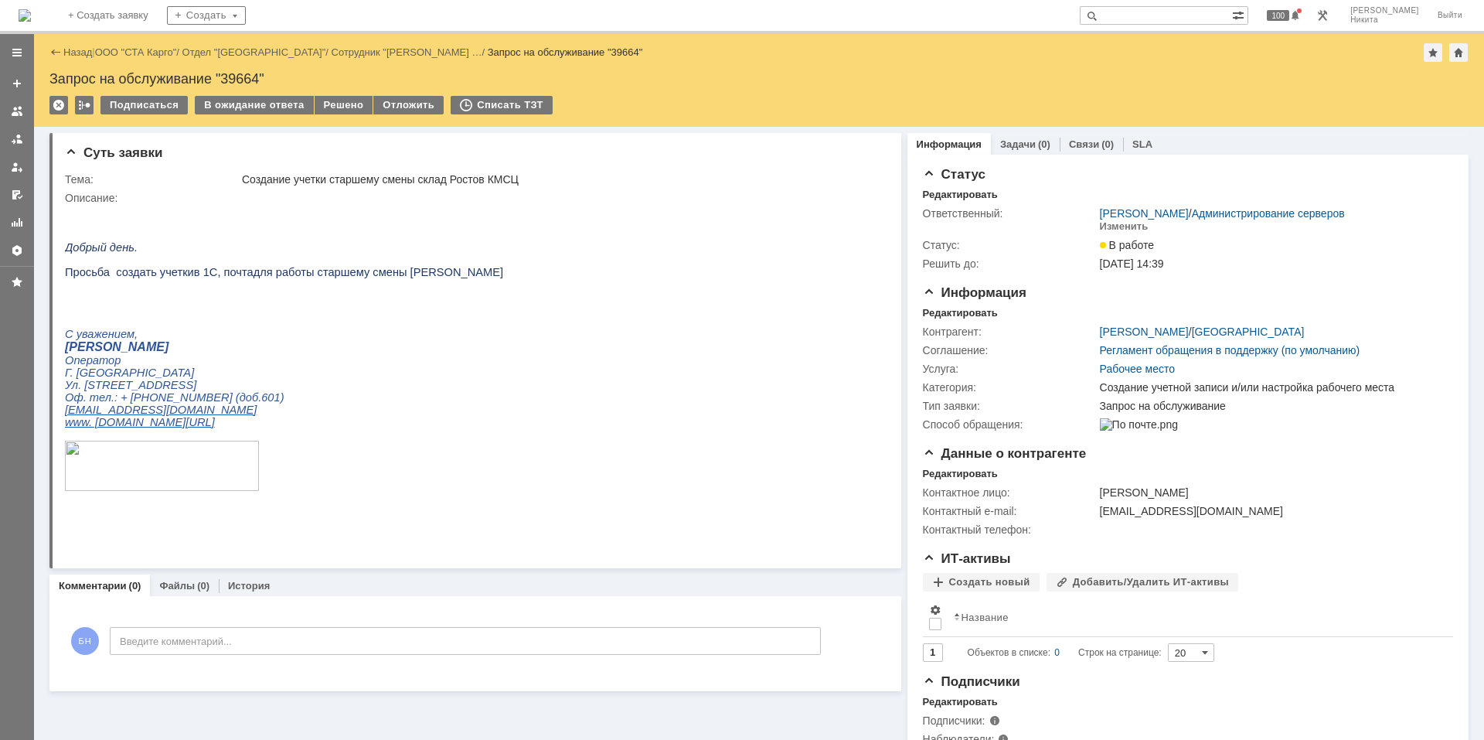
click at [31, 13] on img at bounding box center [25, 15] width 12 height 12
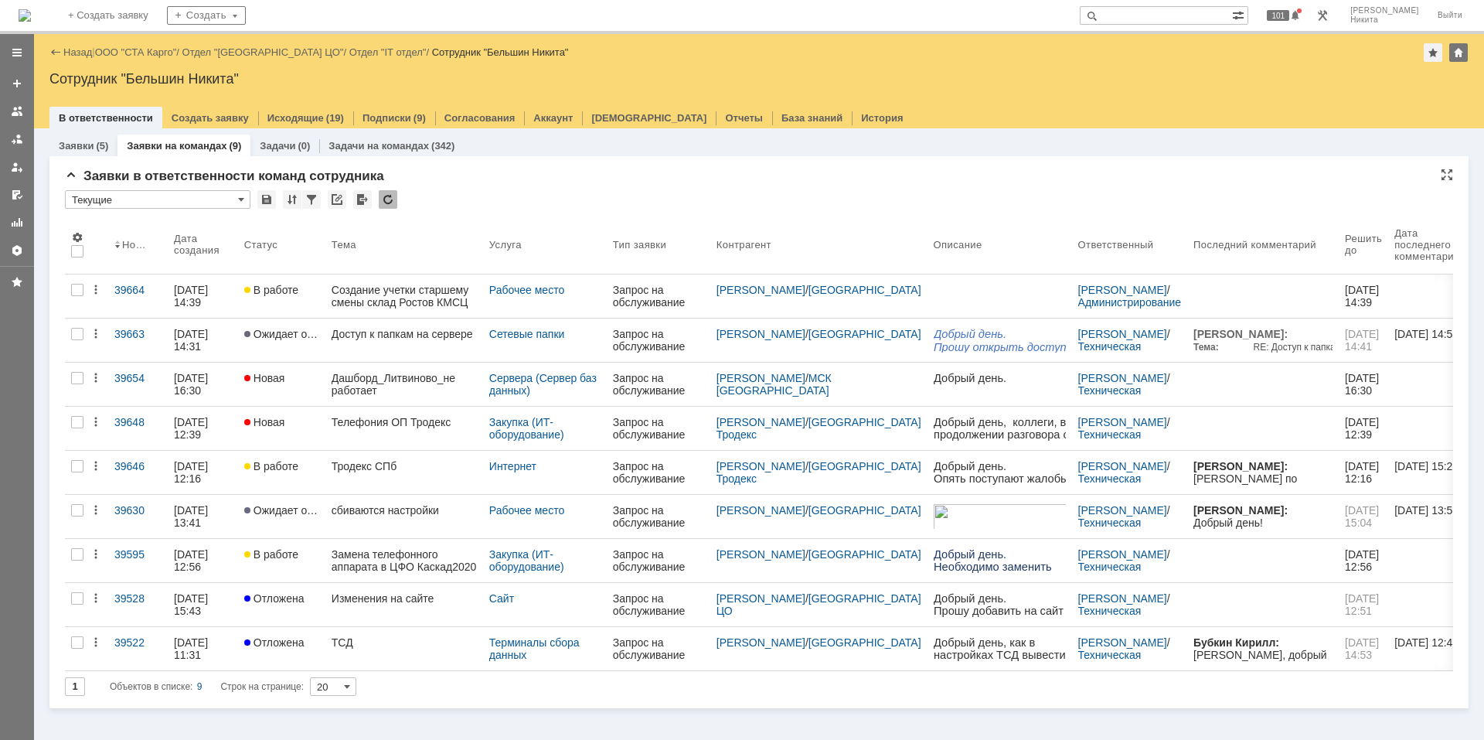
click at [377, 199] on div "* Текущие" at bounding box center [759, 200] width 1388 height 20
click at [387, 199] on div at bounding box center [388, 199] width 19 height 19
click at [31, 19] on img at bounding box center [25, 15] width 12 height 12
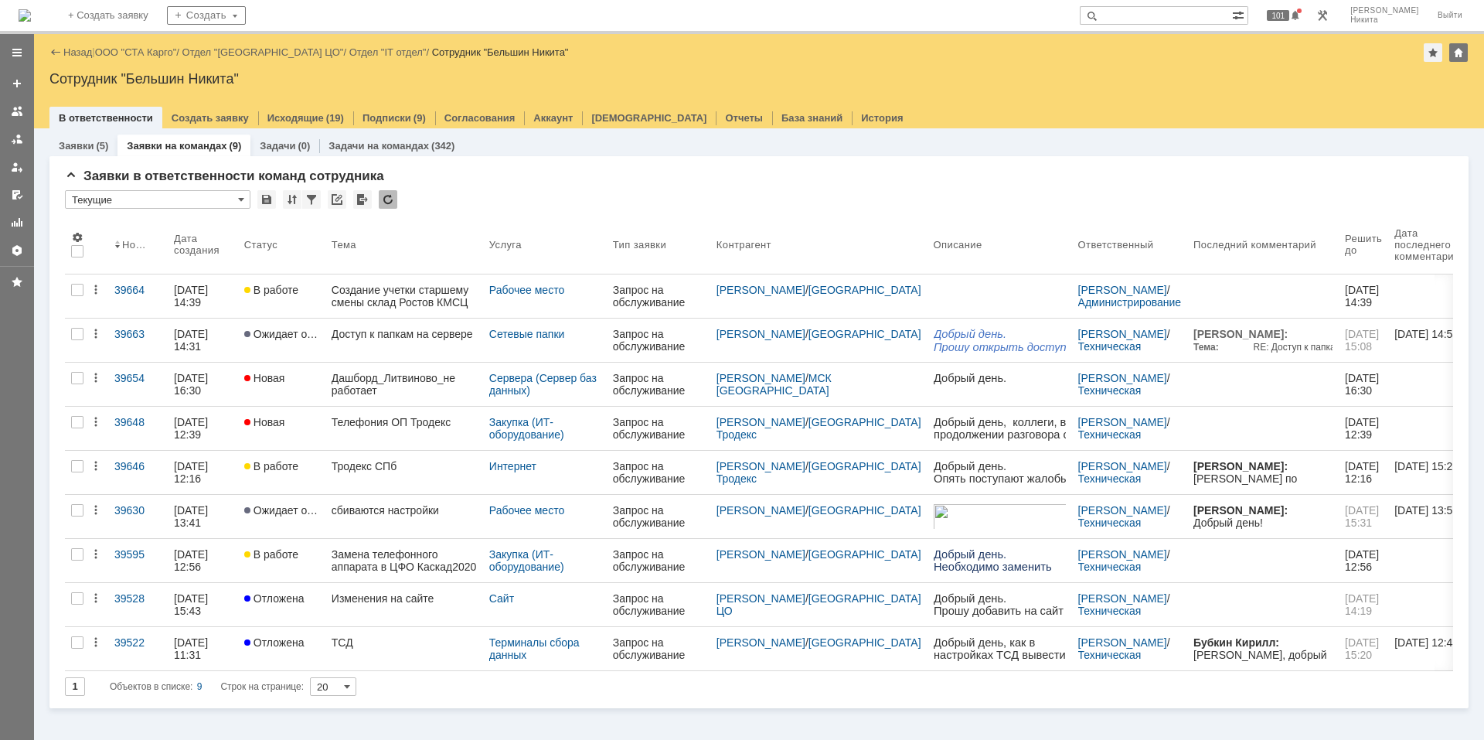
click at [372, 322] on link "Доступ к папкам на сервере" at bounding box center [404, 339] width 158 height 43
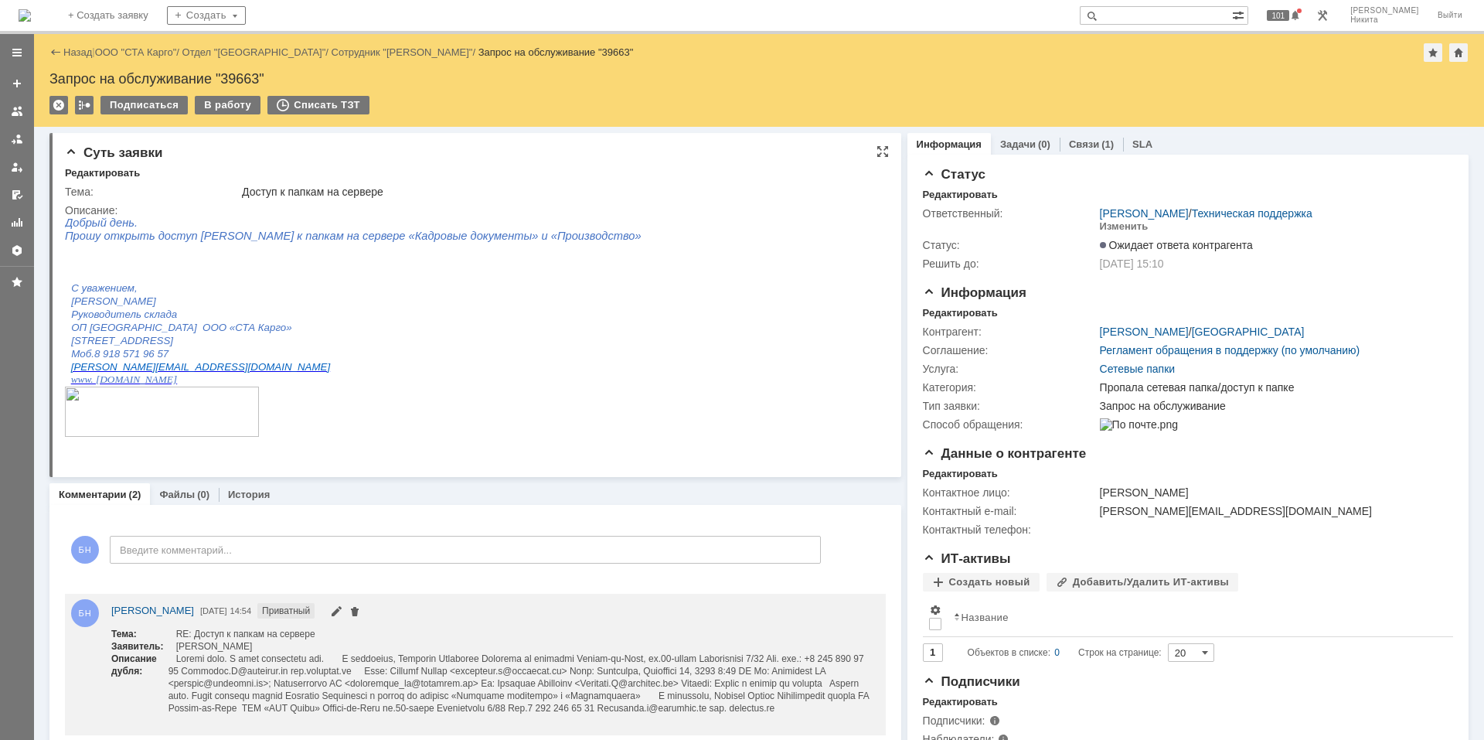
click at [437, 211] on div "Описание:" at bounding box center [472, 210] width 815 height 12
click at [454, 238] on span "Прошу открыть доступ [PERSON_NAME] к папкам на сервере «Кадровые документы» и «…" at bounding box center [353, 236] width 577 height 12
click at [485, 335] on p "[STREET_ADDRESS]" at bounding box center [318, 340] width 494 height 13
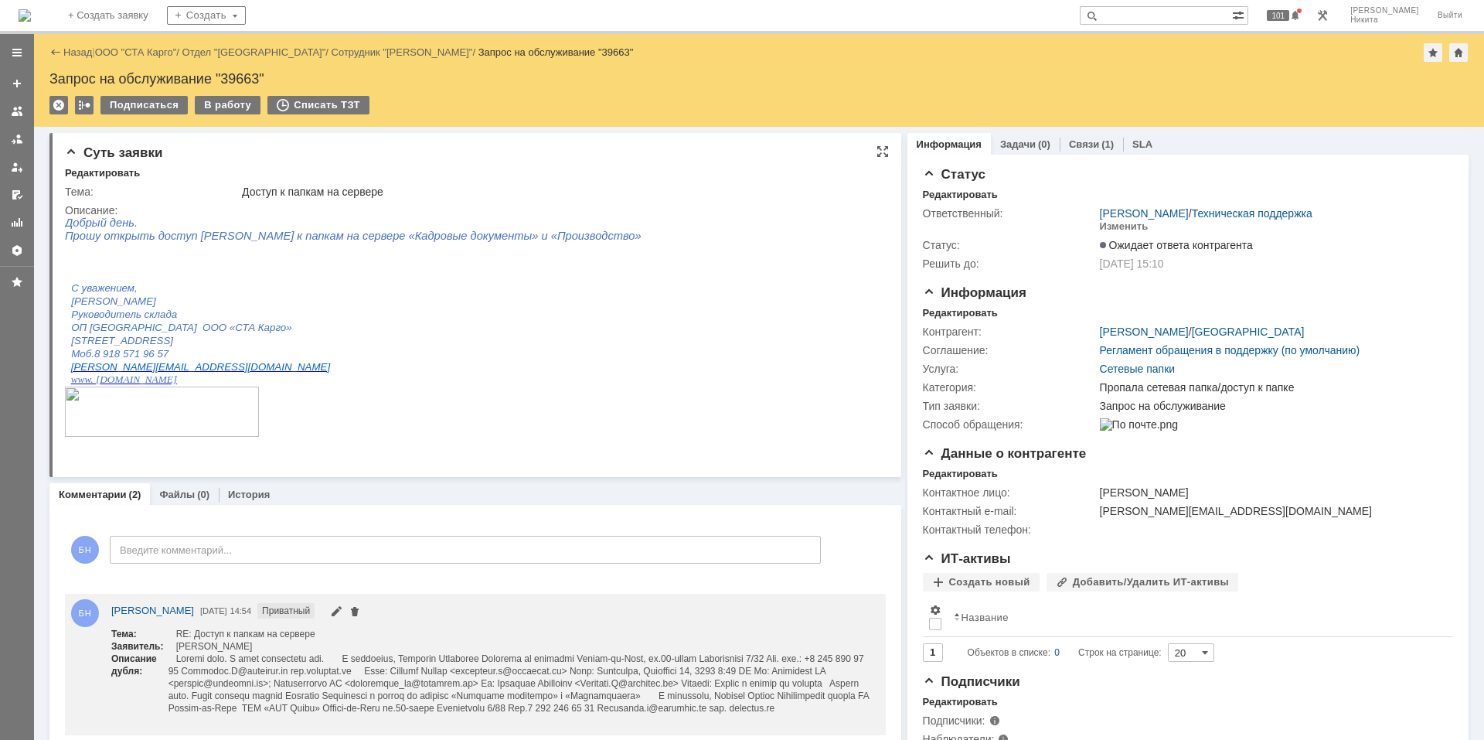
click at [430, 252] on p at bounding box center [353, 249] width 577 height 12
click at [31, 9] on img at bounding box center [25, 15] width 12 height 12
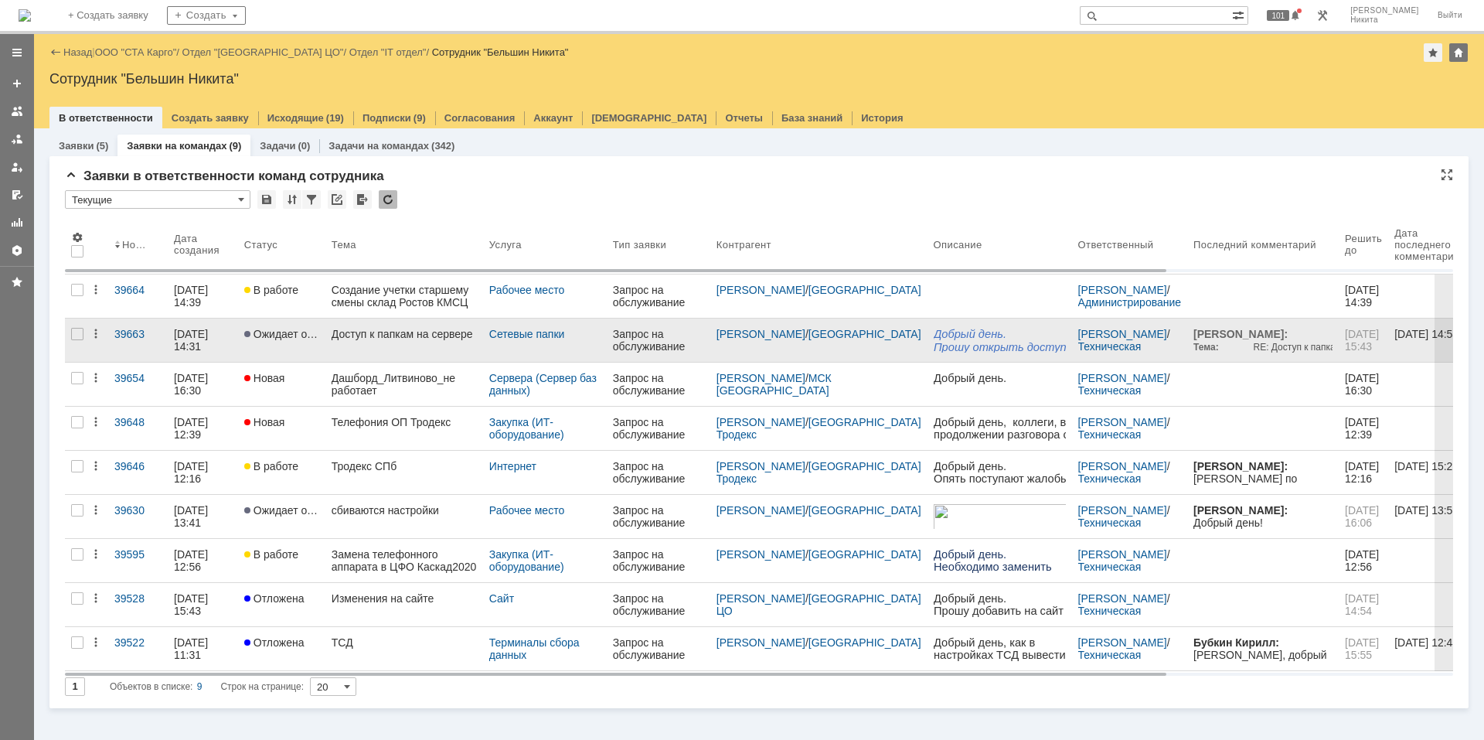
click at [296, 347] on link "Ожидает ответа контрагента" at bounding box center [281, 339] width 87 height 43
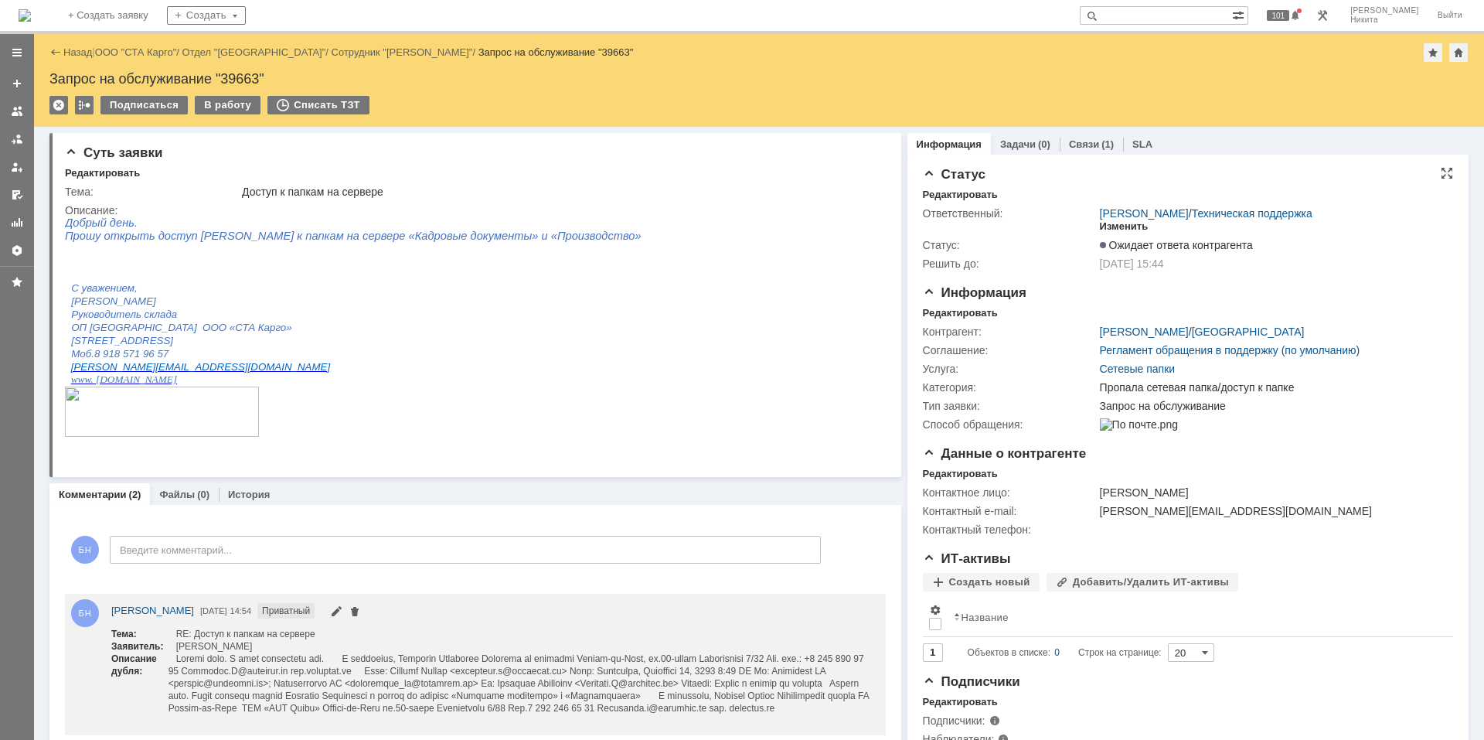
click at [1122, 225] on div "Изменить" at bounding box center [1124, 226] width 49 height 12
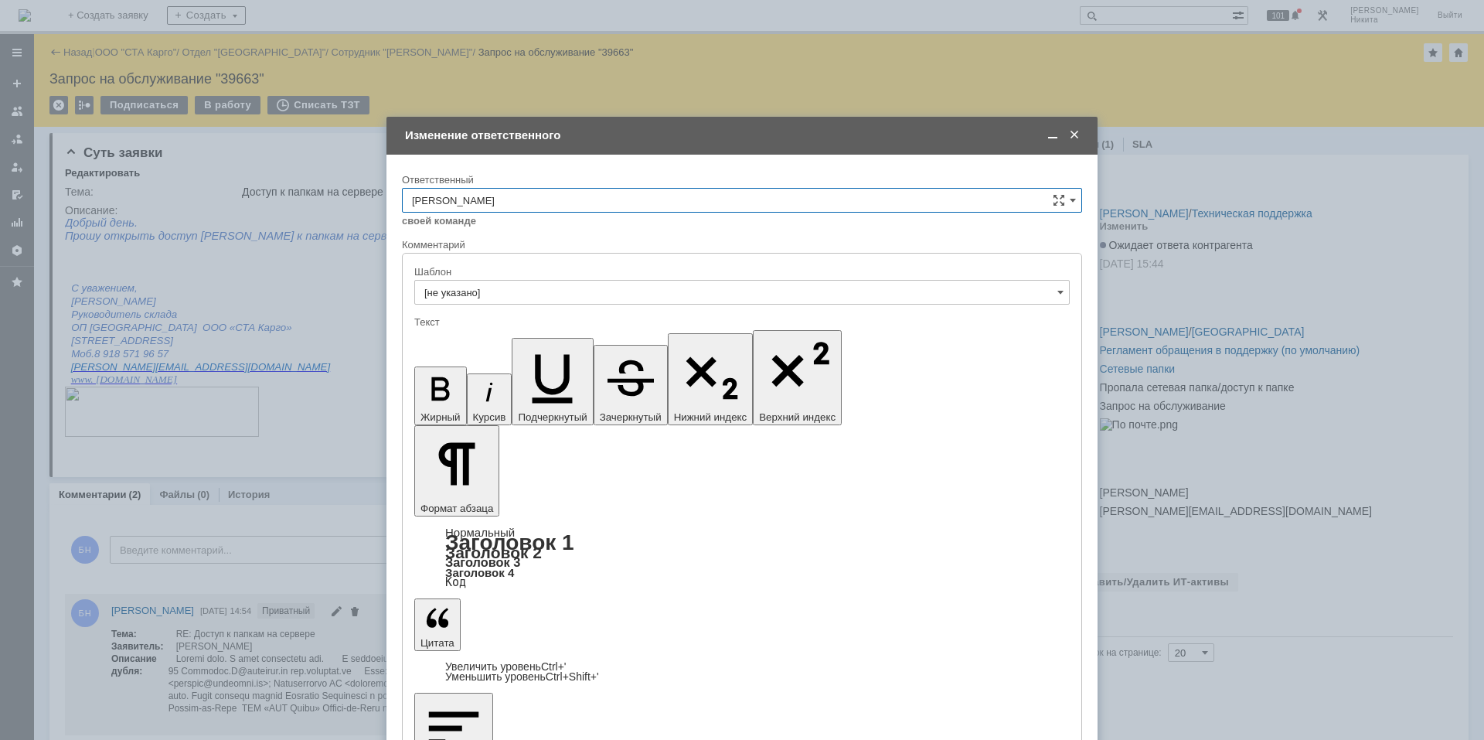
click at [620, 216] on div "себе своей команде" at bounding box center [742, 220] width 680 height 15
click at [611, 201] on input "[PERSON_NAME]" at bounding box center [742, 200] width 680 height 25
click at [591, 303] on span "[PERSON_NAME]" at bounding box center [742, 305] width 660 height 12
type input "[PERSON_NAME]"
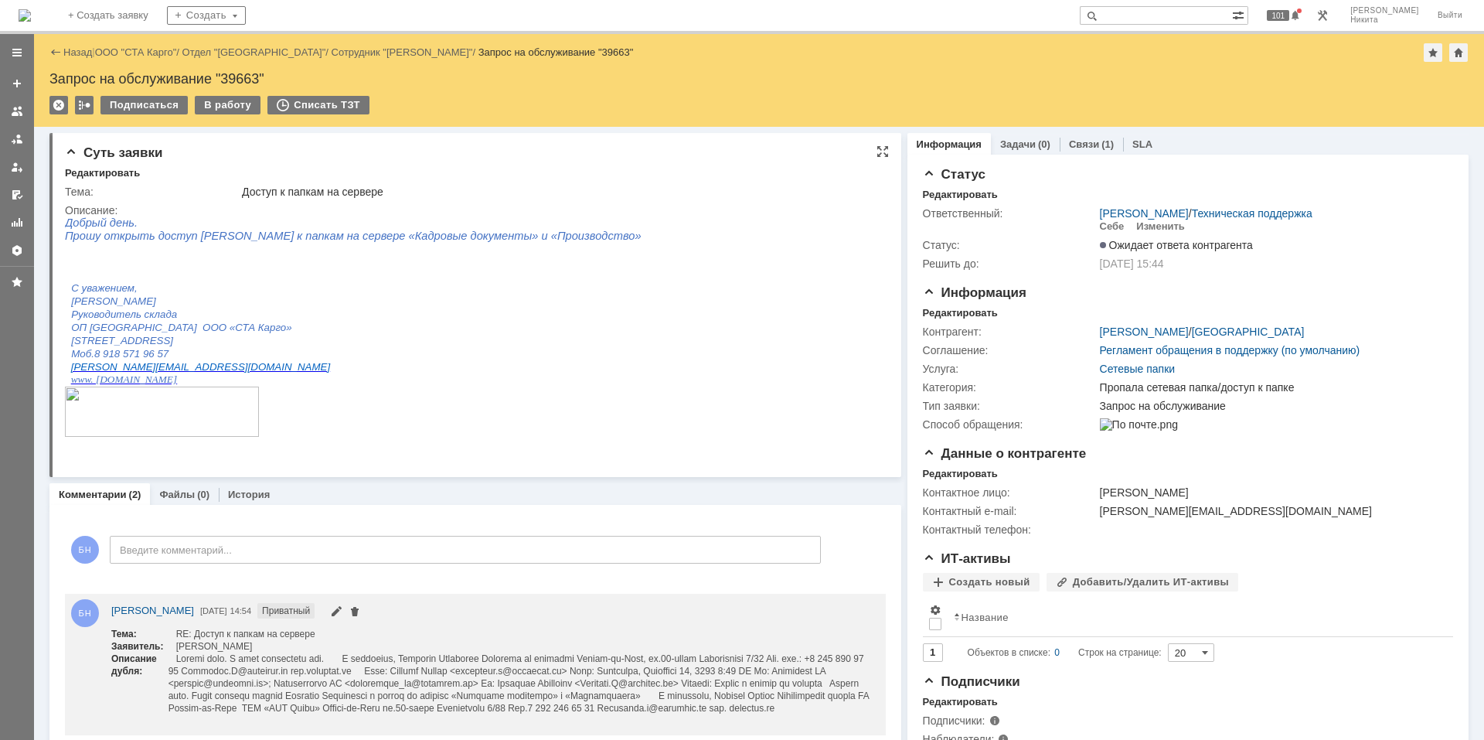
click at [390, 304] on p "[PERSON_NAME]" at bounding box center [318, 300] width 494 height 13
click at [31, 13] on img at bounding box center [25, 15] width 12 height 12
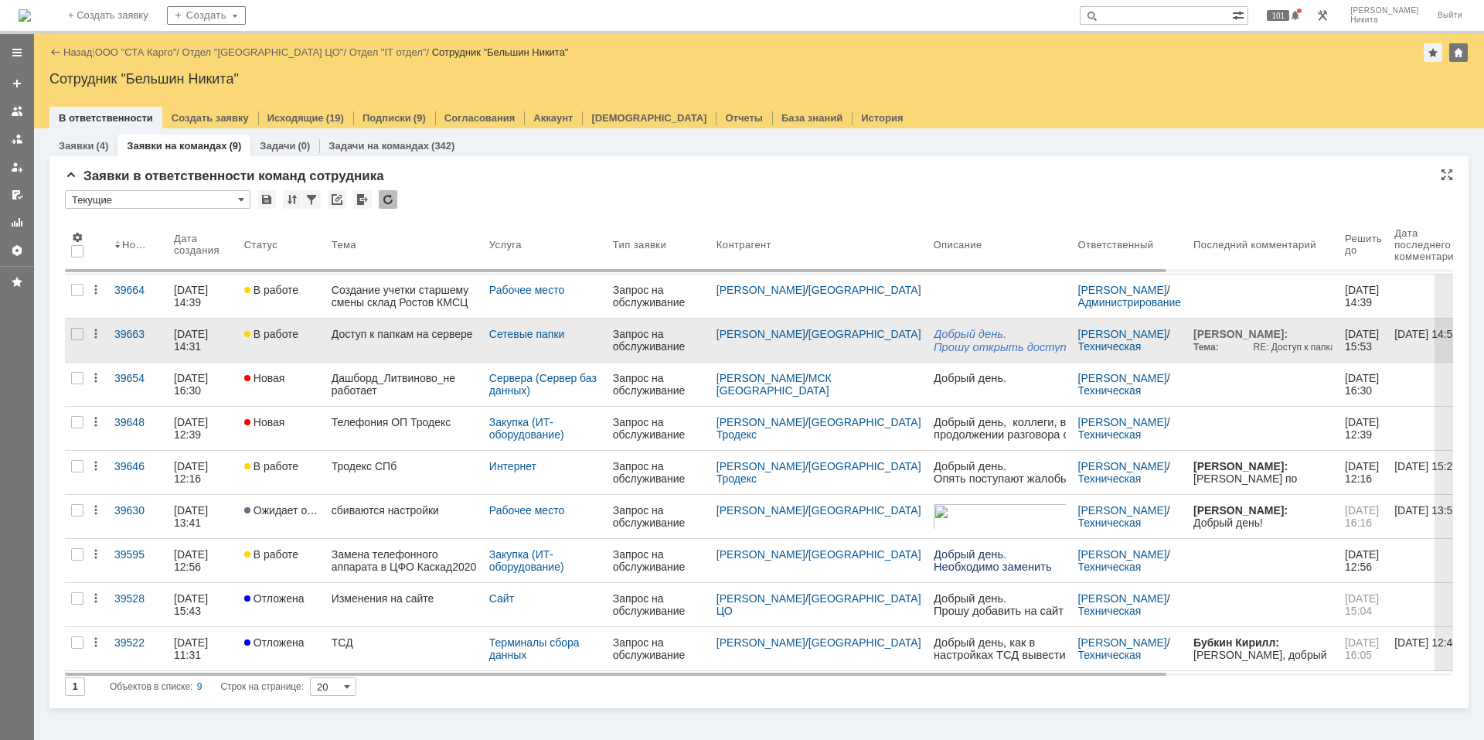
click at [402, 339] on div "Доступ к папкам на сервере" at bounding box center [404, 334] width 145 height 12
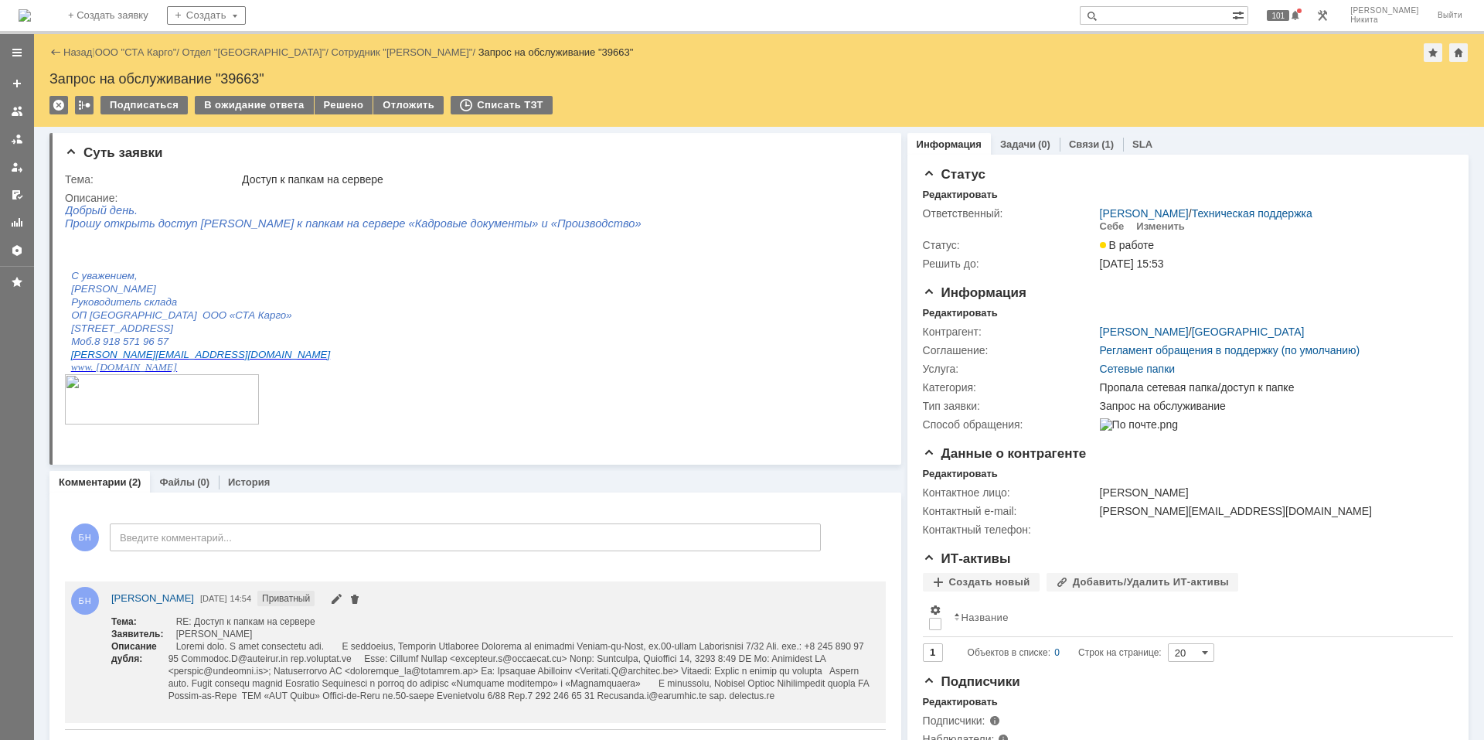
click at [31, 12] on img at bounding box center [25, 15] width 12 height 12
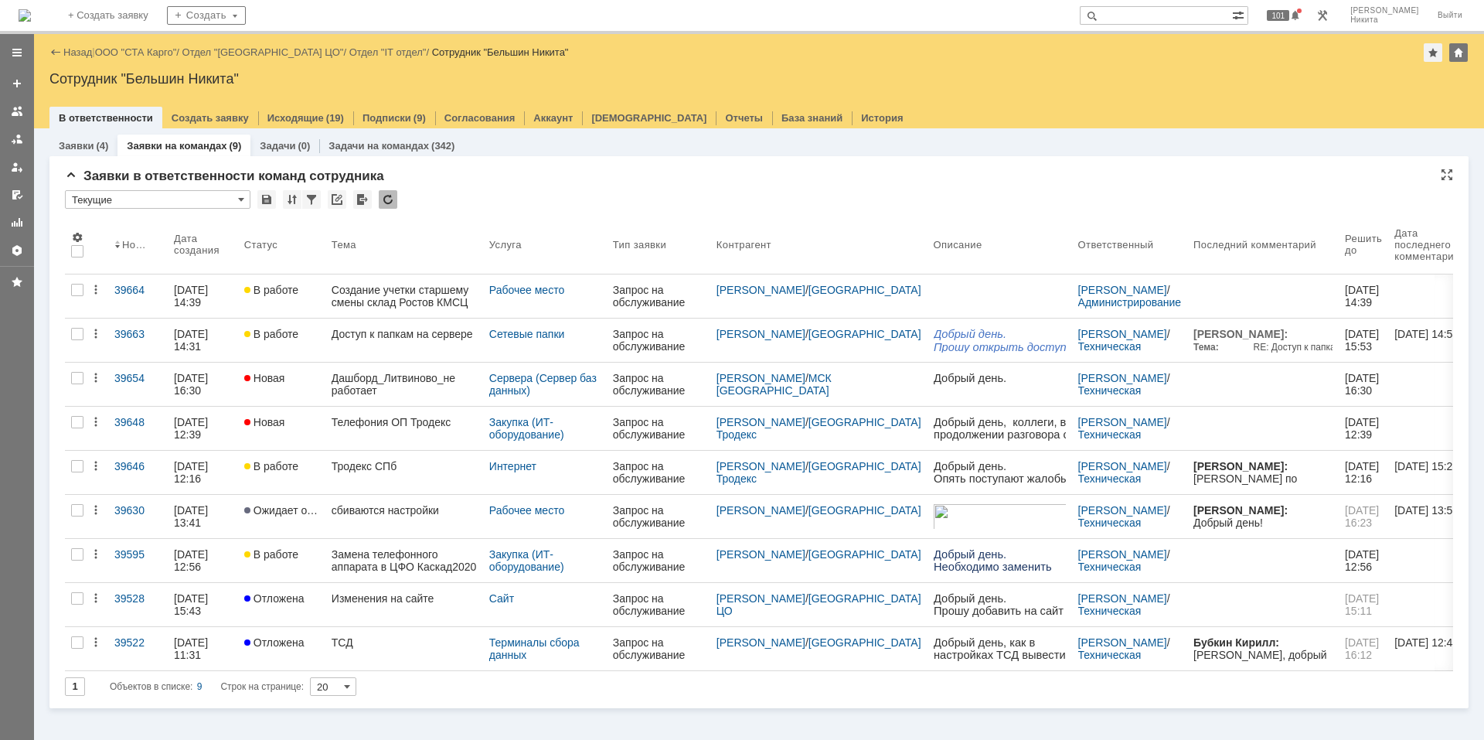
click at [386, 203] on div at bounding box center [388, 199] width 19 height 19
click at [385, 196] on div at bounding box center [388, 199] width 19 height 19
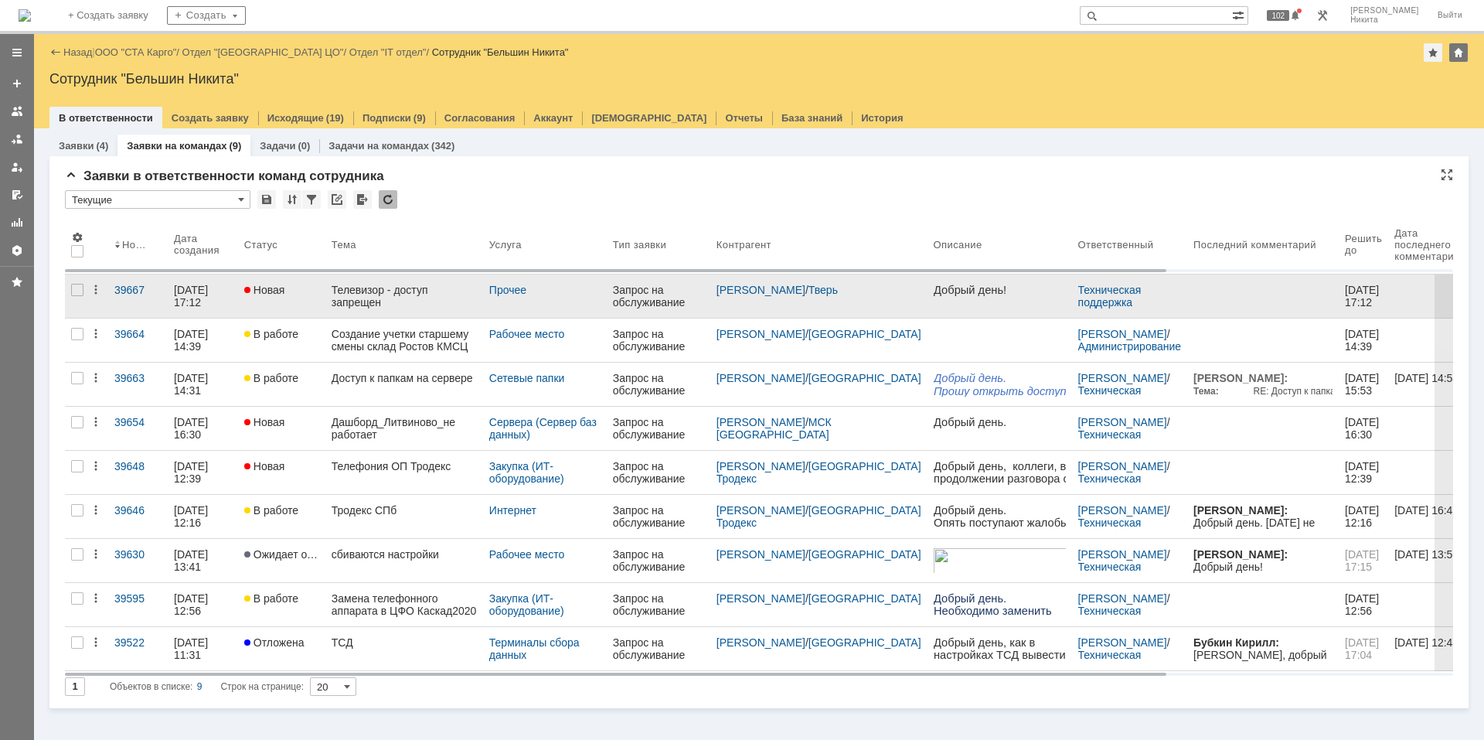
click at [335, 299] on div "Телевизор - доступ запрещен" at bounding box center [404, 296] width 145 height 25
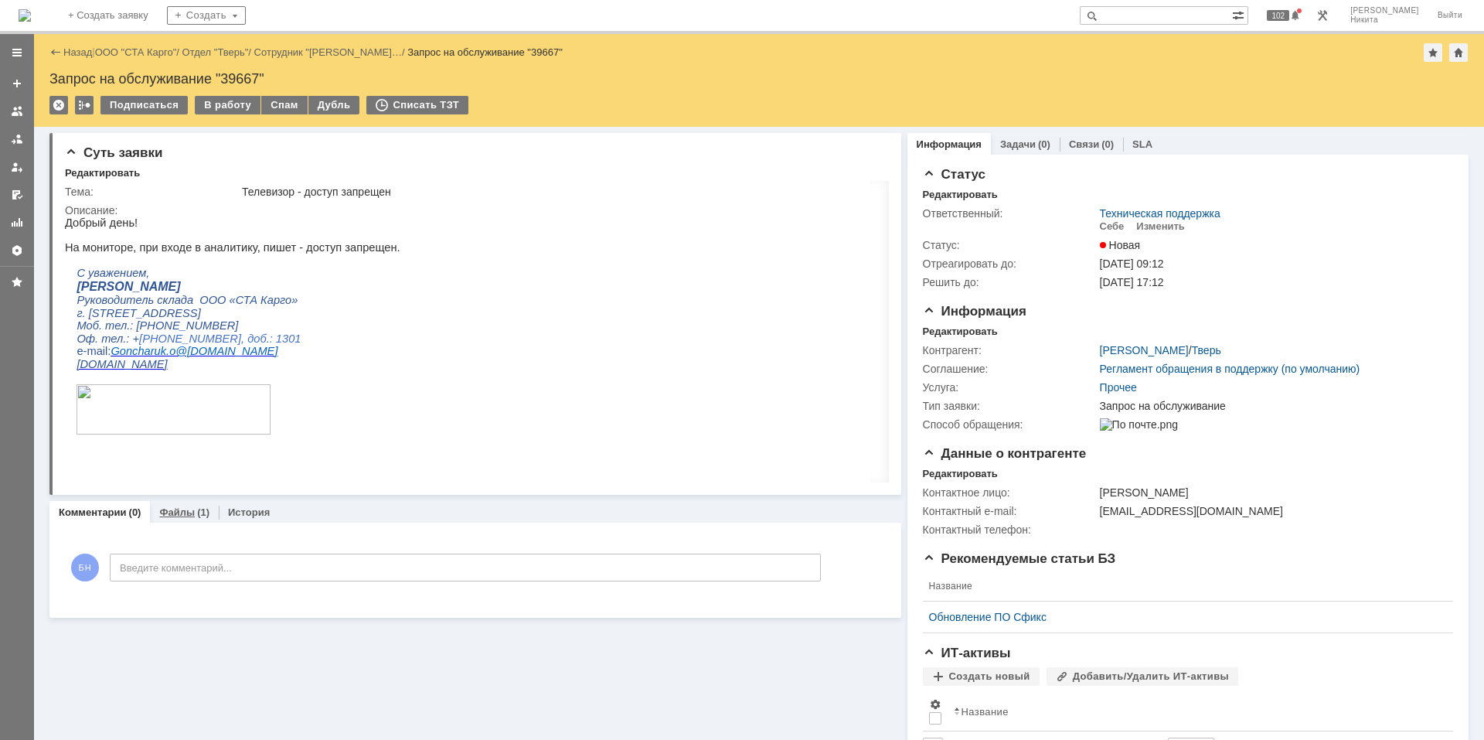
click at [164, 514] on link "Файлы" at bounding box center [177, 512] width 36 height 12
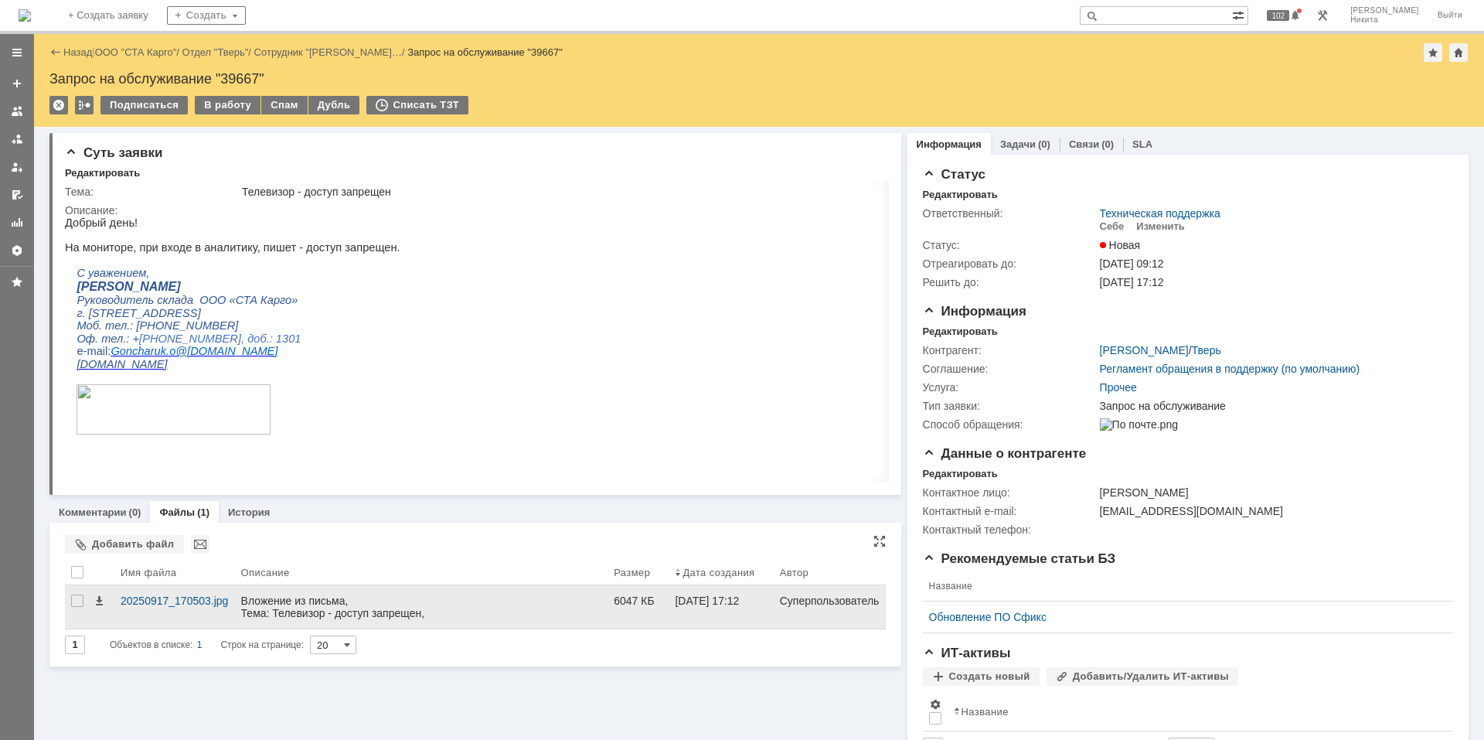
click at [251, 618] on div "Вложение из письма, Тема: Телевизор - доступ запрещен, Отправитель: Гончарук Ол…" at bounding box center [421, 612] width 361 height 37
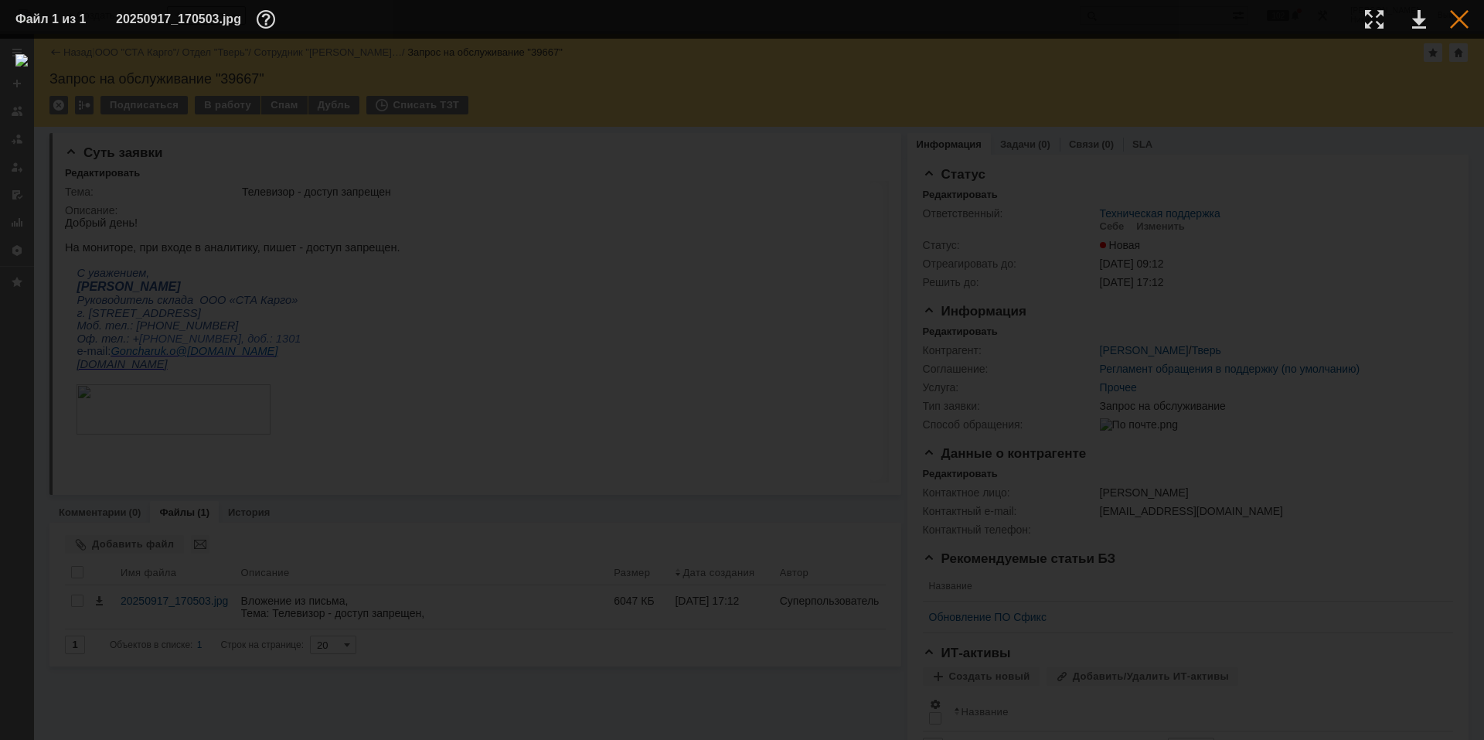
click at [1460, 20] on div at bounding box center [1459, 19] width 19 height 19
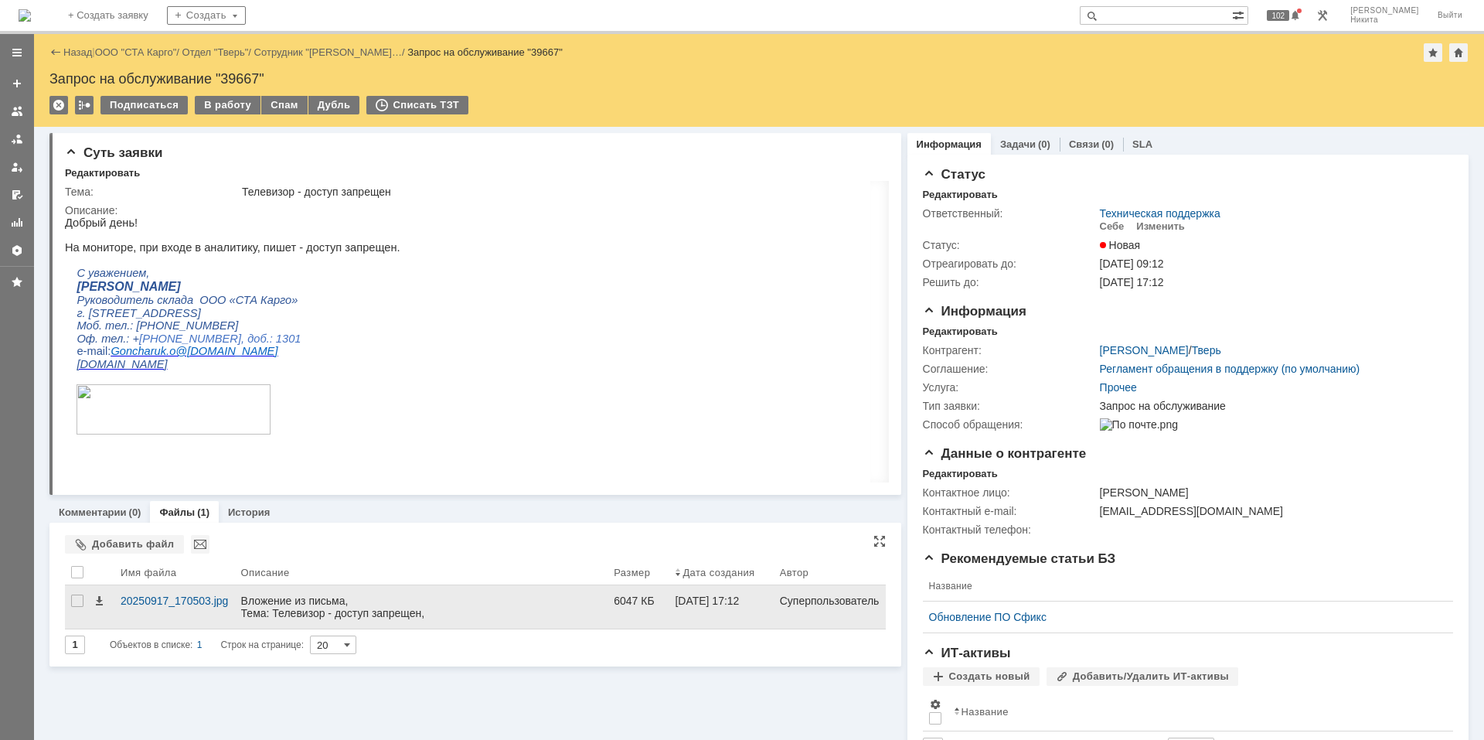
click at [394, 601] on div "Вложение из письма, Тема: Телевизор - доступ запрещен, Отправитель: Гончарук Ол…" at bounding box center [421, 612] width 361 height 37
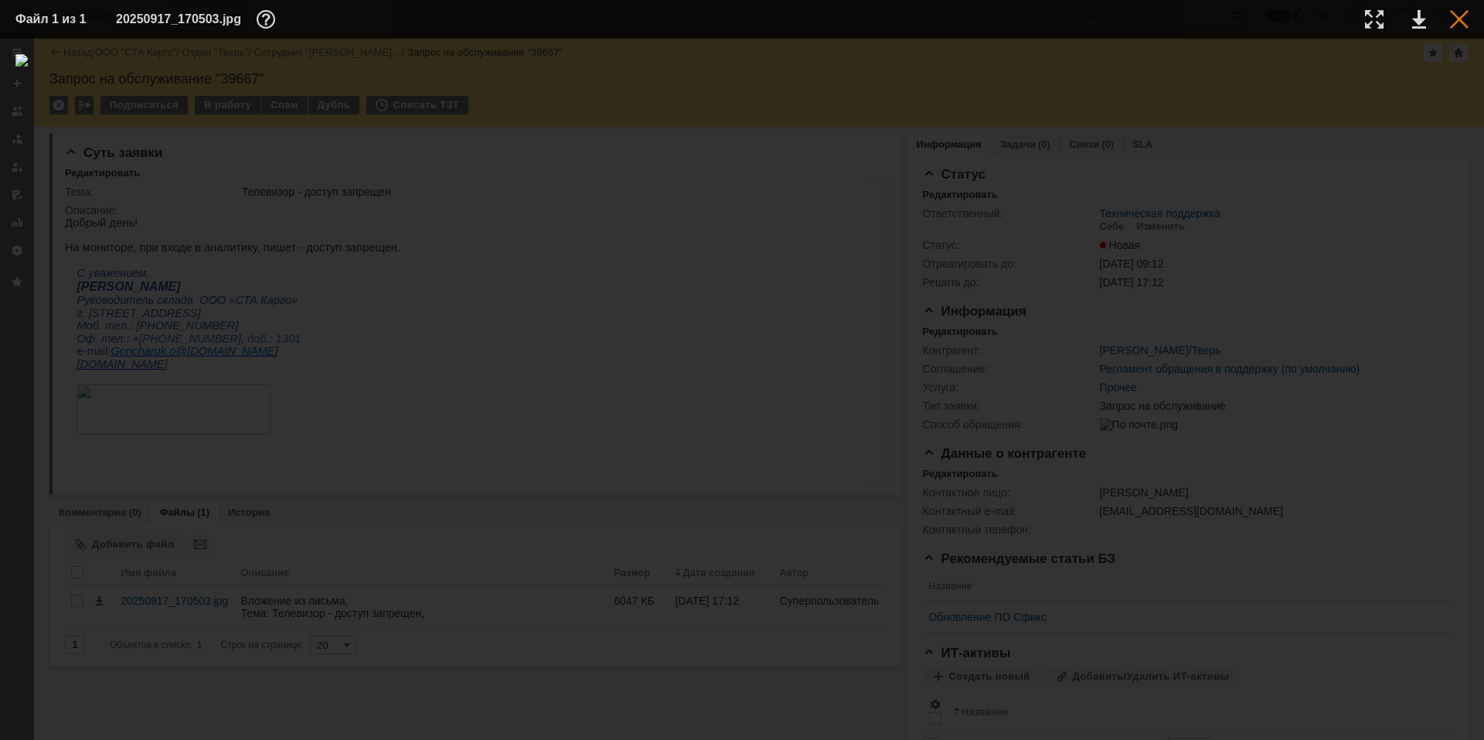
click at [1450, 22] on div at bounding box center [1459, 19] width 19 height 19
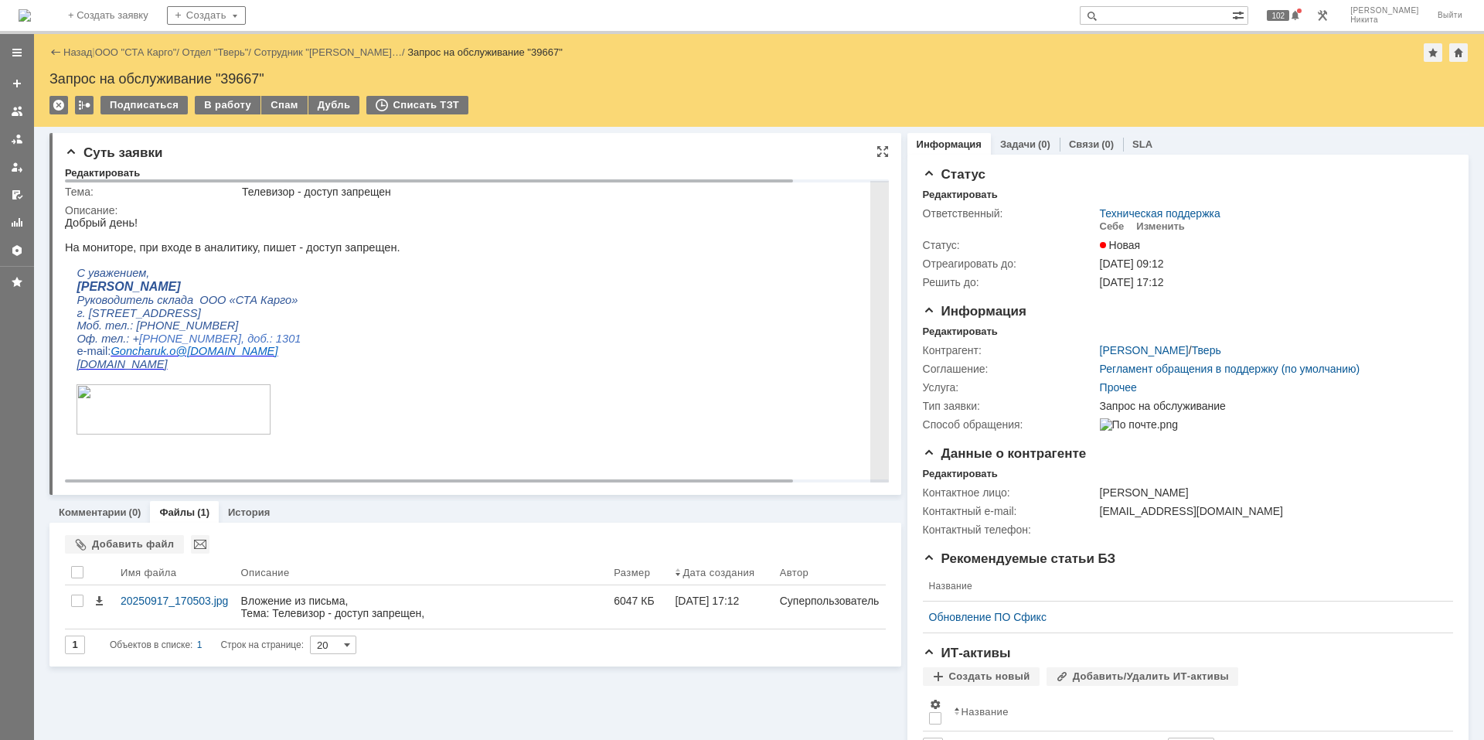
click at [516, 301] on p "Руководитель склада ООО «СТА Карго»" at bounding box center [530, 300] width 907 height 13
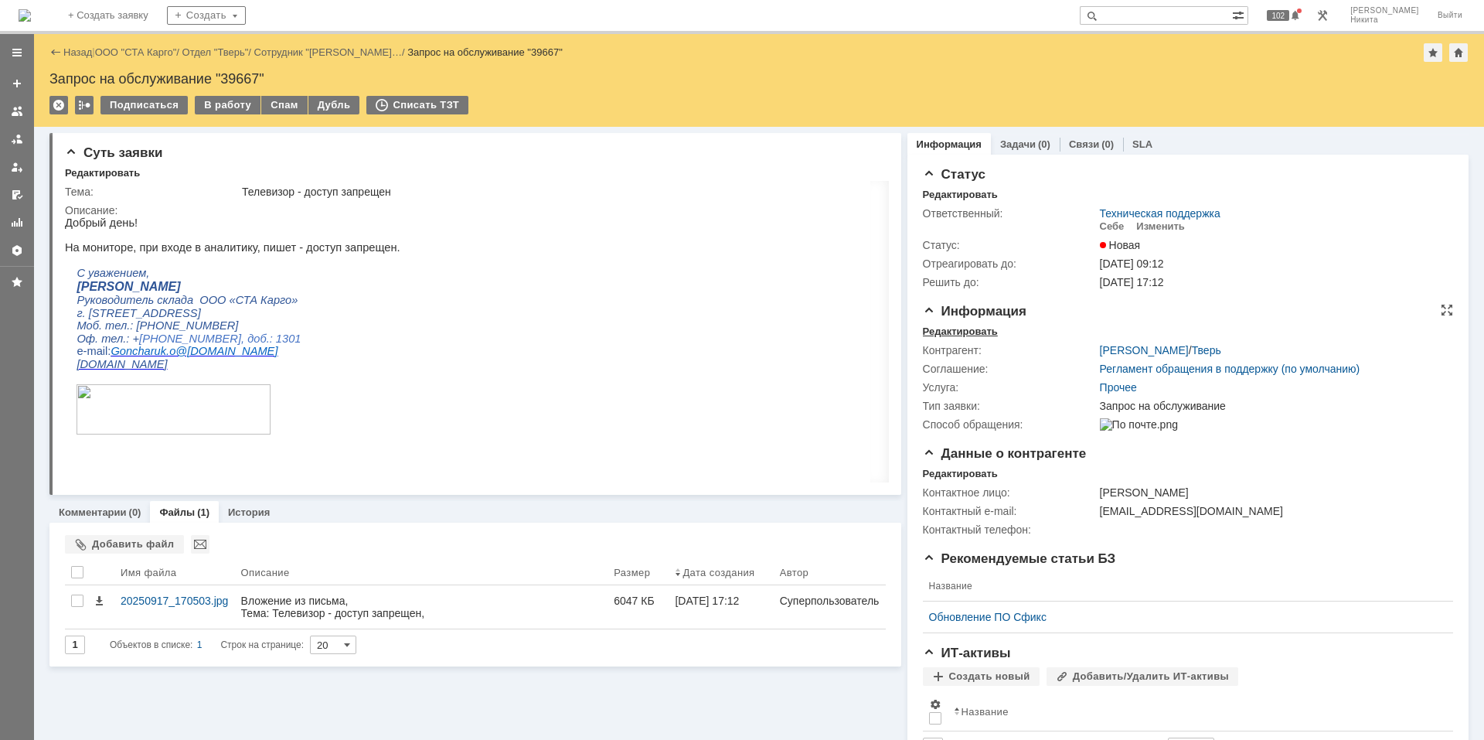
click at [941, 334] on div "Редактировать" at bounding box center [960, 331] width 75 height 12
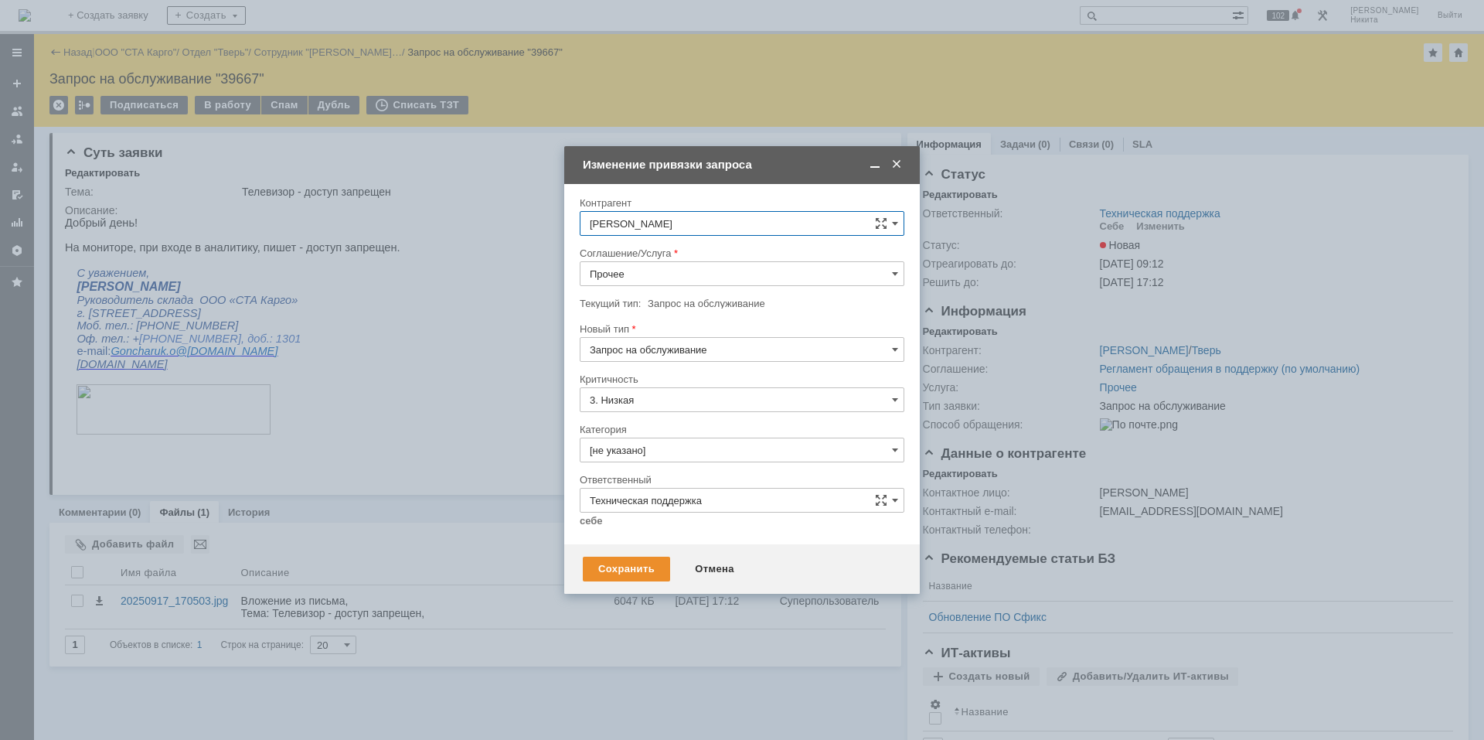
click at [681, 271] on input "Прочее" at bounding box center [742, 273] width 325 height 25
click at [666, 409] on span "WMS Прочее" at bounding box center [742, 409] width 305 height 12
type input "WMS Прочее"
click at [662, 446] on input "[не указано]" at bounding box center [742, 449] width 325 height 25
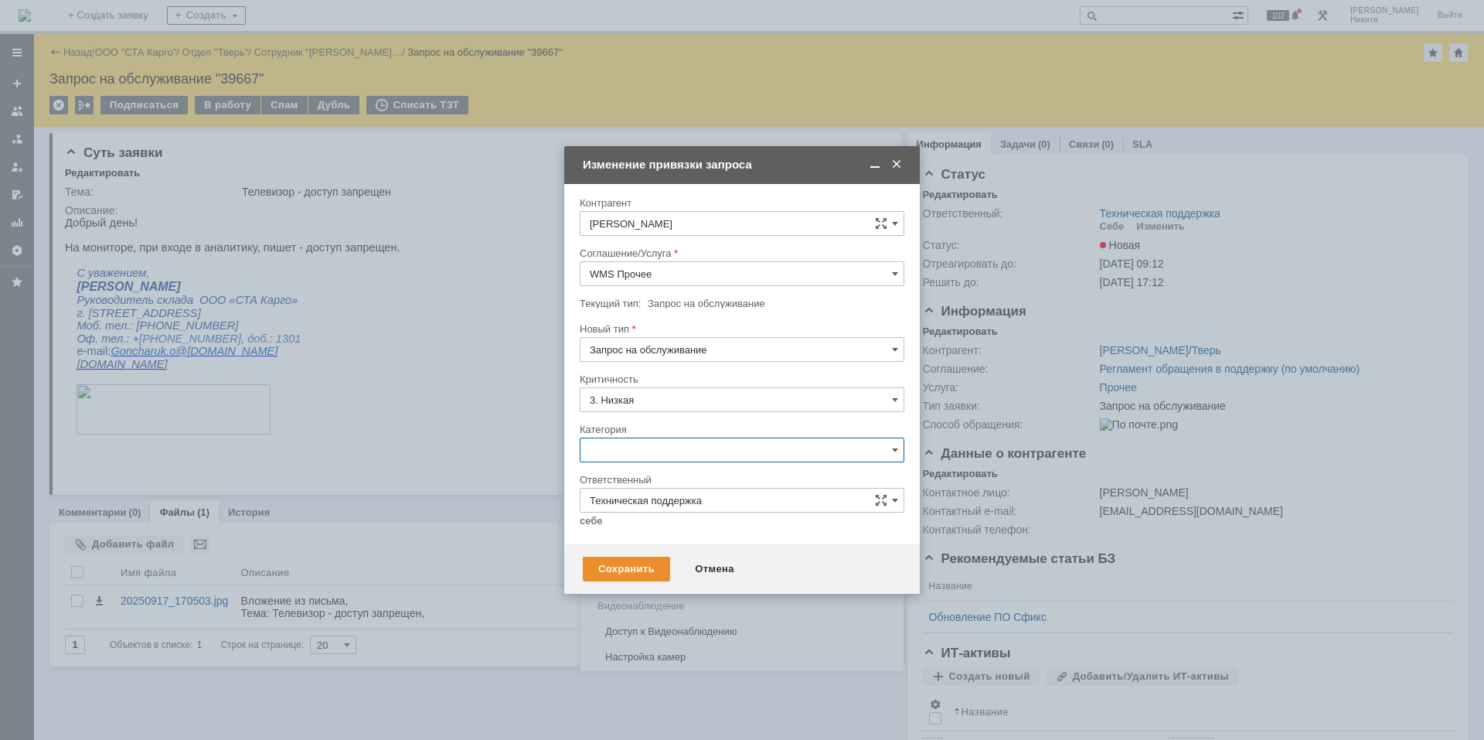
scroll to position [77, 0]
click at [651, 502] on span "Ошибка" at bounding box center [742, 503] width 305 height 12
click at [655, 506] on input "Техническая поддержка" at bounding box center [742, 500] width 325 height 25
type input "Ошибка"
click at [674, 662] on span "[PERSON_NAME]" at bounding box center [742, 656] width 305 height 12
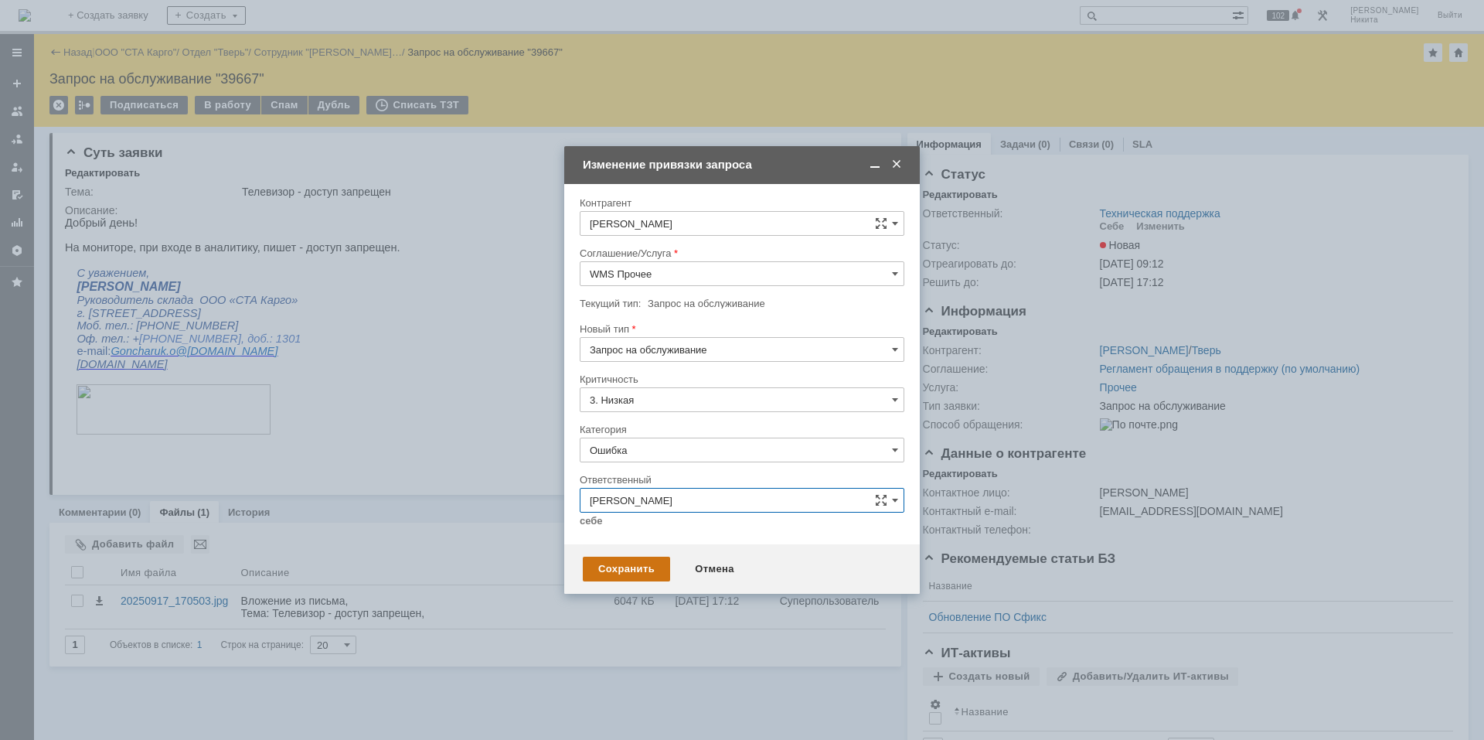
type input "[PERSON_NAME]"
click at [645, 571] on div "Сохранить" at bounding box center [626, 569] width 87 height 25
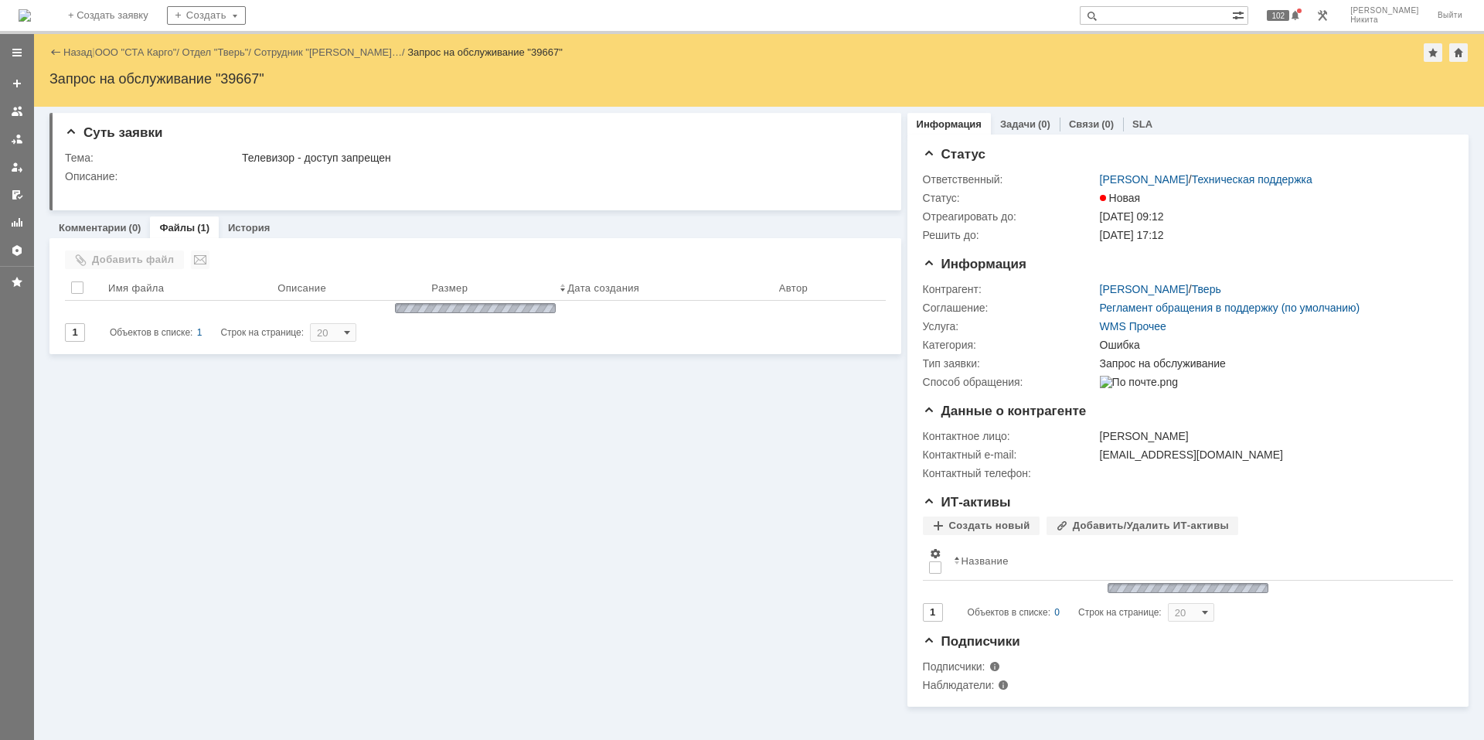
scroll to position [0, 0]
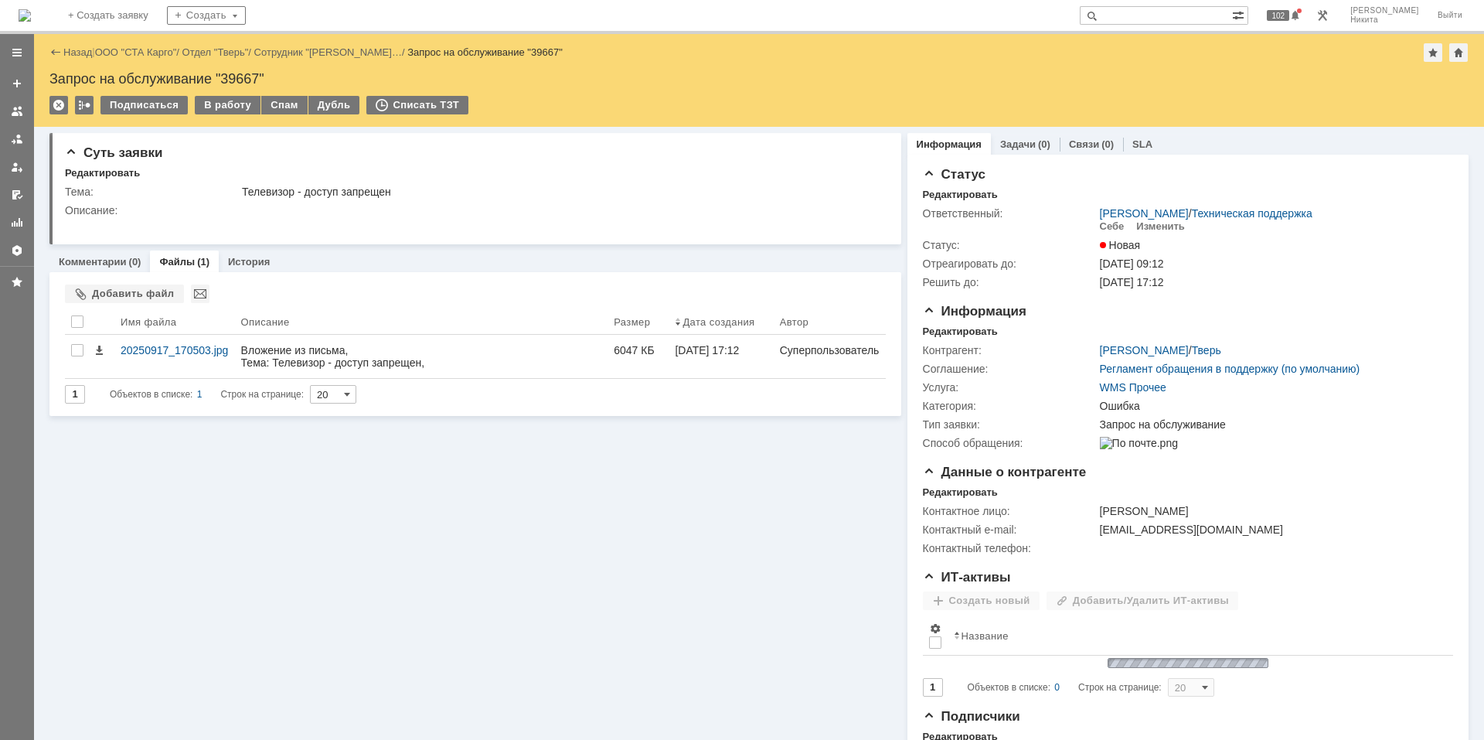
click at [31, 9] on img at bounding box center [25, 15] width 12 height 12
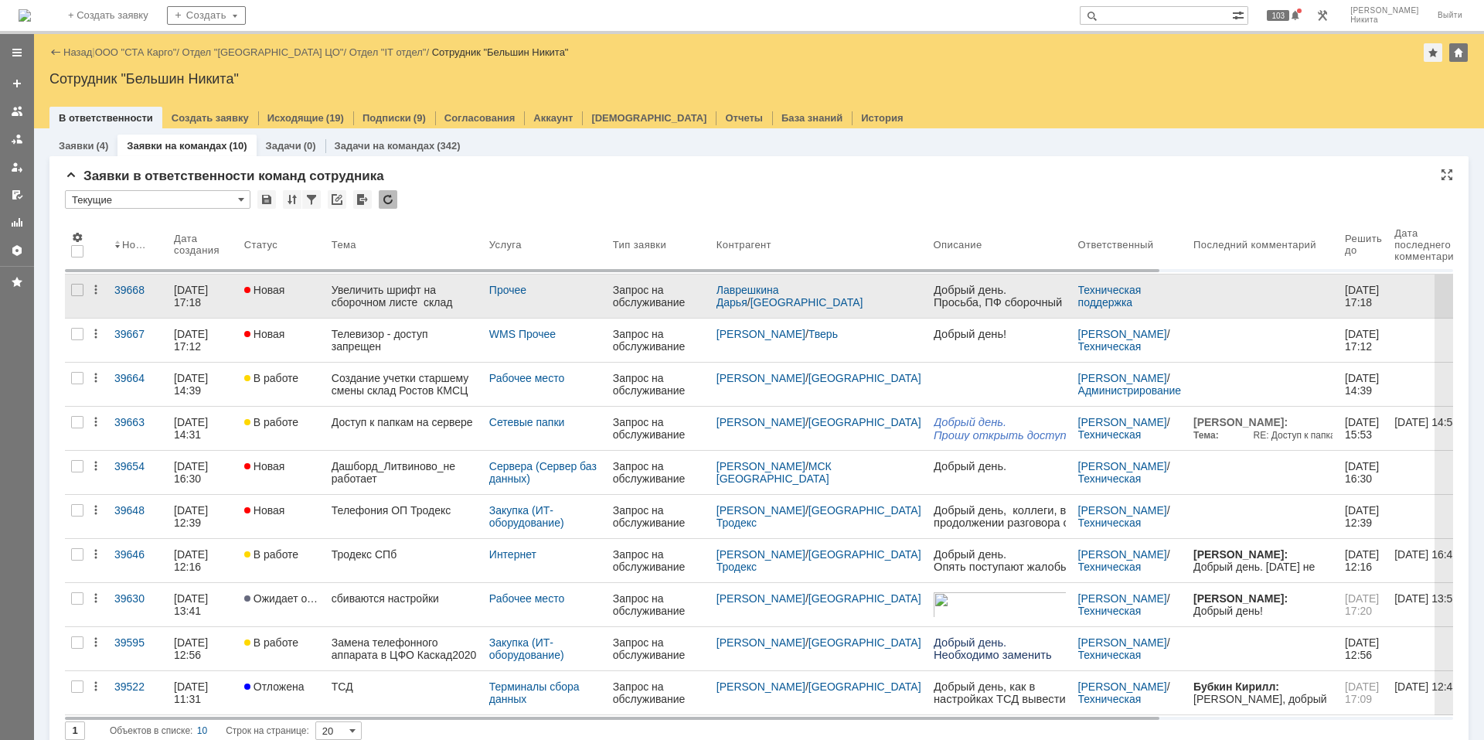
click at [314, 295] on div "Новая" at bounding box center [281, 290] width 75 height 12
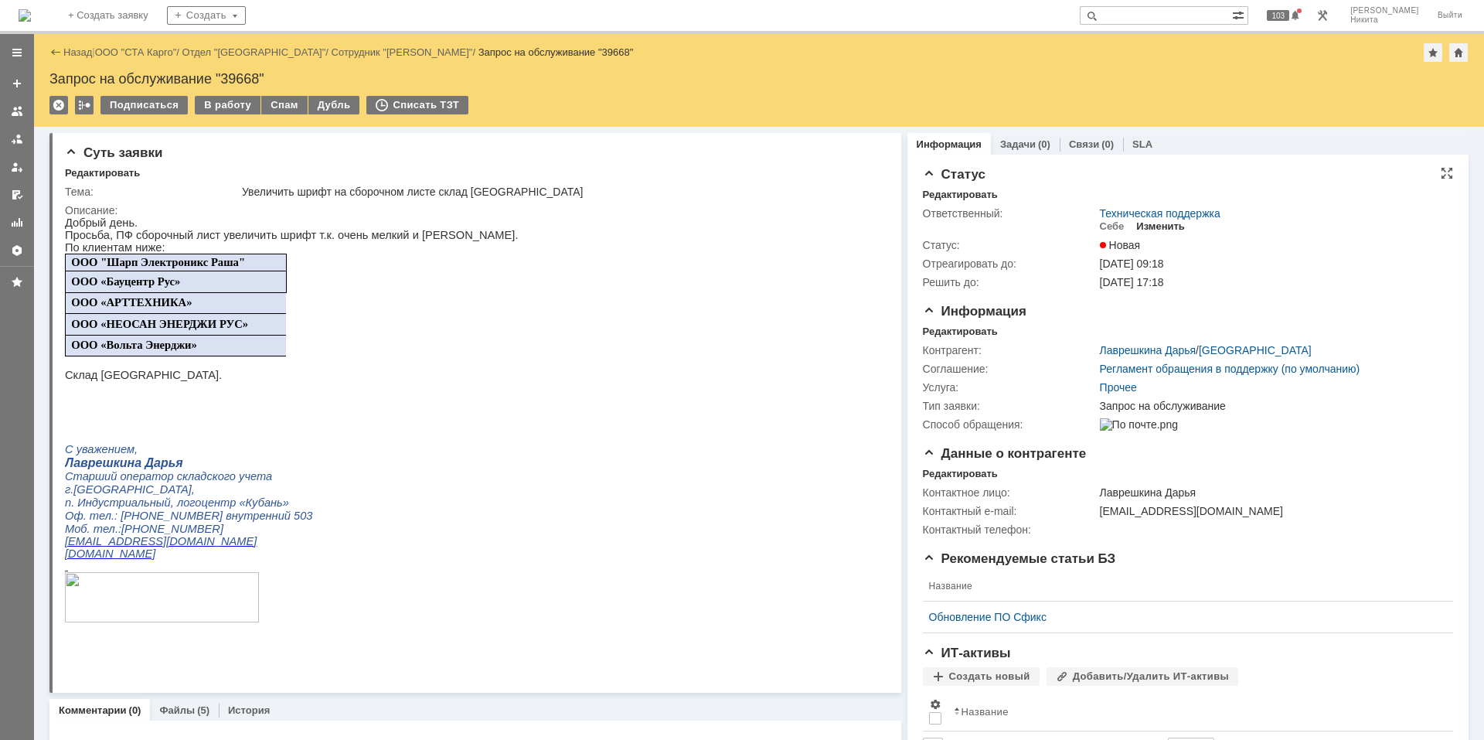
click at [1136, 226] on div "Изменить" at bounding box center [1160, 226] width 49 height 12
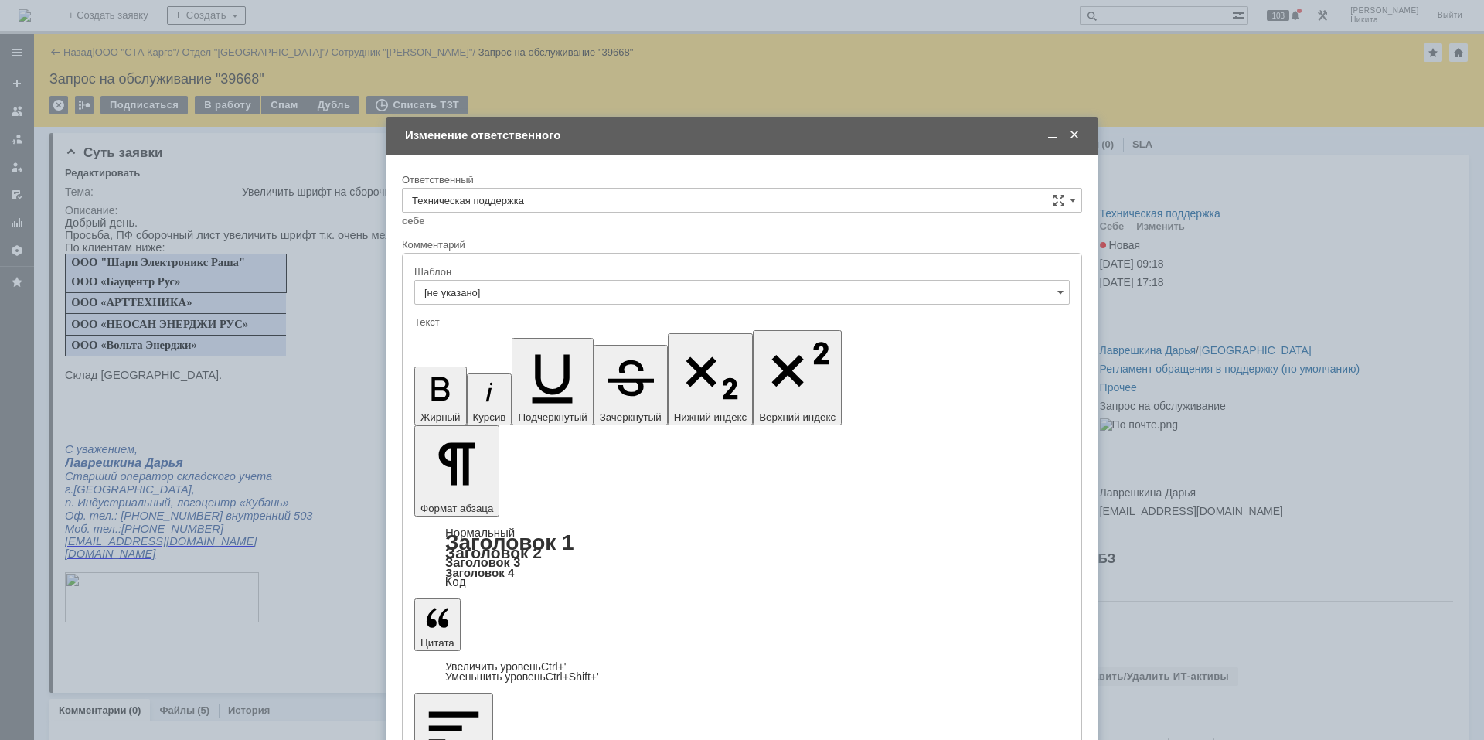
click at [616, 173] on div "Ответственный" at bounding box center [742, 180] width 680 height 15
click at [621, 215] on div "себе своей команде" at bounding box center [742, 220] width 680 height 15
click at [598, 199] on input "Техническая поддержка" at bounding box center [742, 200] width 680 height 25
click at [580, 321] on div "Поддержка 1С" at bounding box center [742, 329] width 679 height 25
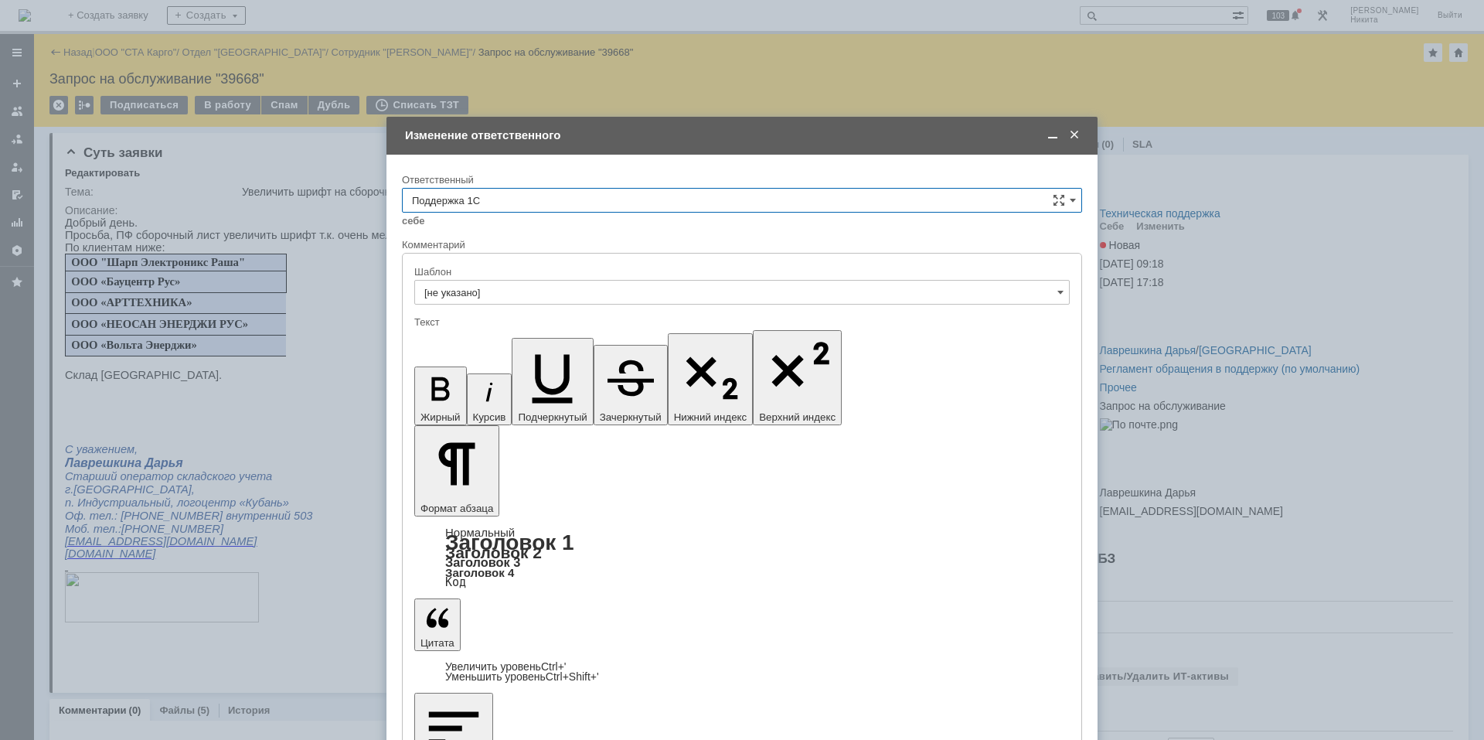
type input "Поддержка 1С"
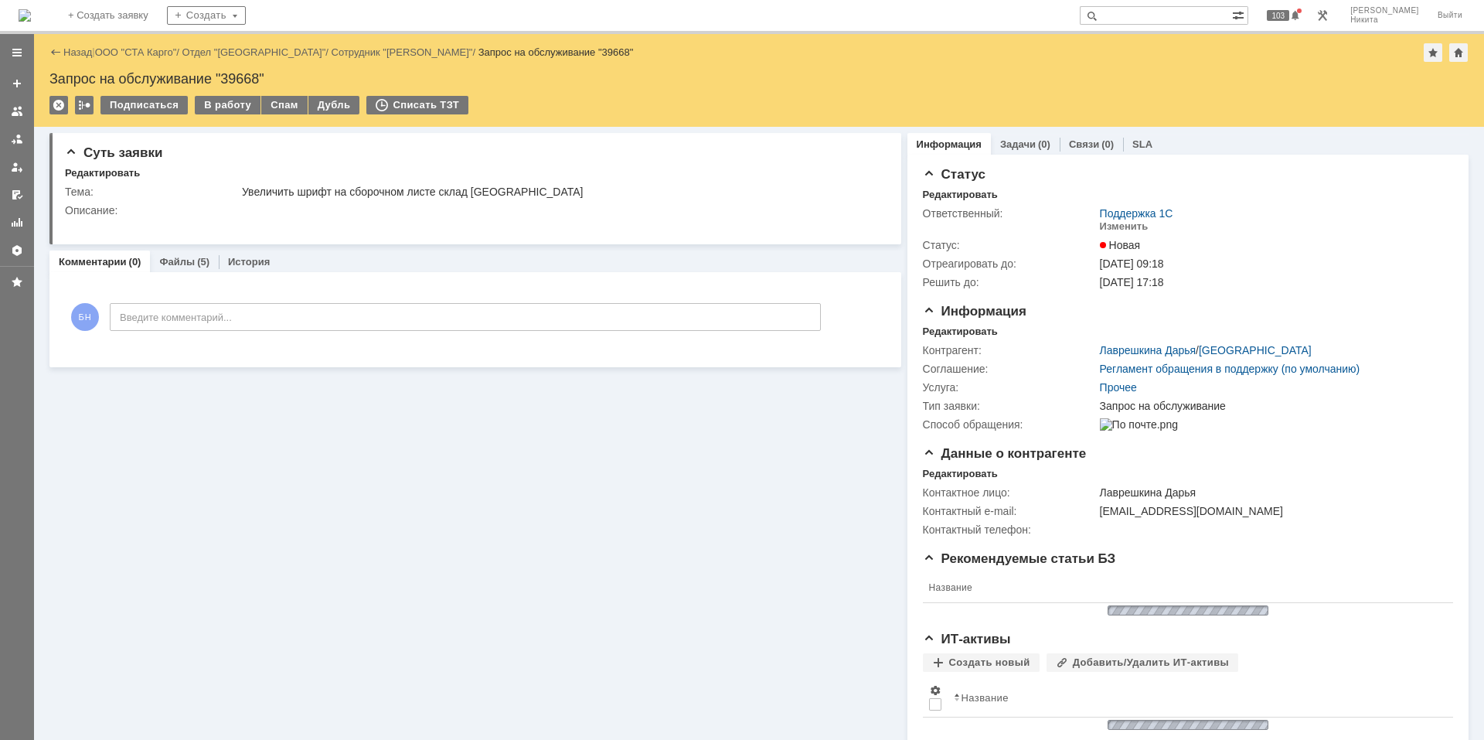
scroll to position [0, 0]
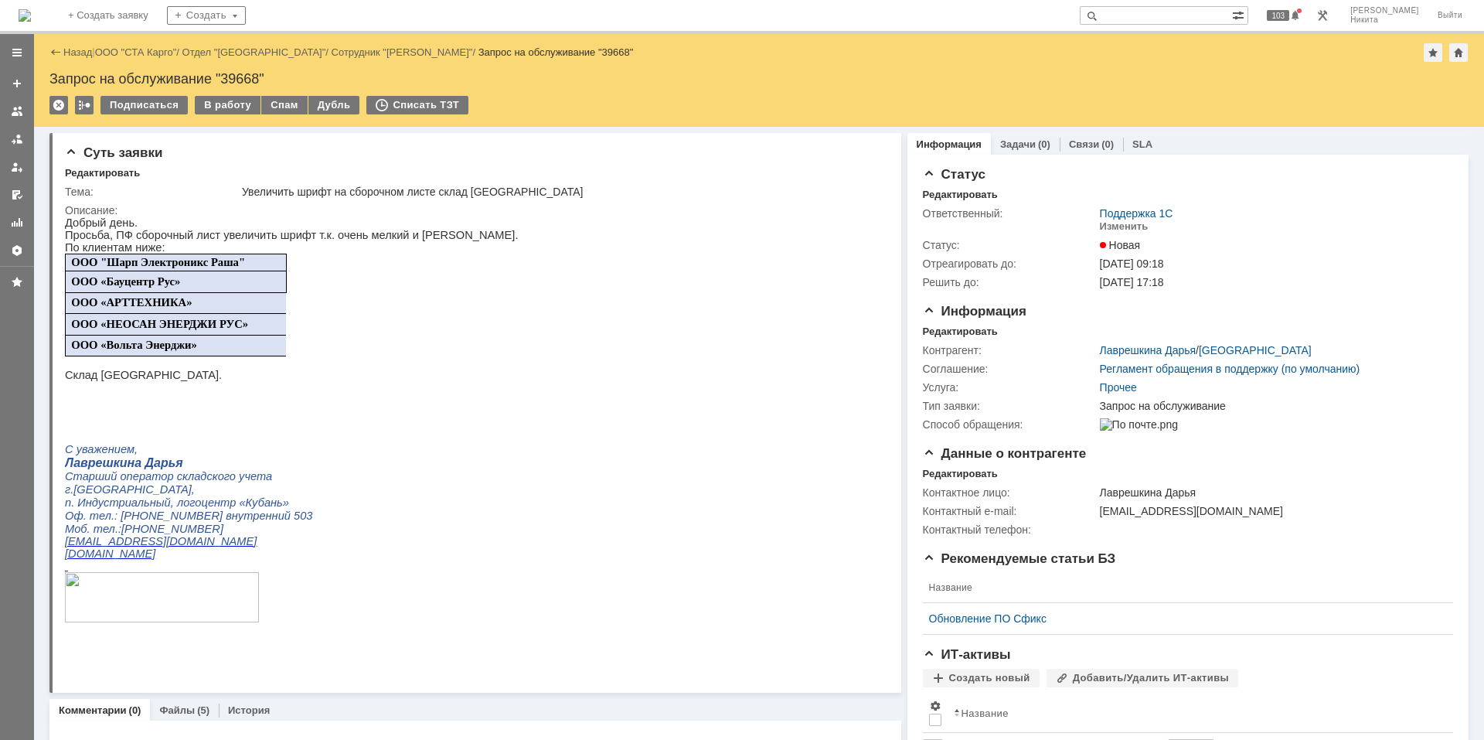
click at [31, 10] on img at bounding box center [25, 15] width 12 height 12
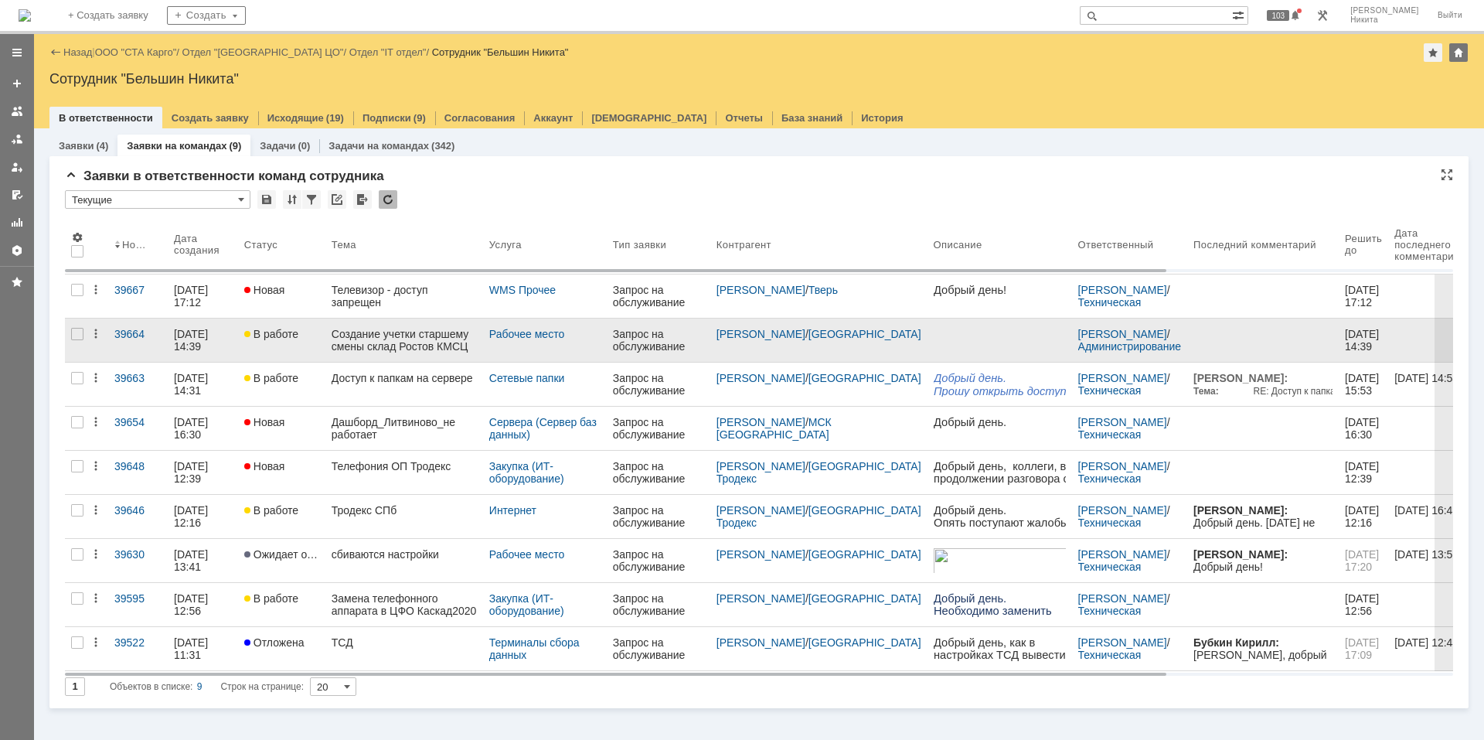
click at [374, 354] on link "Создание учетки старшему смены склад Ростов КМСЦ" at bounding box center [404, 339] width 158 height 43
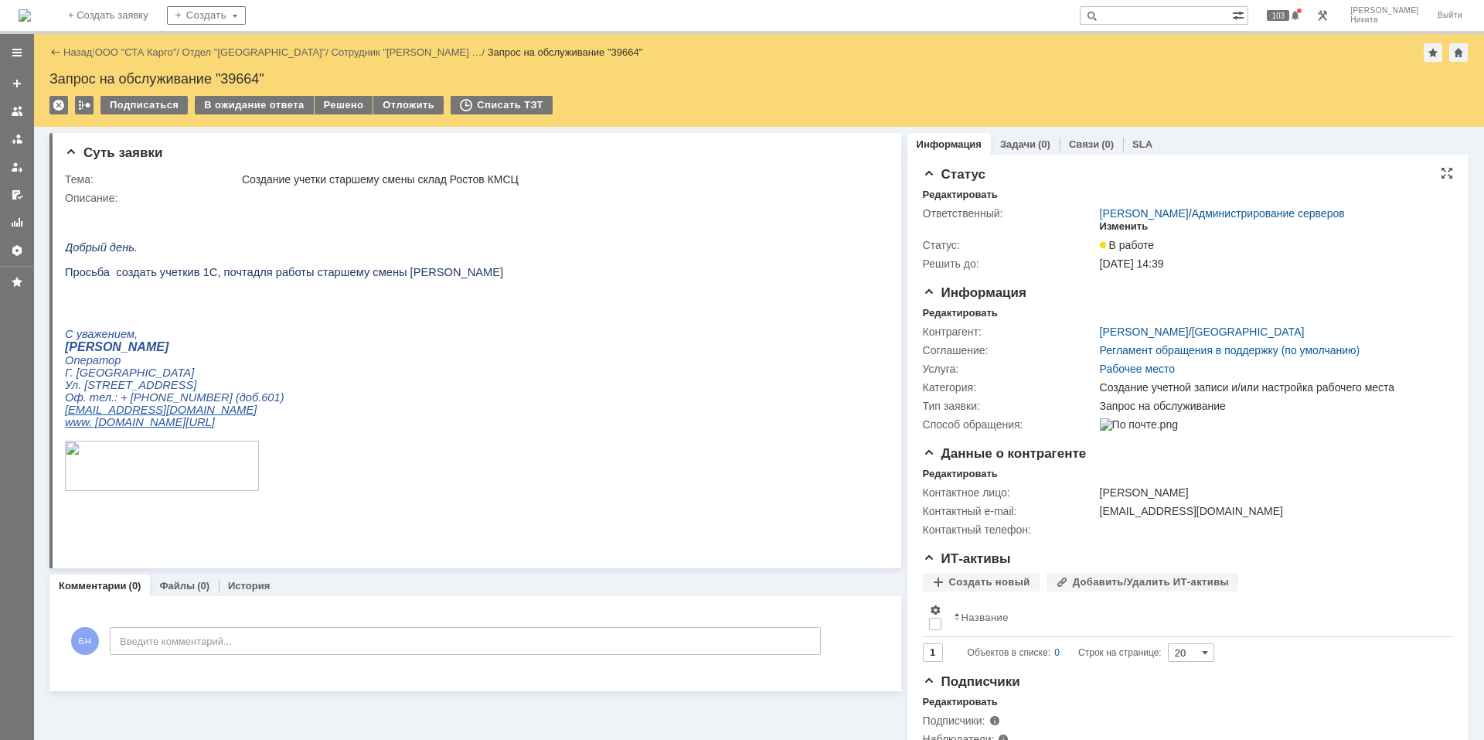
click at [1132, 222] on div "Изменить" at bounding box center [1124, 226] width 49 height 12
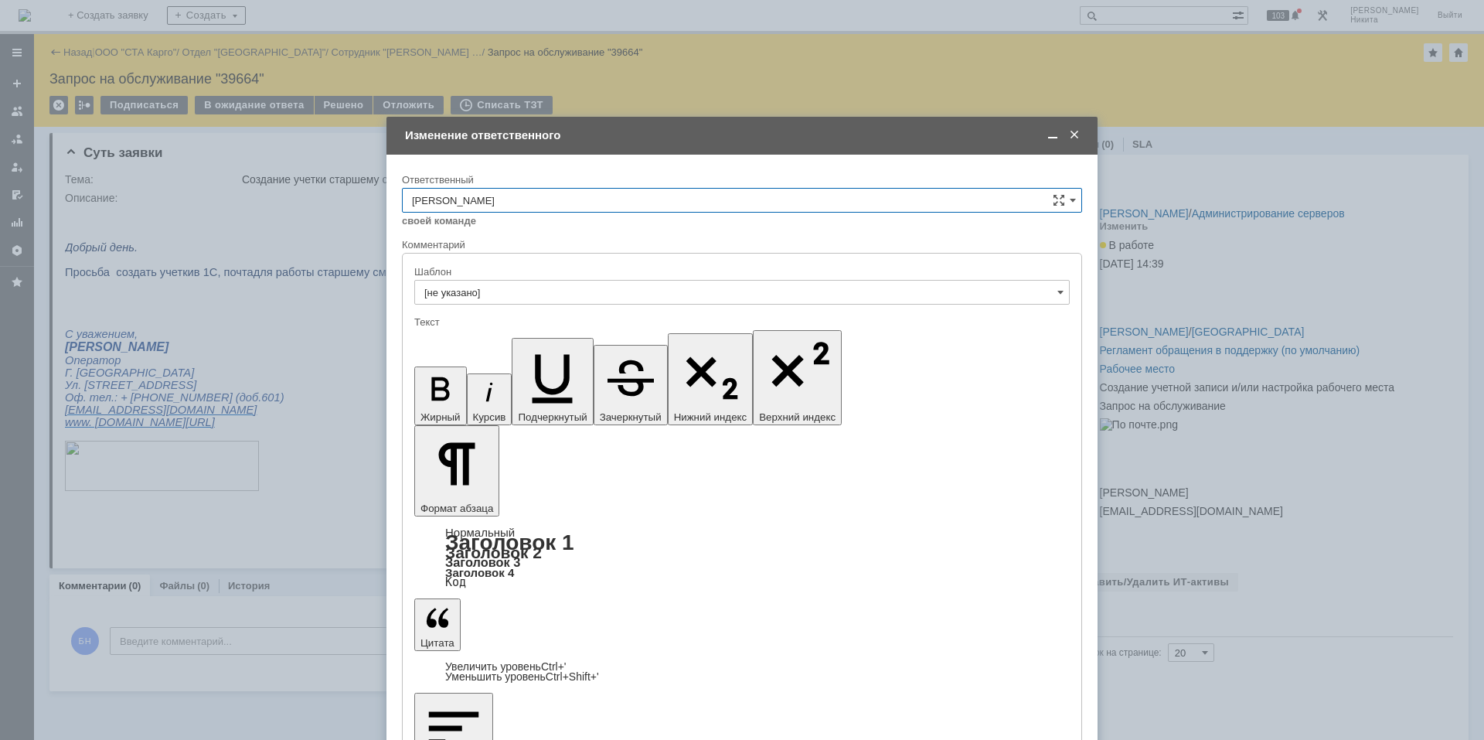
click at [479, 198] on input "[PERSON_NAME]" at bounding box center [742, 200] width 680 height 25
click at [477, 308] on span "[PERSON_NAME]" at bounding box center [742, 305] width 660 height 12
type input "[PERSON_NAME]"
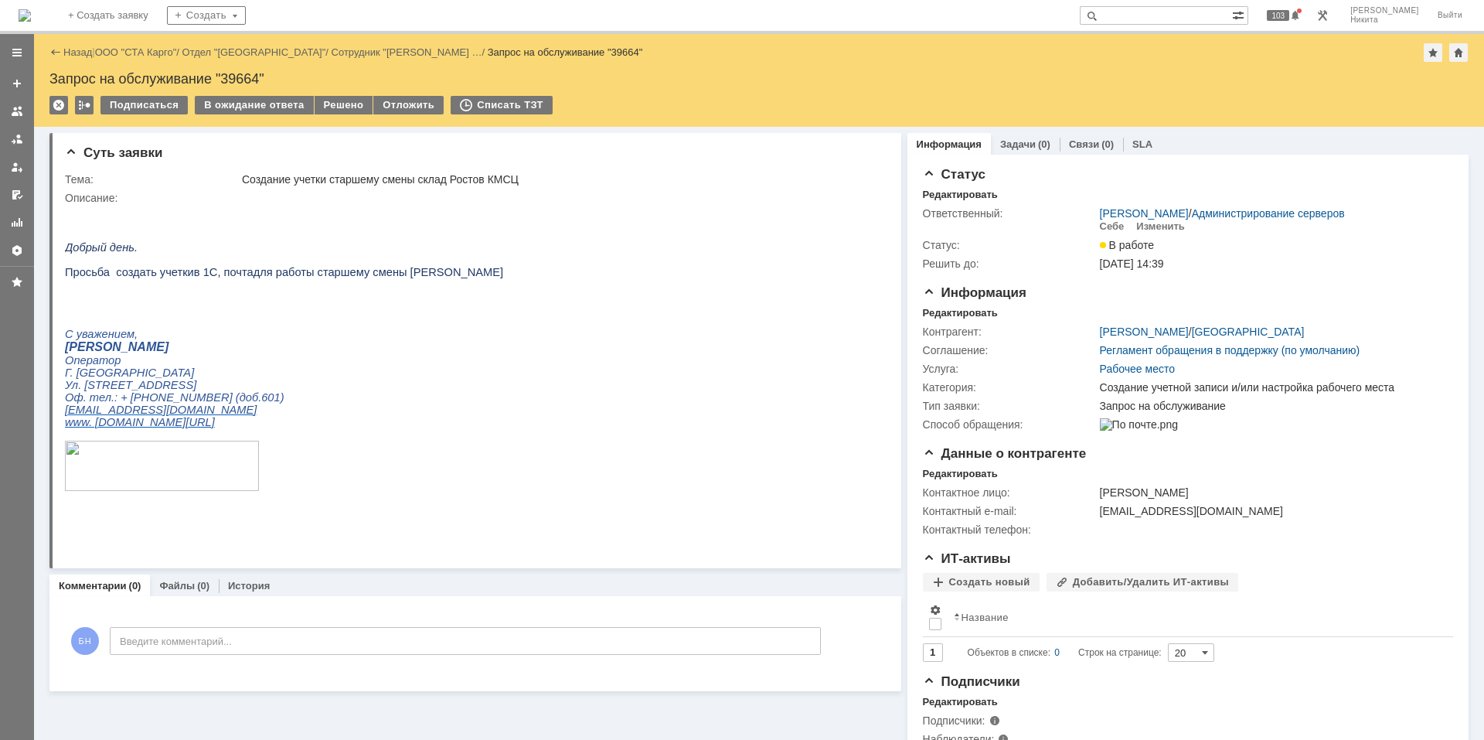
click at [291, 315] on p at bounding box center [284, 309] width 438 height 12
click at [31, 22] on img at bounding box center [25, 15] width 12 height 12
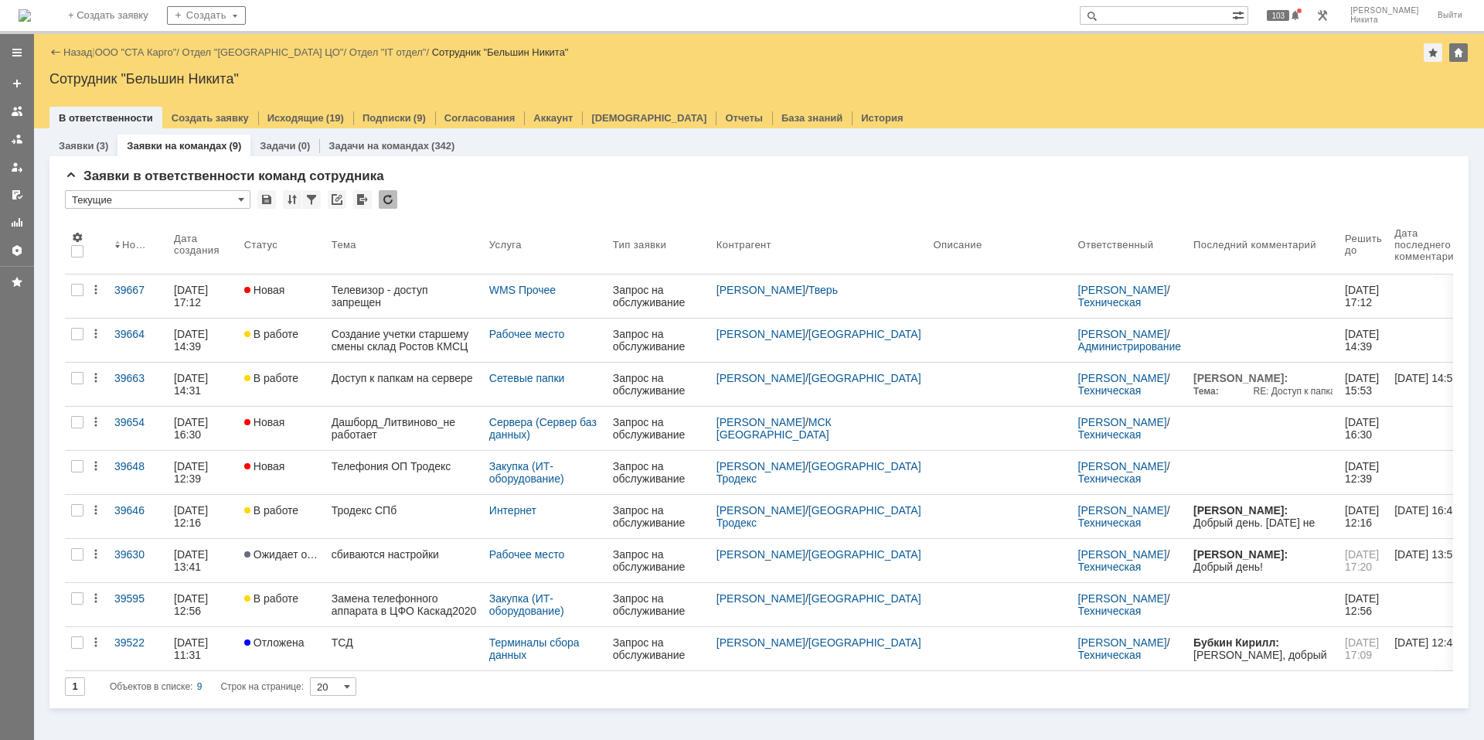
click at [553, 157] on div "Заявки в ответственности команд сотрудника * Текущие Результаты поиска: 1 Объек…" at bounding box center [758, 432] width 1419 height 552
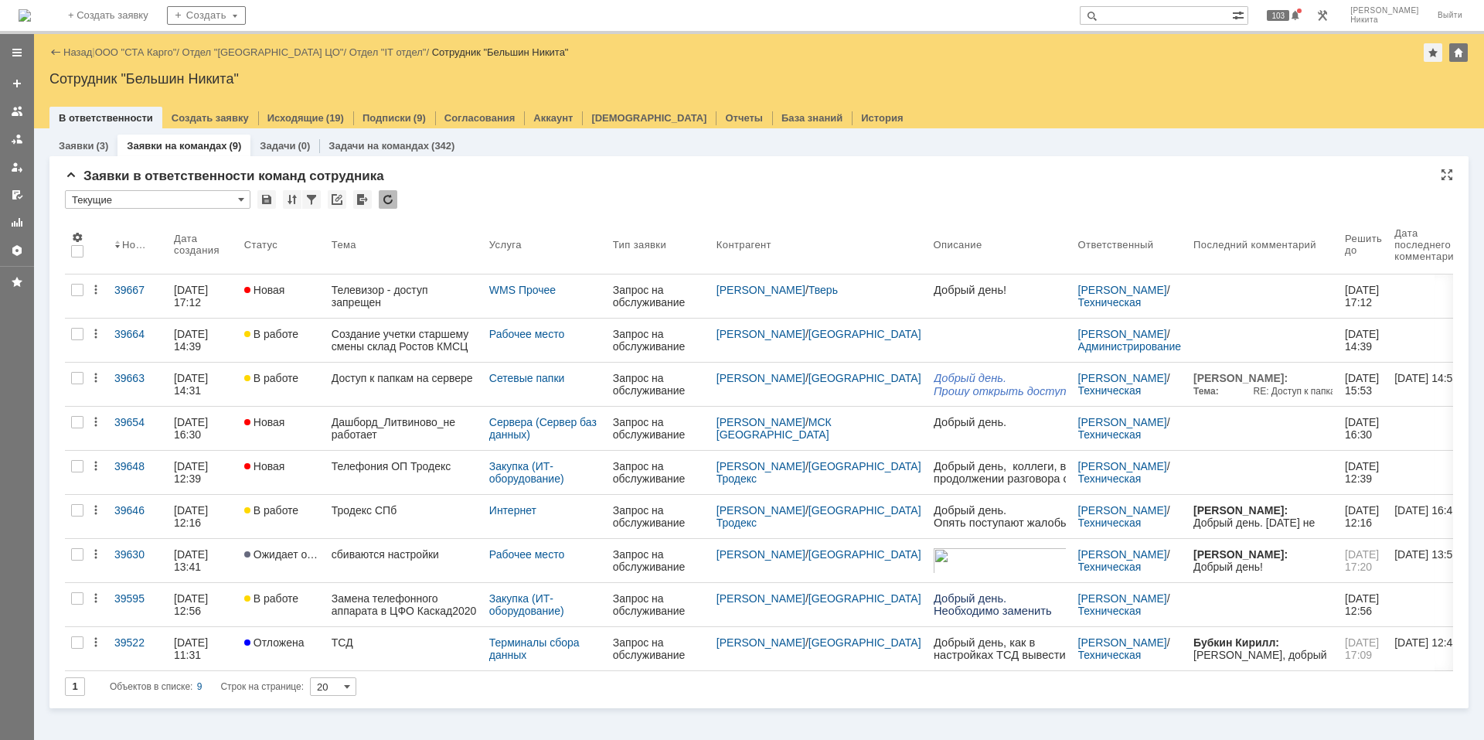
click at [461, 197] on div "* Текущие" at bounding box center [759, 200] width 1388 height 20
click at [31, 15] on img at bounding box center [25, 15] width 12 height 12
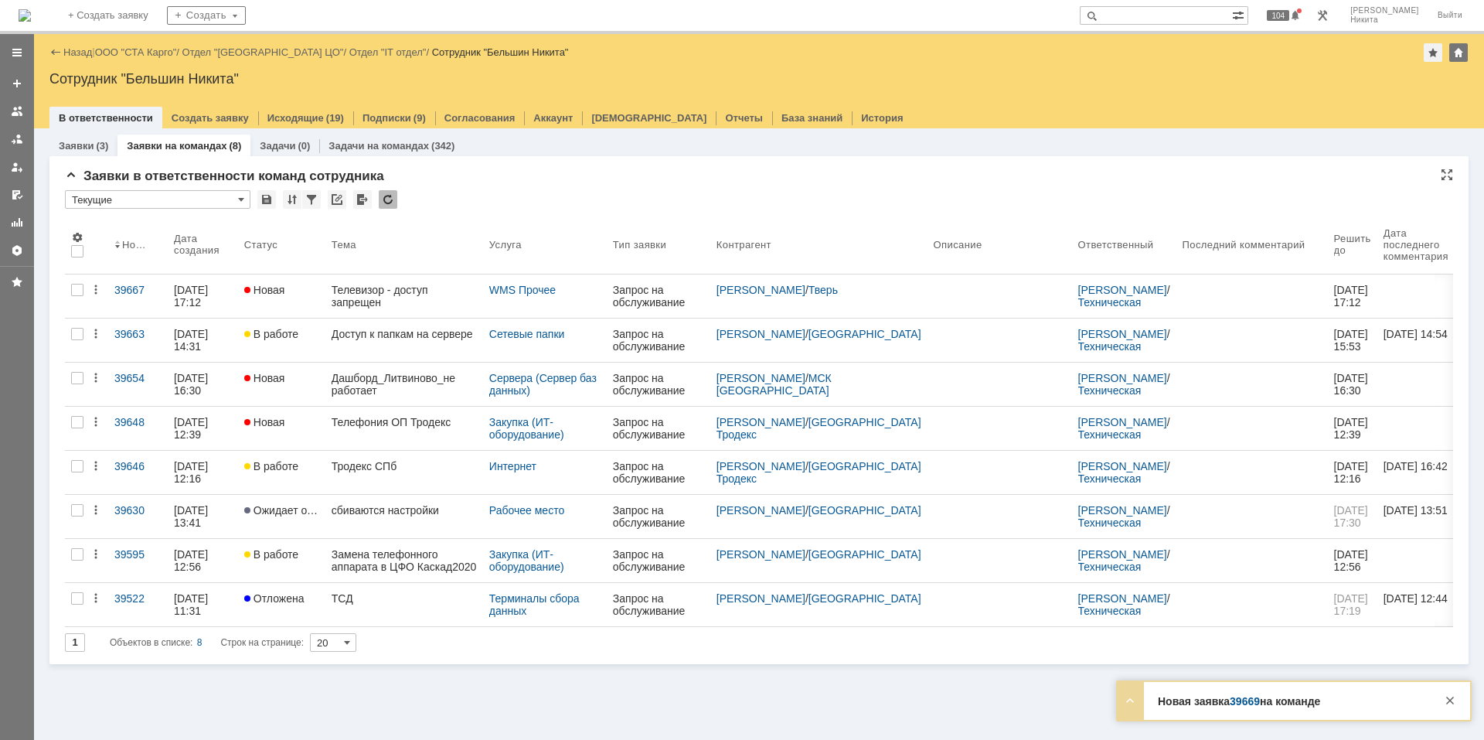
click at [390, 198] on div at bounding box center [388, 199] width 19 height 19
click at [390, 200] on div at bounding box center [388, 199] width 19 height 19
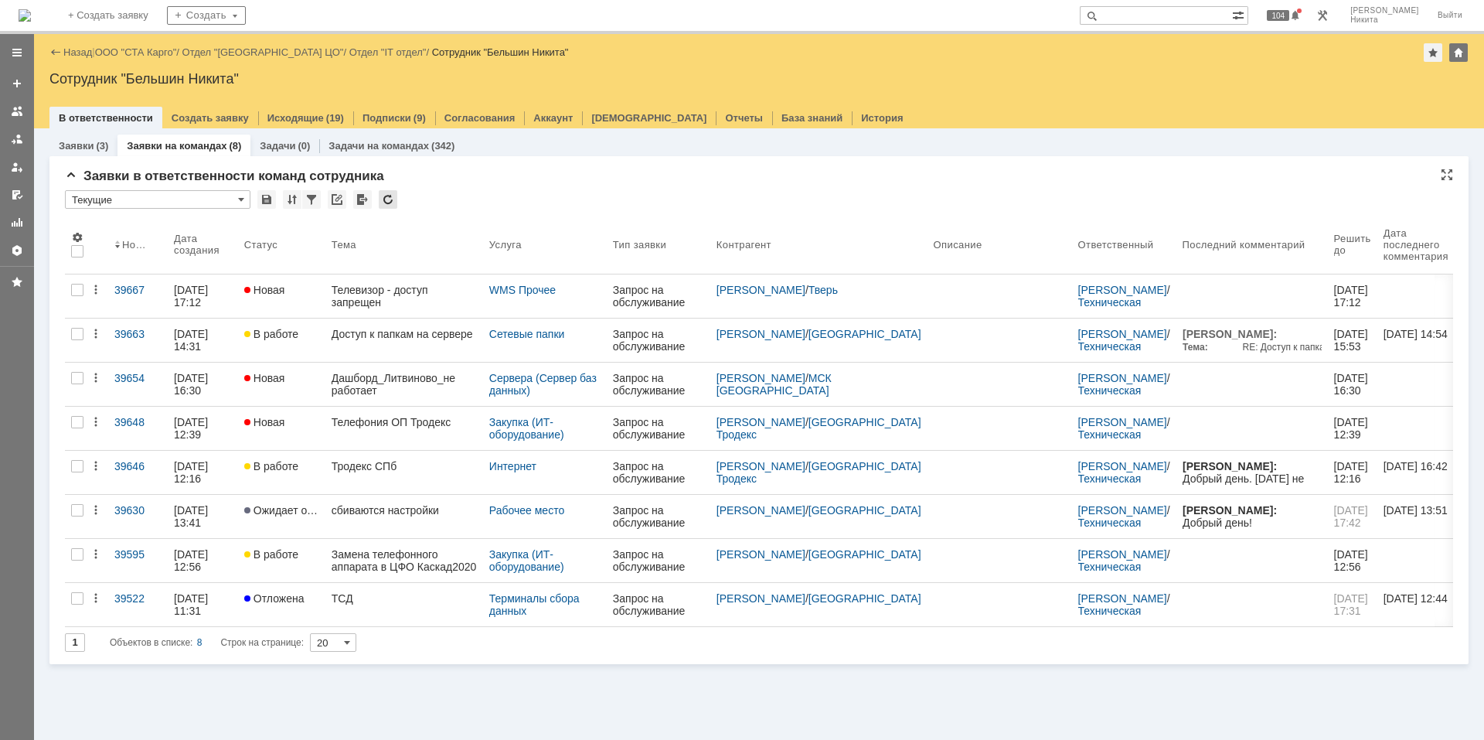
click at [390, 200] on div at bounding box center [388, 199] width 19 height 19
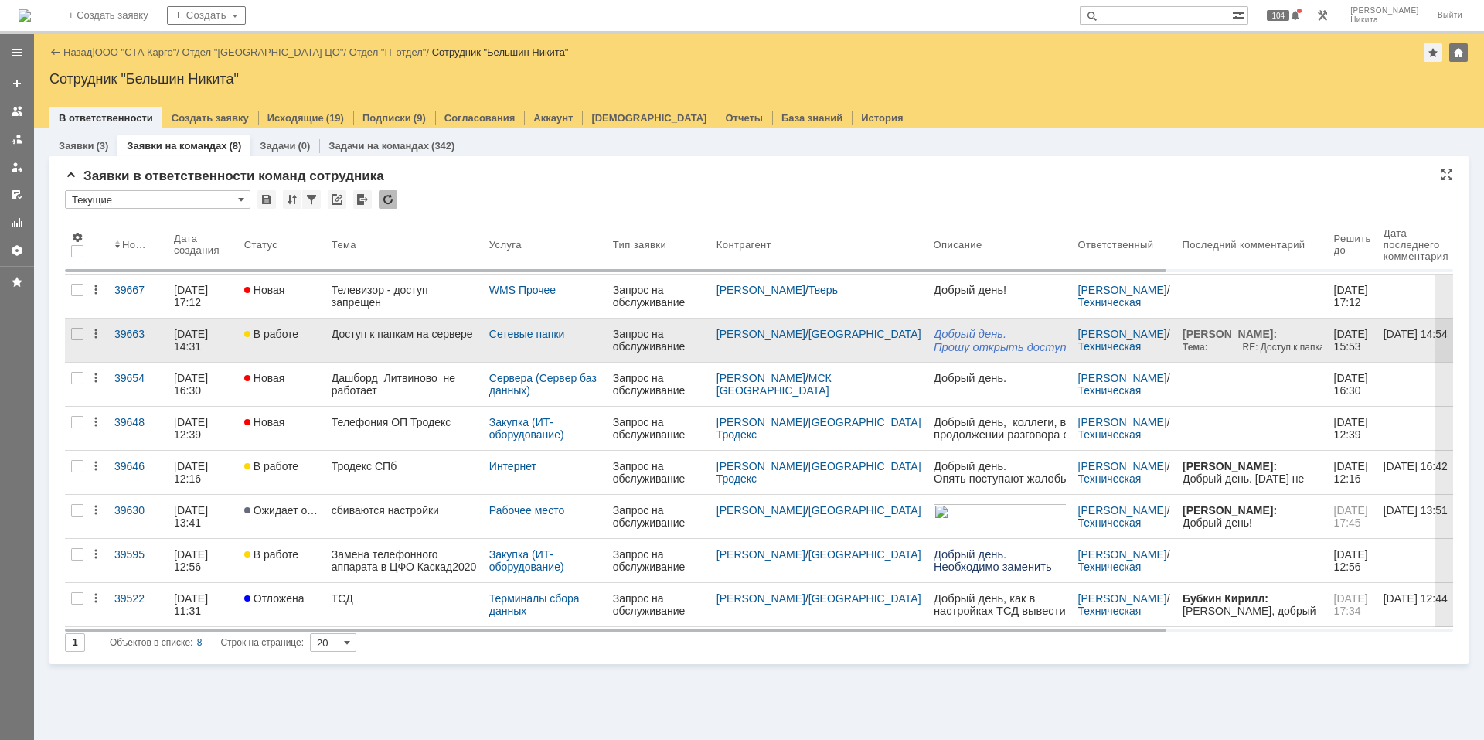
click at [379, 341] on link "Доступ к папкам на сервере" at bounding box center [404, 339] width 158 height 43
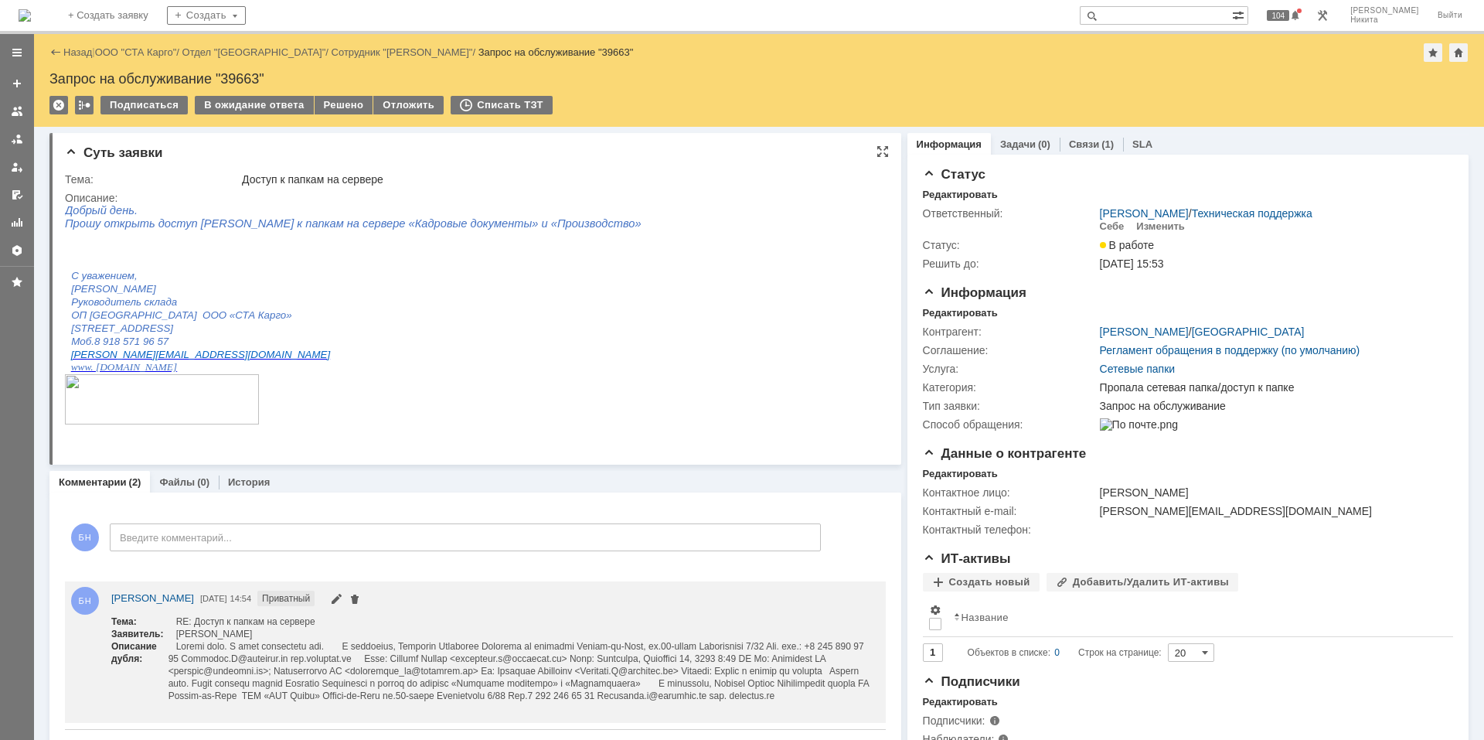
drag, startPoint x: 327, startPoint y: 298, endPoint x: 322, endPoint y: 306, distance: 9.4
click at [322, 304] on p "Руководитель склада" at bounding box center [318, 301] width 494 height 13
click at [31, 9] on img at bounding box center [25, 15] width 12 height 12
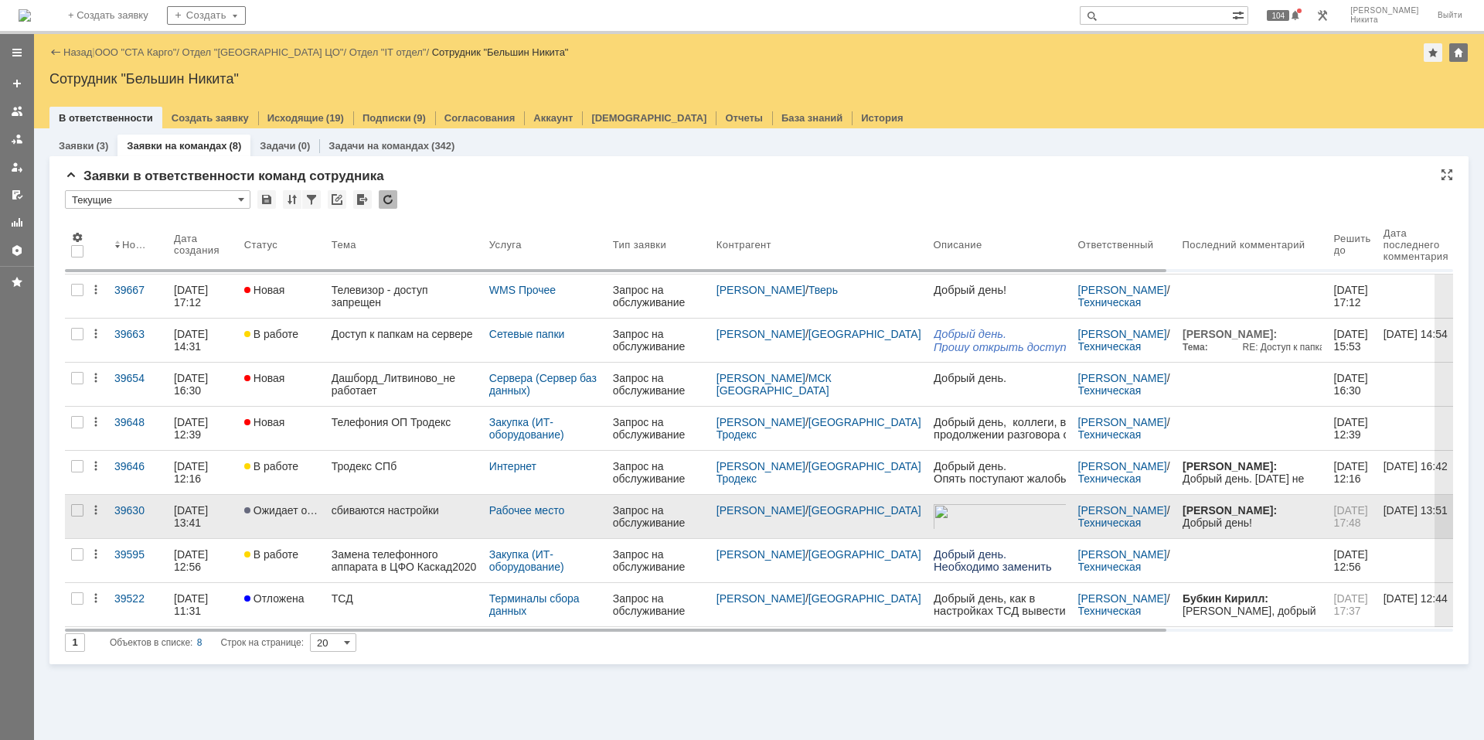
click at [385, 512] on div "сбиваются настройки" at bounding box center [404, 510] width 145 height 12
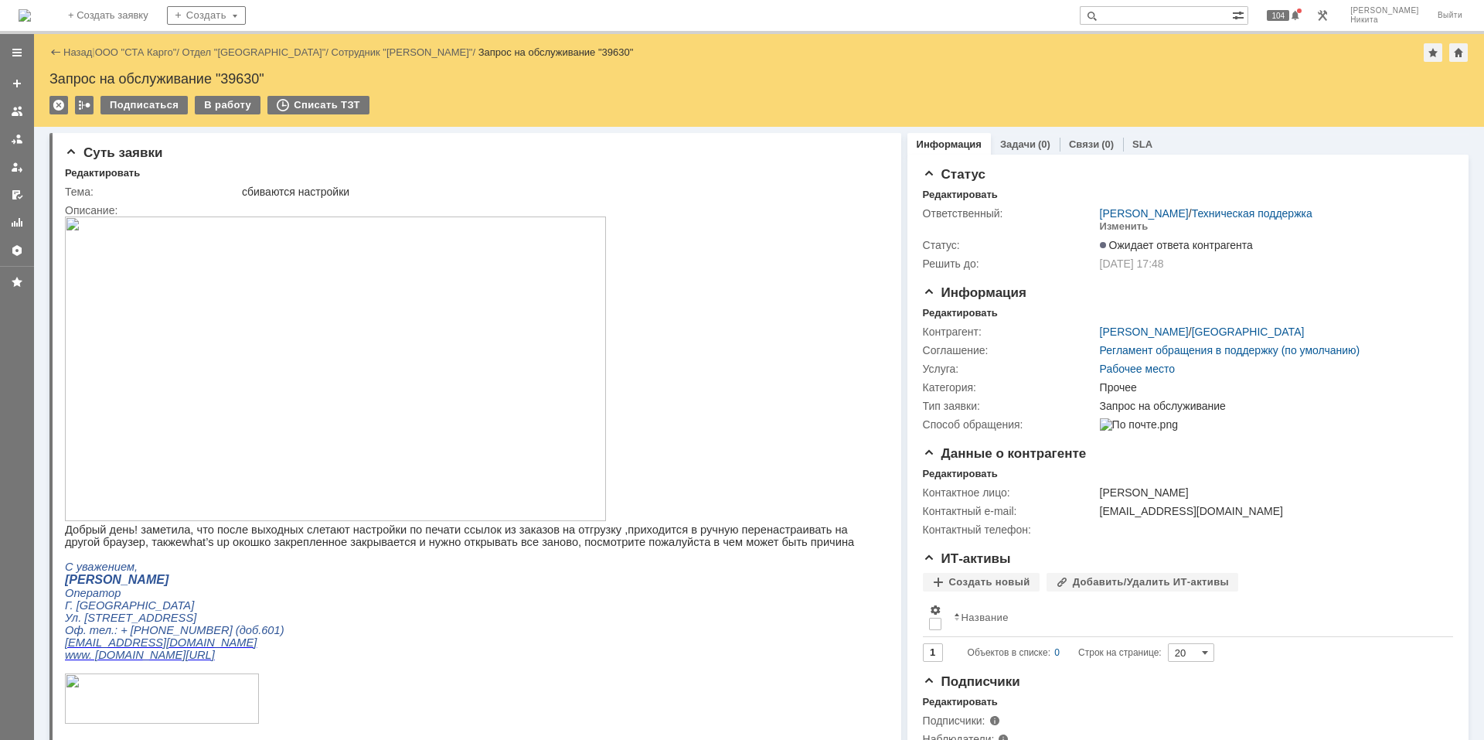
click at [31, 20] on img at bounding box center [25, 15] width 12 height 12
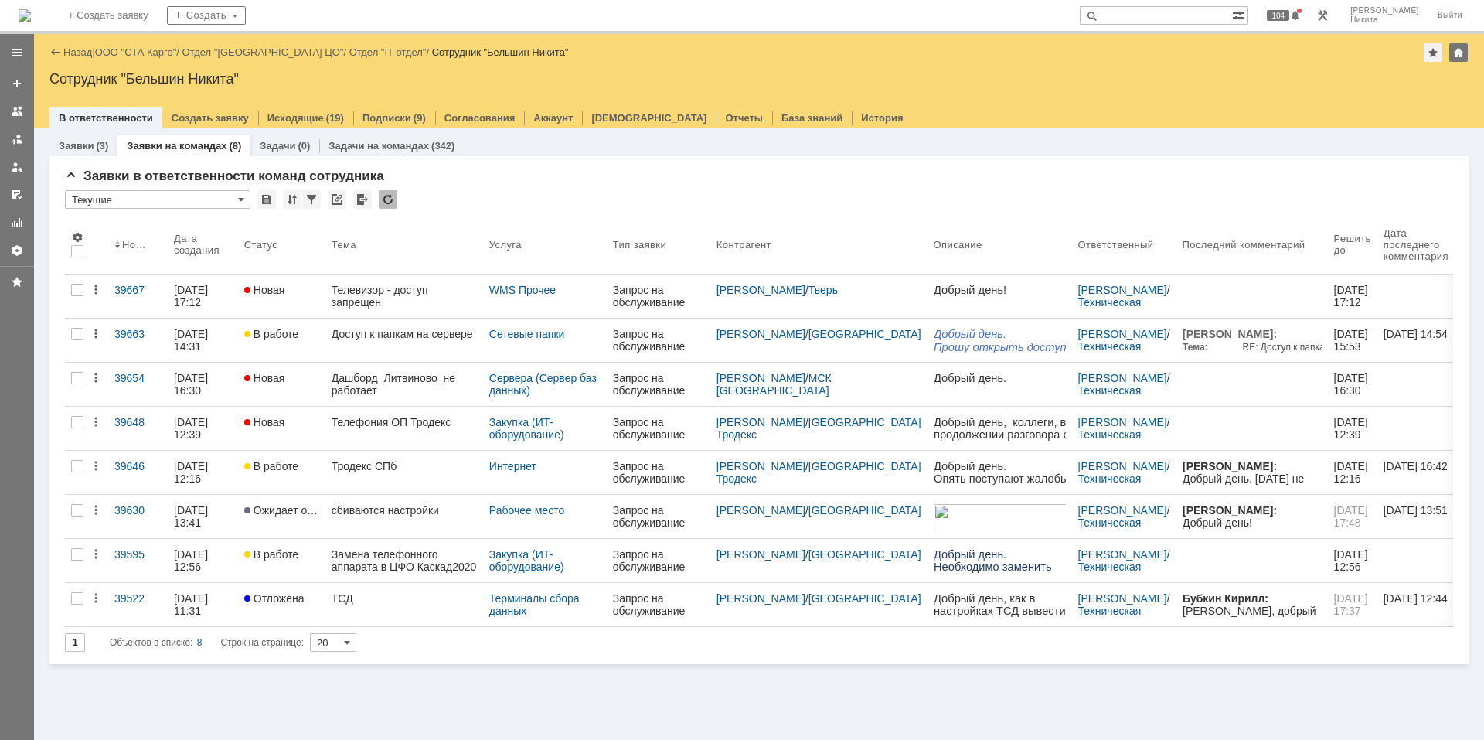
click at [31, 18] on img at bounding box center [25, 15] width 12 height 12
